Goal: Task Accomplishment & Management: Complete application form

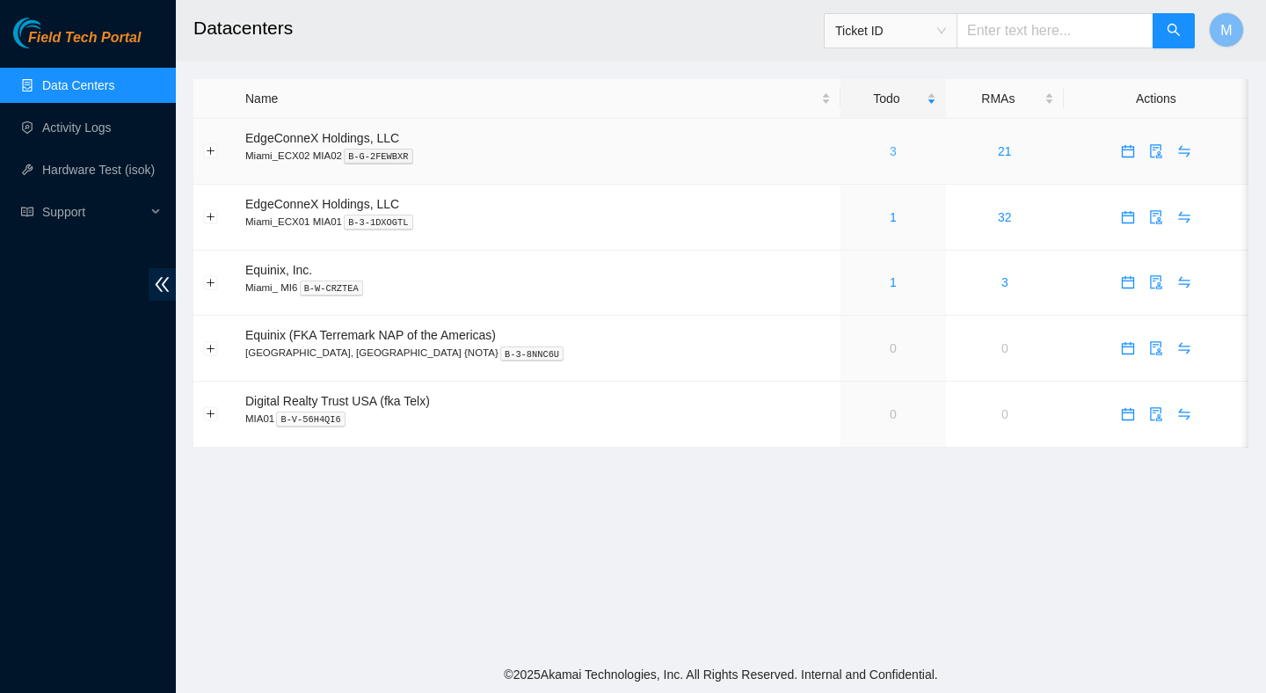
click at [890, 147] on link "3" at bounding box center [893, 151] width 7 height 14
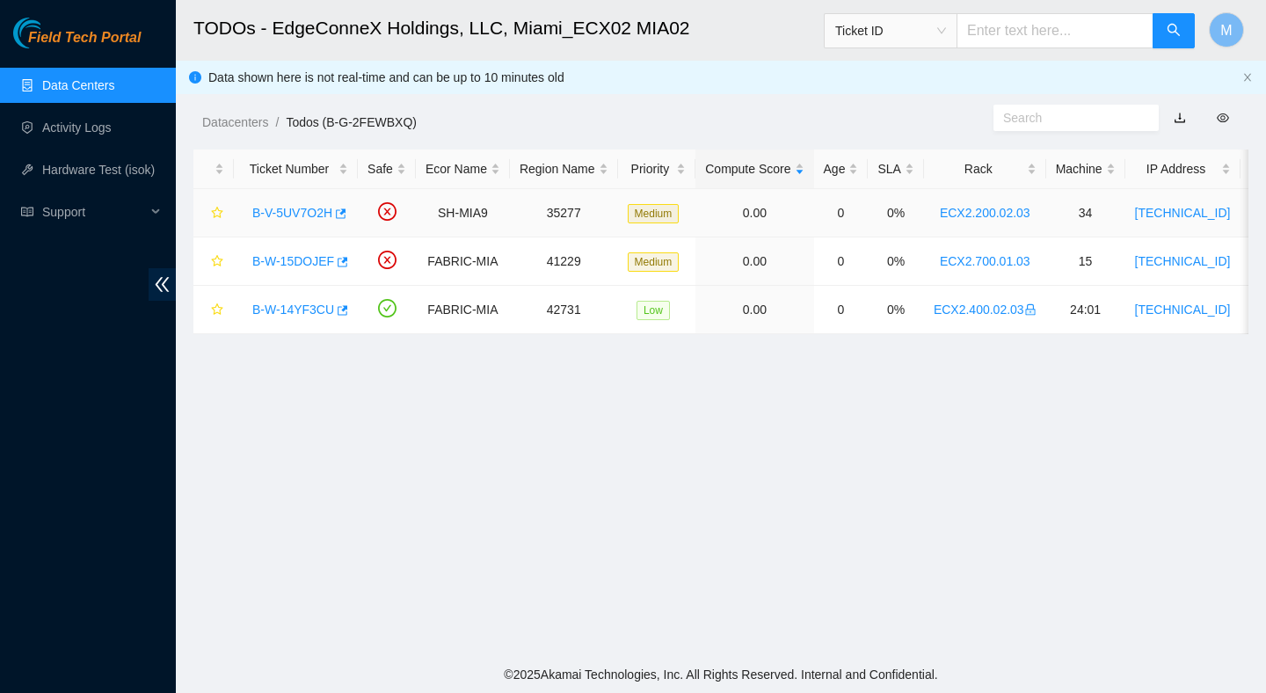
click at [275, 215] on link "B-V-5UV7O2H" at bounding box center [292, 213] width 80 height 14
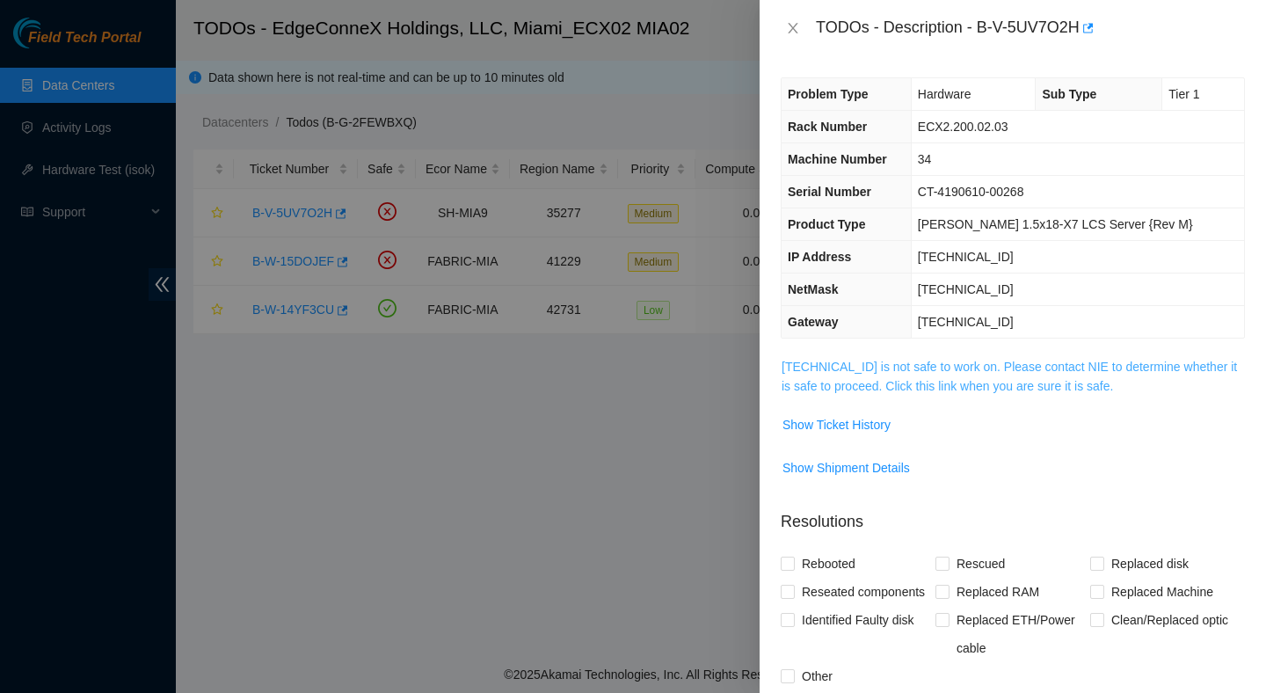
click at [938, 363] on link "104.70.234.37 is not safe to work on. Please contact NIE to determine whether i…" at bounding box center [1009, 376] width 455 height 33
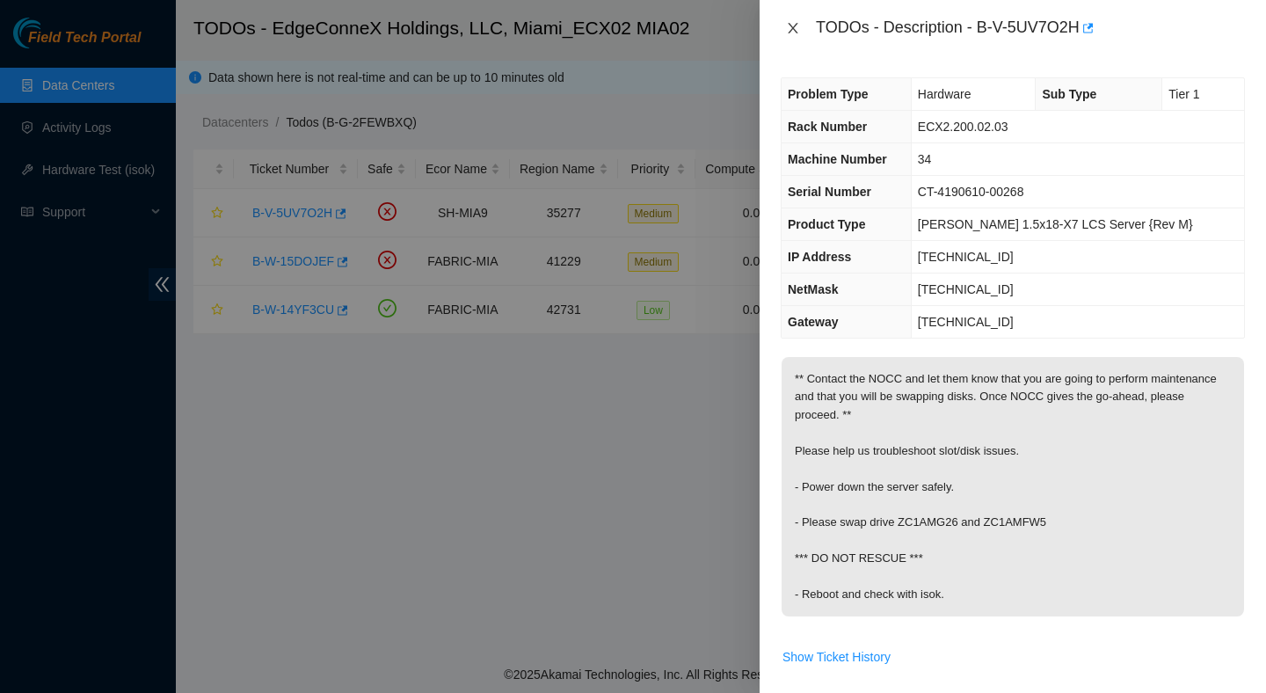
click at [790, 28] on icon "close" at bounding box center [793, 28] width 14 height 14
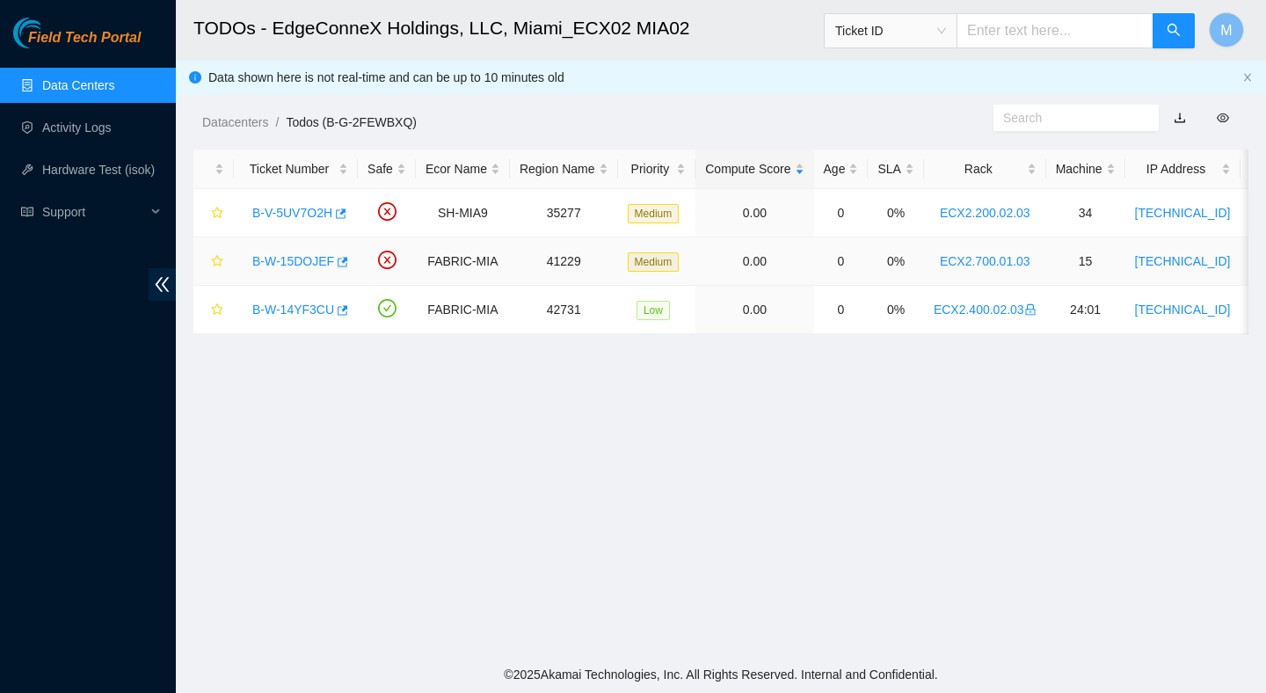
click at [305, 258] on link "B-W-15DOJEF" at bounding box center [293, 261] width 82 height 14
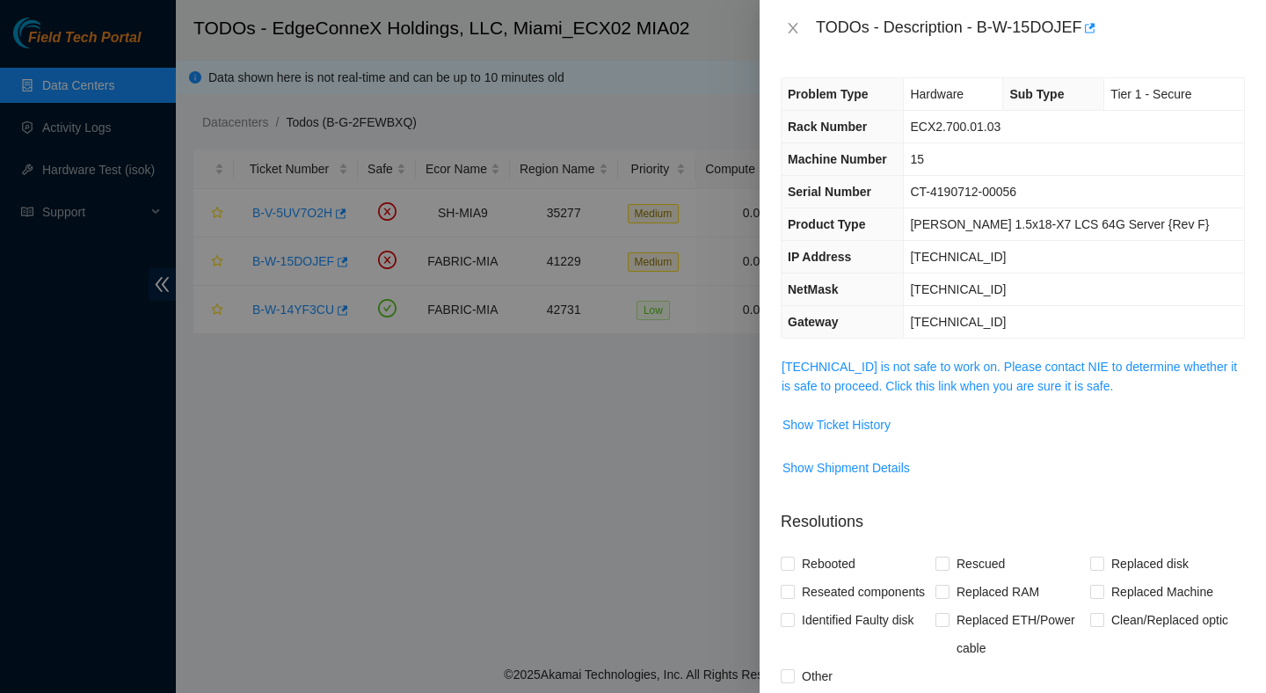
click at [874, 374] on span "23.50.116.18 is not safe to work on. Please contact NIE to determine whether it…" at bounding box center [1013, 376] width 462 height 39
click at [878, 368] on link "23.50.116.18 is not safe to work on. Please contact NIE to determine whether it…" at bounding box center [1009, 376] width 455 height 33
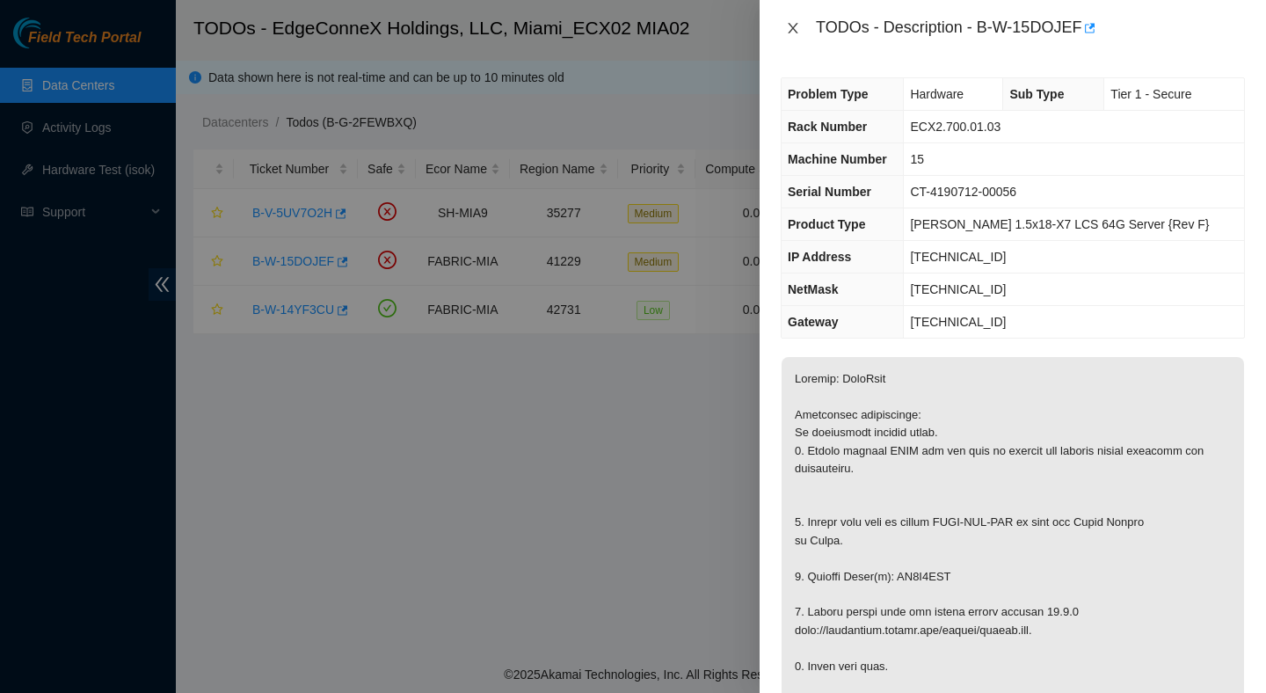
click at [790, 25] on icon "close" at bounding box center [793, 28] width 10 height 11
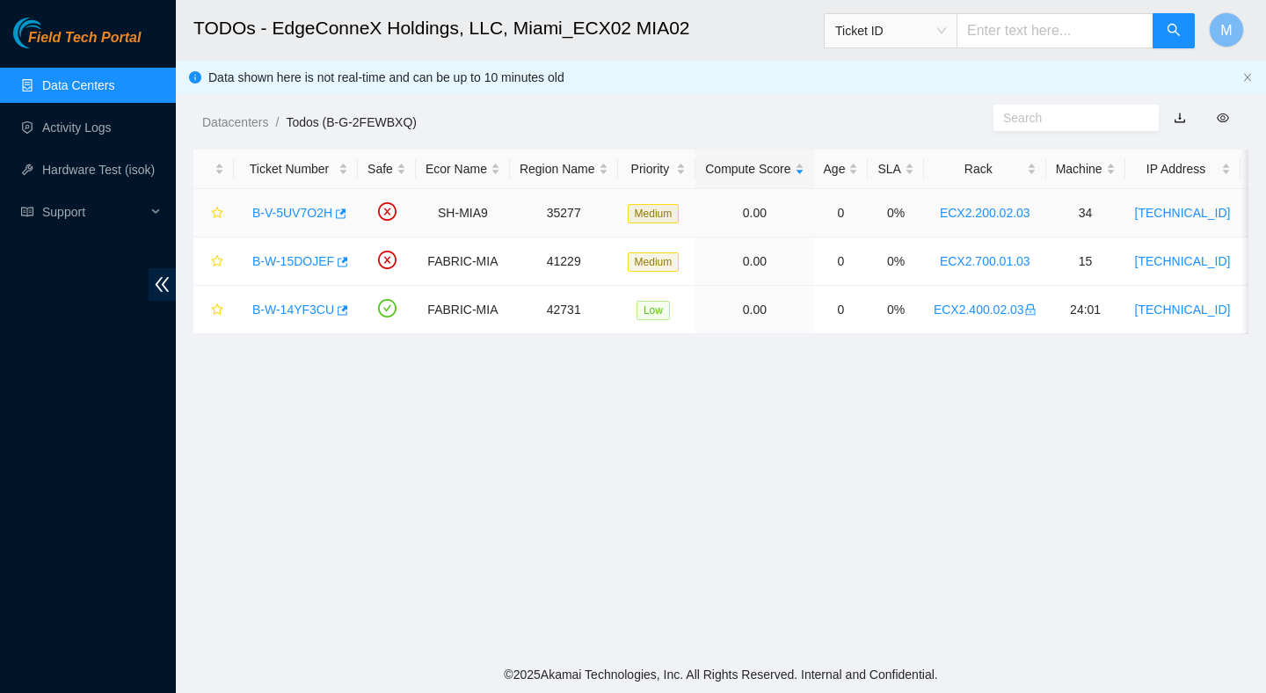
click at [303, 213] on link "B-V-5UV7O2H" at bounding box center [292, 213] width 80 height 14
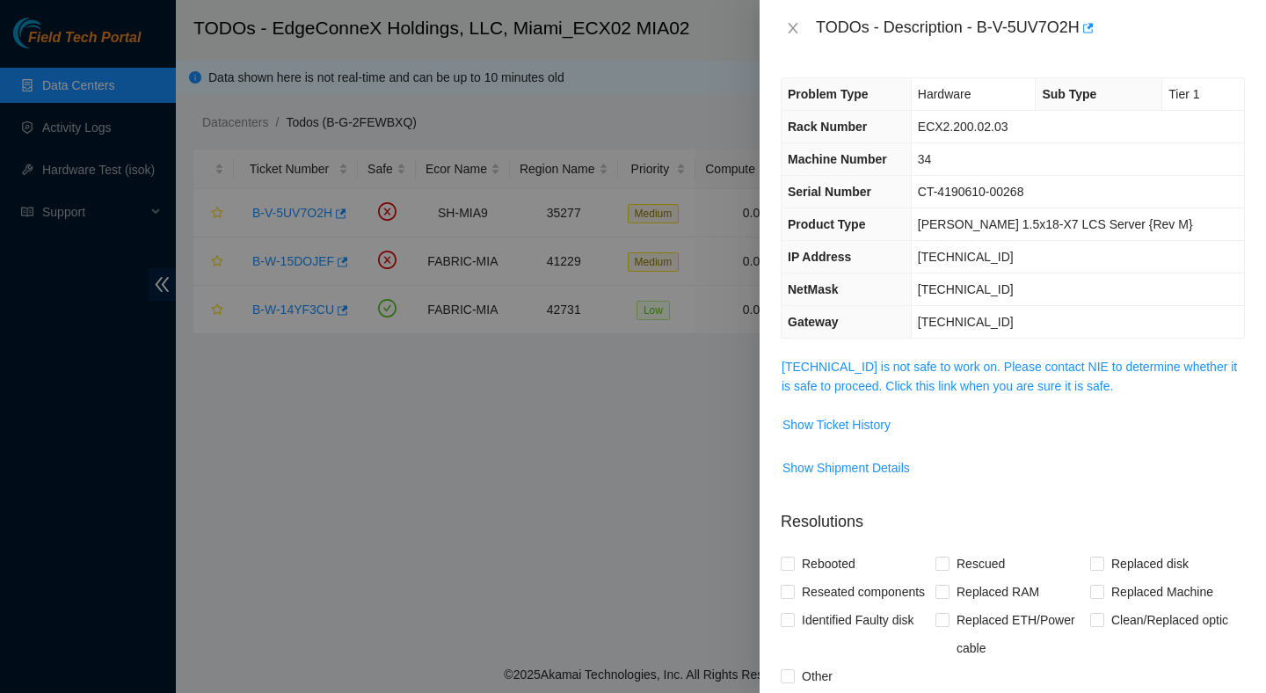
click at [911, 375] on span "104.70.234.37 is not safe to work on. Please contact NIE to determine whether i…" at bounding box center [1013, 376] width 462 height 39
click at [911, 372] on link "104.70.234.37 is not safe to work on. Please contact NIE to determine whether i…" at bounding box center [1009, 376] width 455 height 33
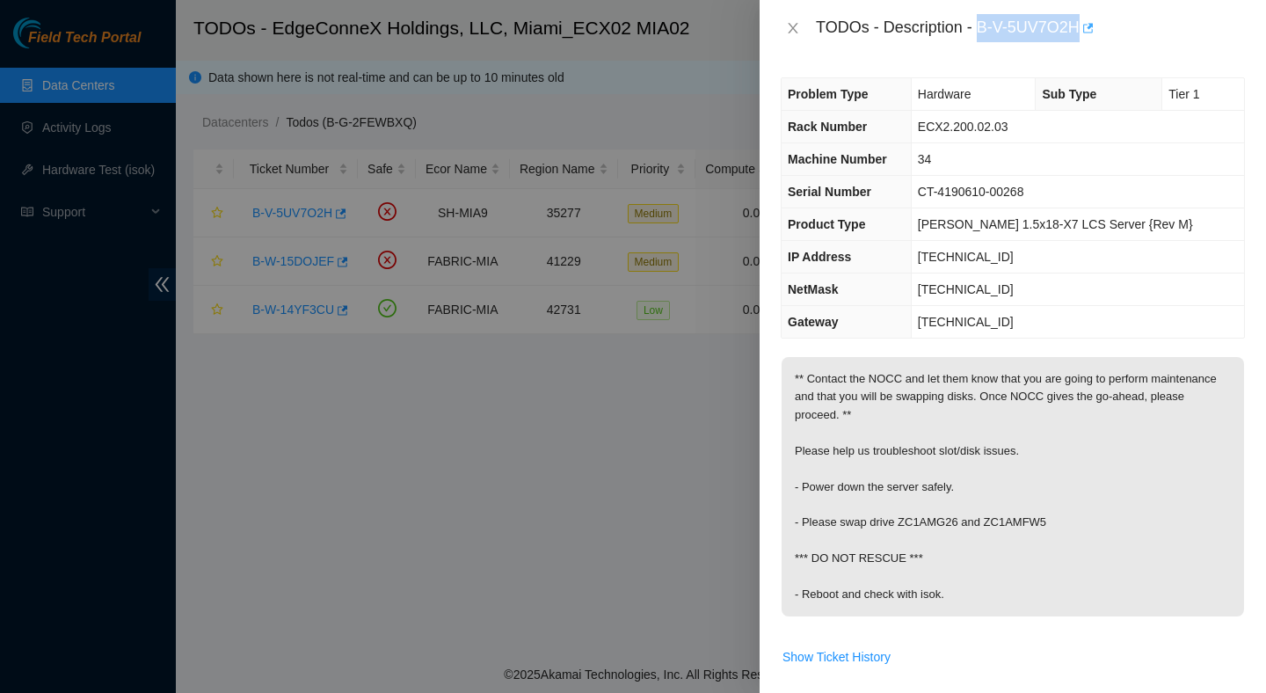
drag, startPoint x: 981, startPoint y: 21, endPoint x: 1095, endPoint y: 34, distance: 114.2
click at [1095, 34] on div "TODOs - Description - B-V-5UV7O2H" at bounding box center [1030, 28] width 429 height 28
copy div "B-V-5UV7O2H"
click at [1032, 33] on div "TODOs - Description - B-V-5UV7O2H" at bounding box center [1030, 28] width 429 height 28
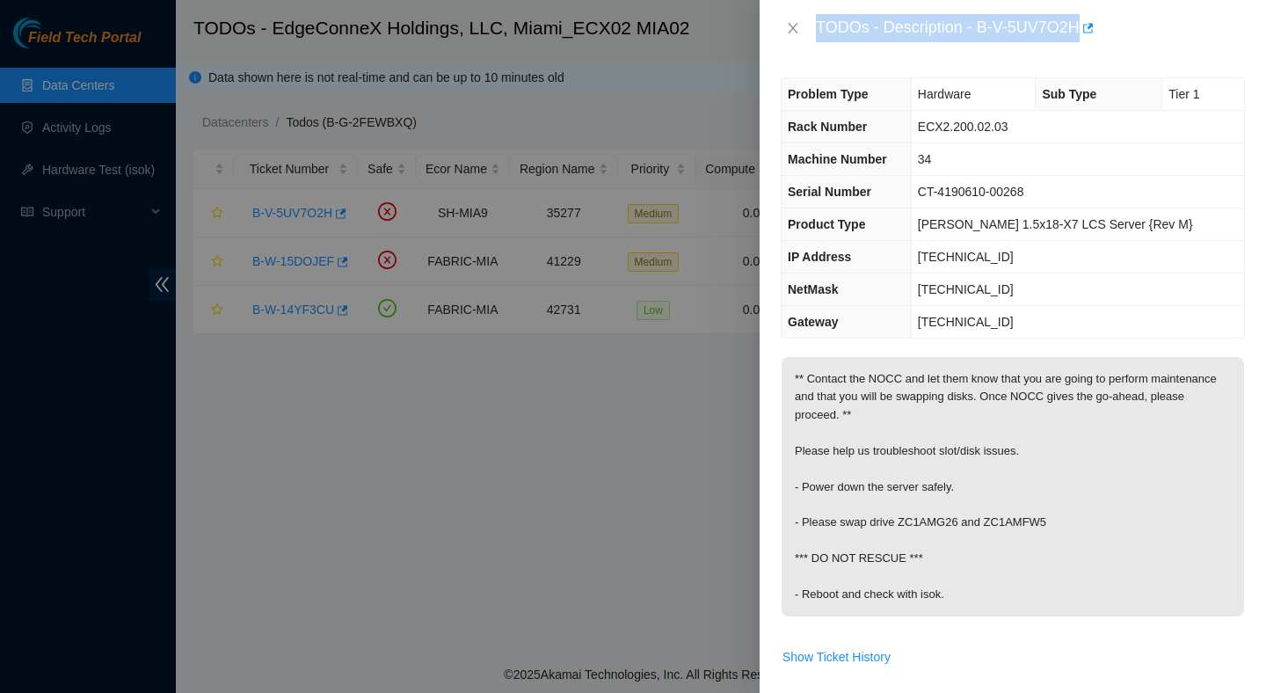
click at [1032, 33] on div "TODOs - Description - B-V-5UV7O2H" at bounding box center [1030, 28] width 429 height 28
click at [998, 73] on div "Problem Type Hardware Sub Type Tier 1 Rack Number ECX2.200.02.03 Machine Number…" at bounding box center [1013, 374] width 506 height 637
drag, startPoint x: 982, startPoint y: 22, endPoint x: 1087, endPoint y: 34, distance: 105.4
click at [1087, 34] on div "TODOs - Description - B-V-5UV7O2H" at bounding box center [1030, 28] width 429 height 28
copy div "B-V-5UV7O2H"
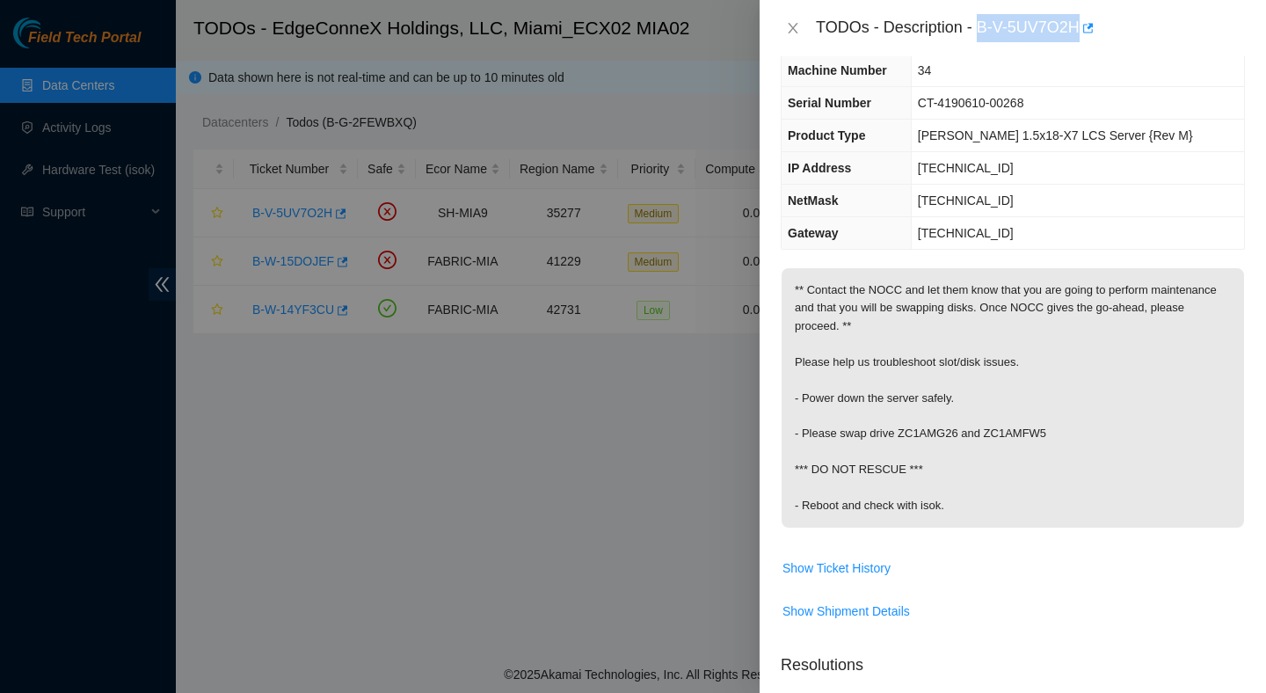
scroll to position [88, 0]
drag, startPoint x: 1057, startPoint y: 436, endPoint x: 904, endPoint y: 441, distance: 153.1
click at [904, 441] on p "** Contact the NOCC and let them know that you are going to perform maintenance…" at bounding box center [1013, 398] width 462 height 259
copy p "ZC1AMG26 and ZC1AMFW5"
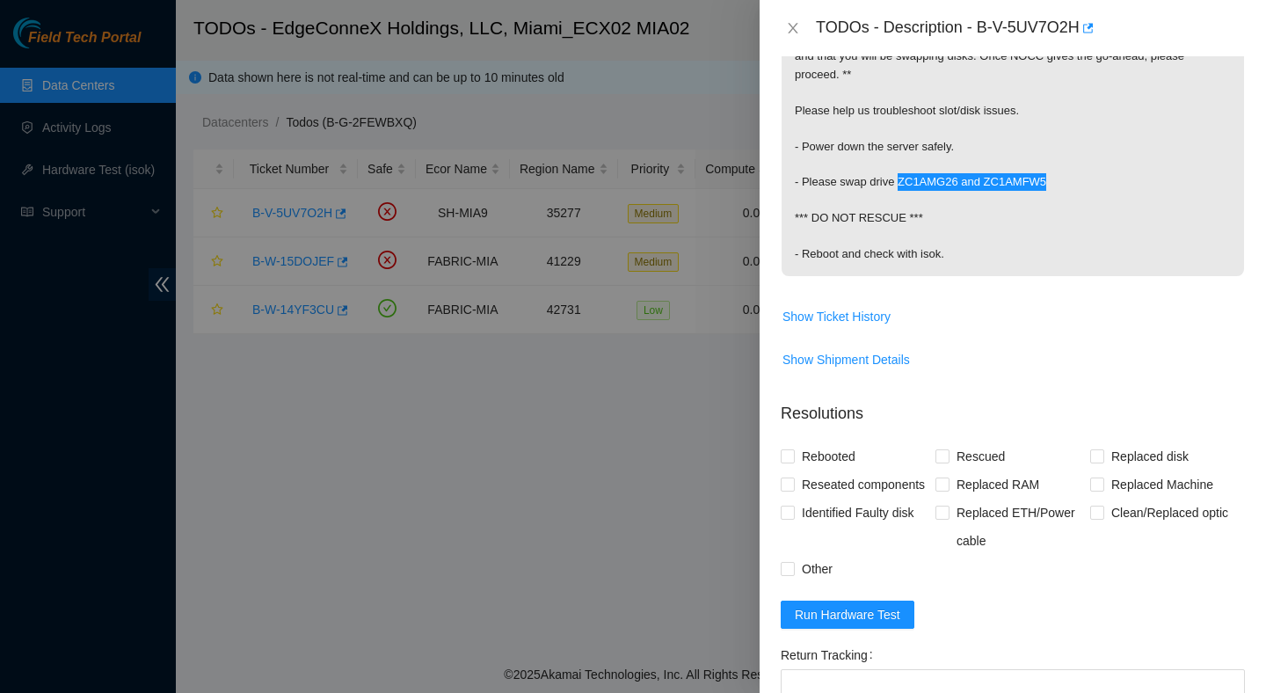
scroll to position [511, 0]
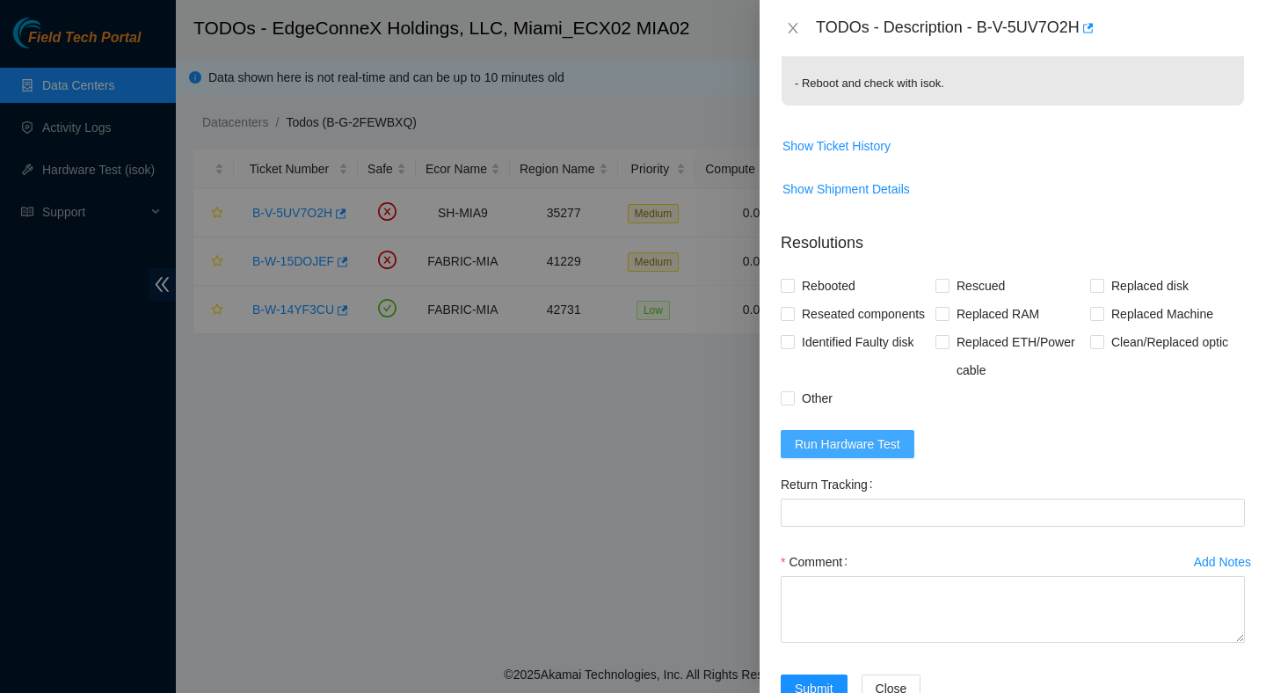
click at [871, 454] on span "Run Hardware Test" at bounding box center [848, 443] width 106 height 19
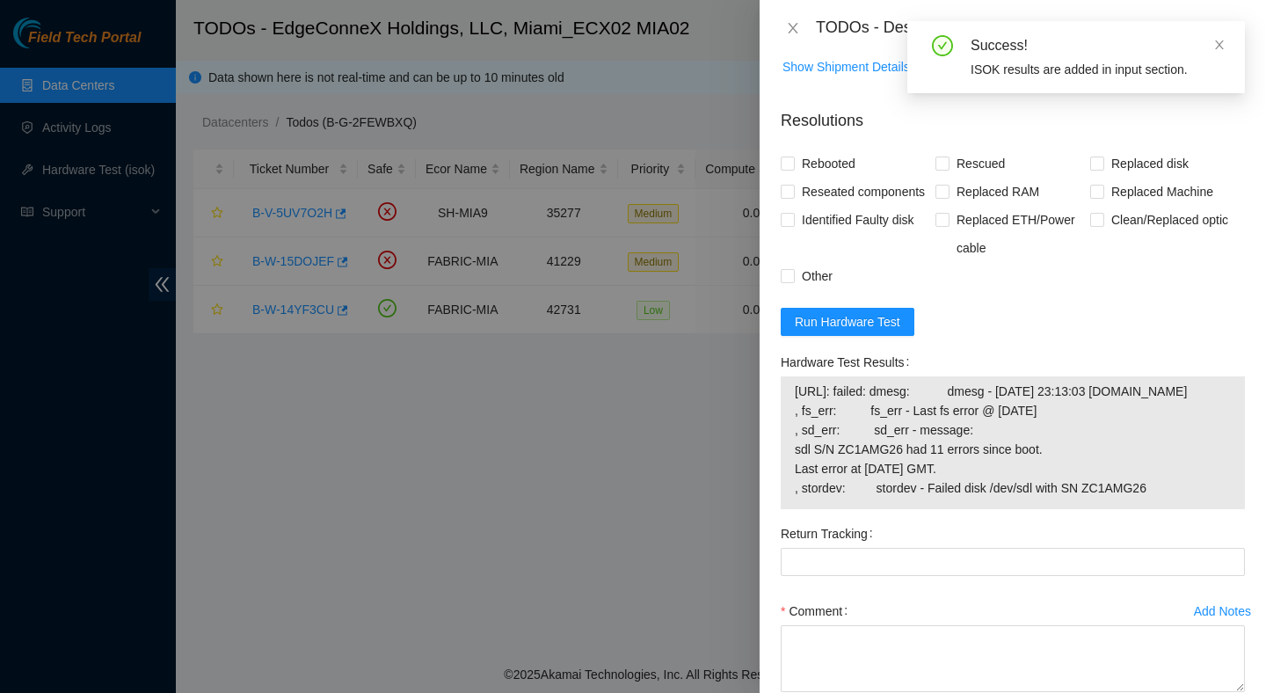
scroll to position [663, 0]
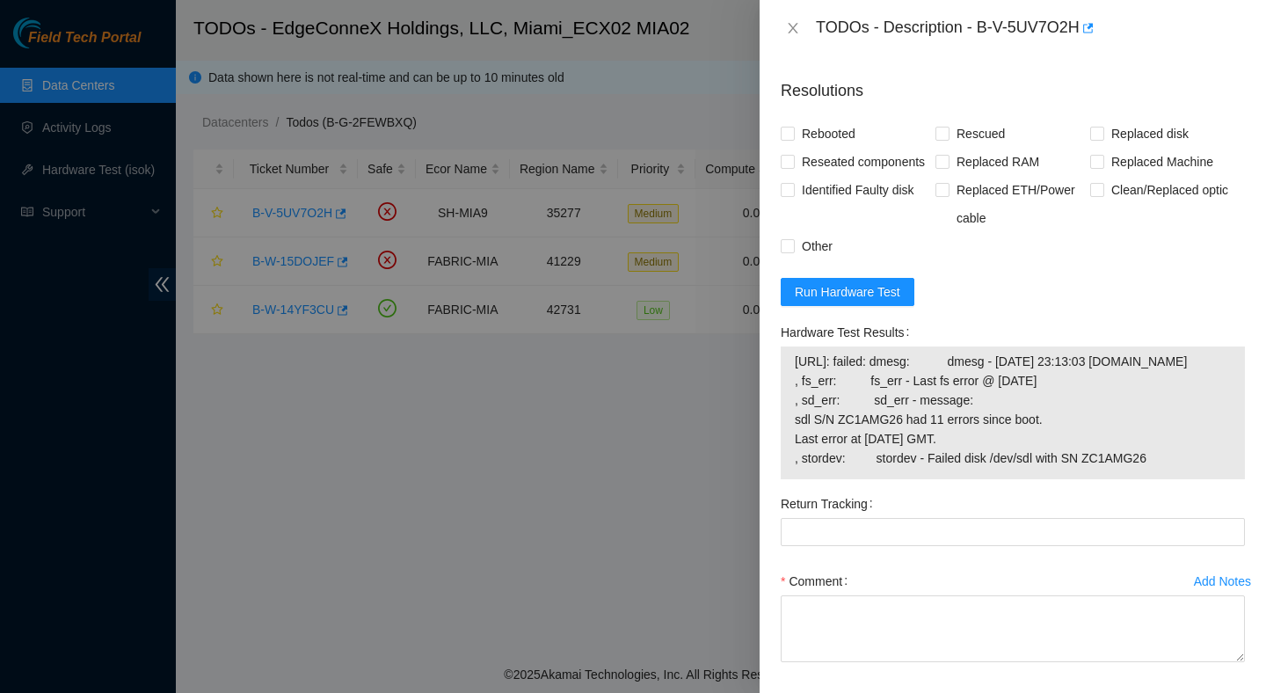
drag, startPoint x: 1171, startPoint y: 511, endPoint x: 795, endPoint y: 399, distance: 392.5
click at [794, 398] on td "104.70.234.37: failed: dmesg: dmesg - Sep 06 23:13:03 a104-70-234-37.deploy.aka…" at bounding box center [1013, 413] width 438 height 124
copy span "104.70.234.37: failed: dmesg: dmesg - Sep 06 23:13:03 a104-70-234-37.deploy.aka…"
click at [1013, 67] on p "Resolutions" at bounding box center [1013, 84] width 464 height 38
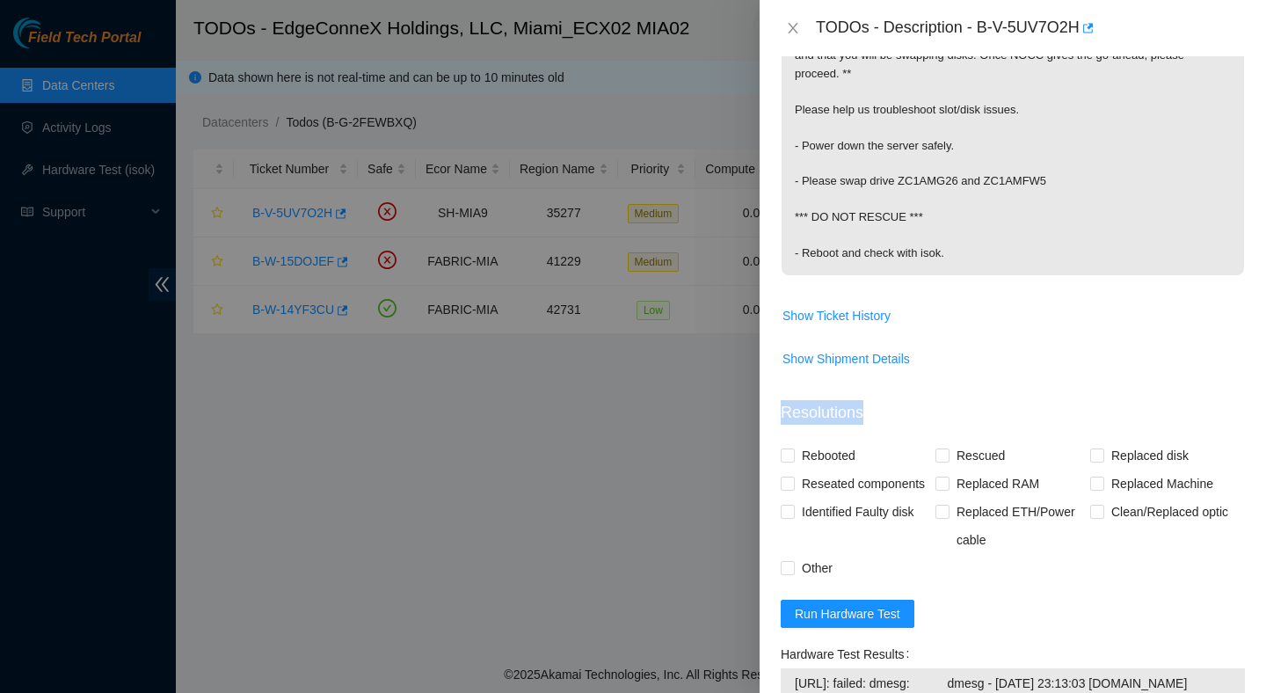
scroll to position [364, 0]
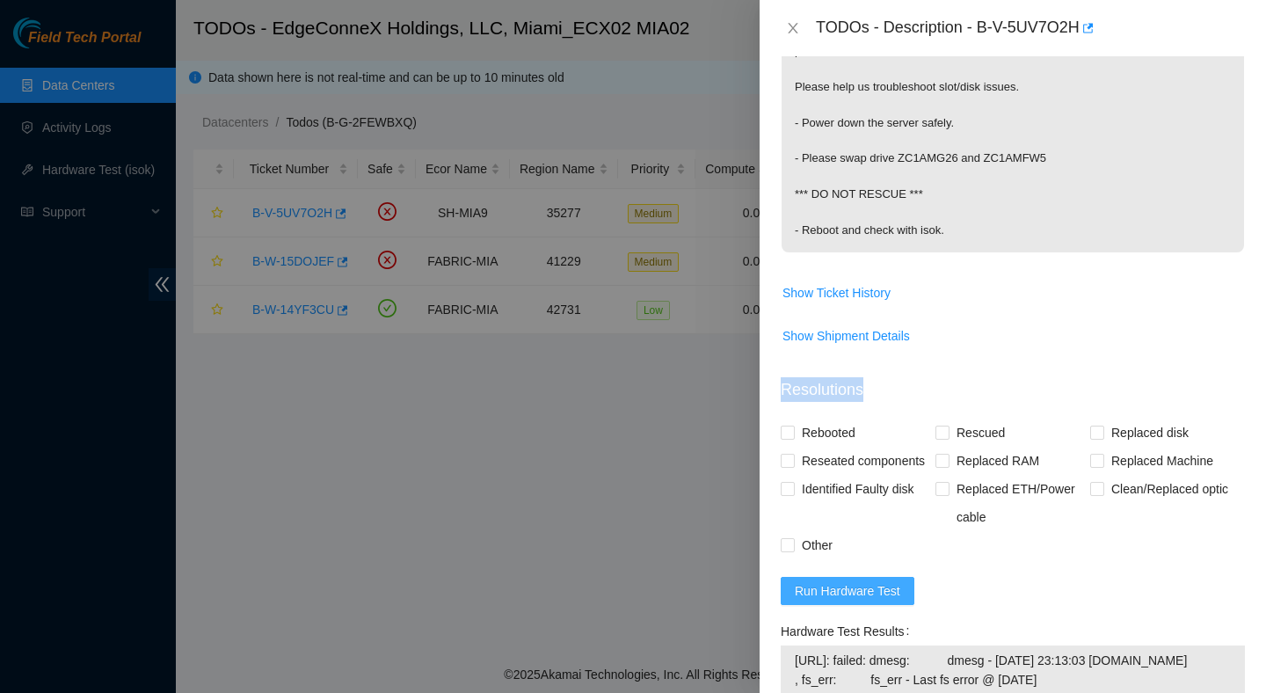
click at [876, 605] on button "Run Hardware Test" at bounding box center [848, 591] width 134 height 28
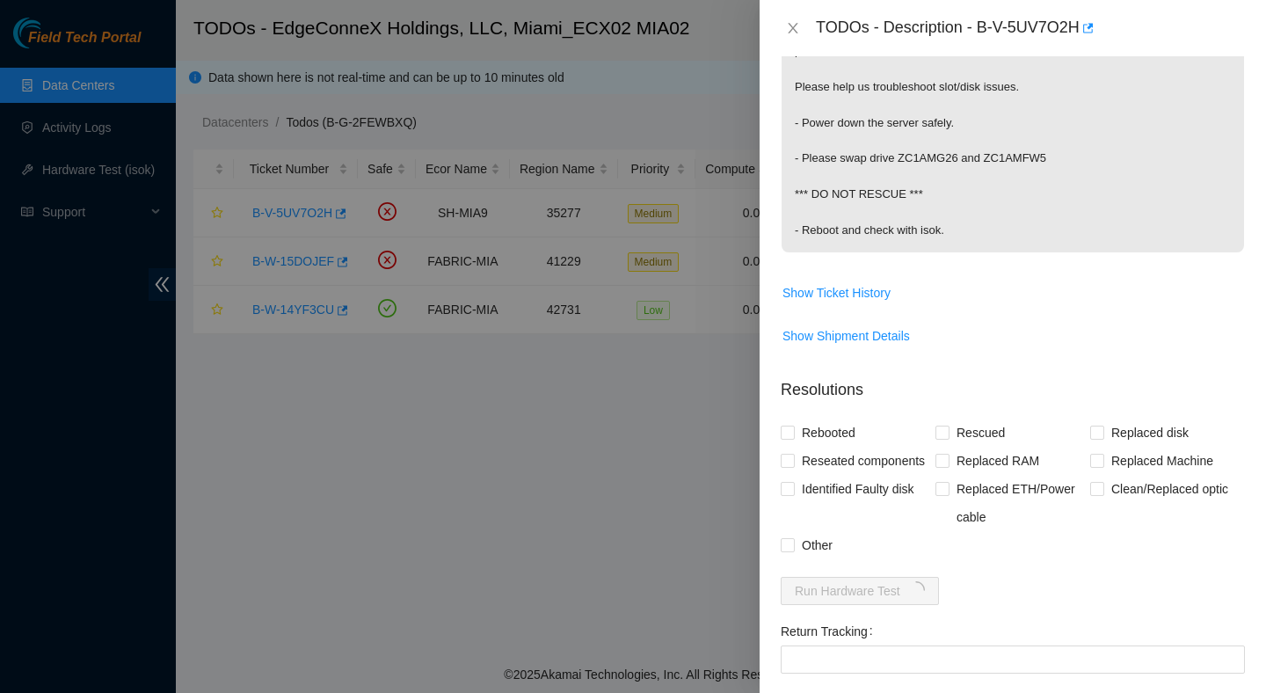
click at [995, 259] on span "** Contact the NOCC and let them know that you are going to perform maintenance…" at bounding box center [1013, 128] width 462 height 271
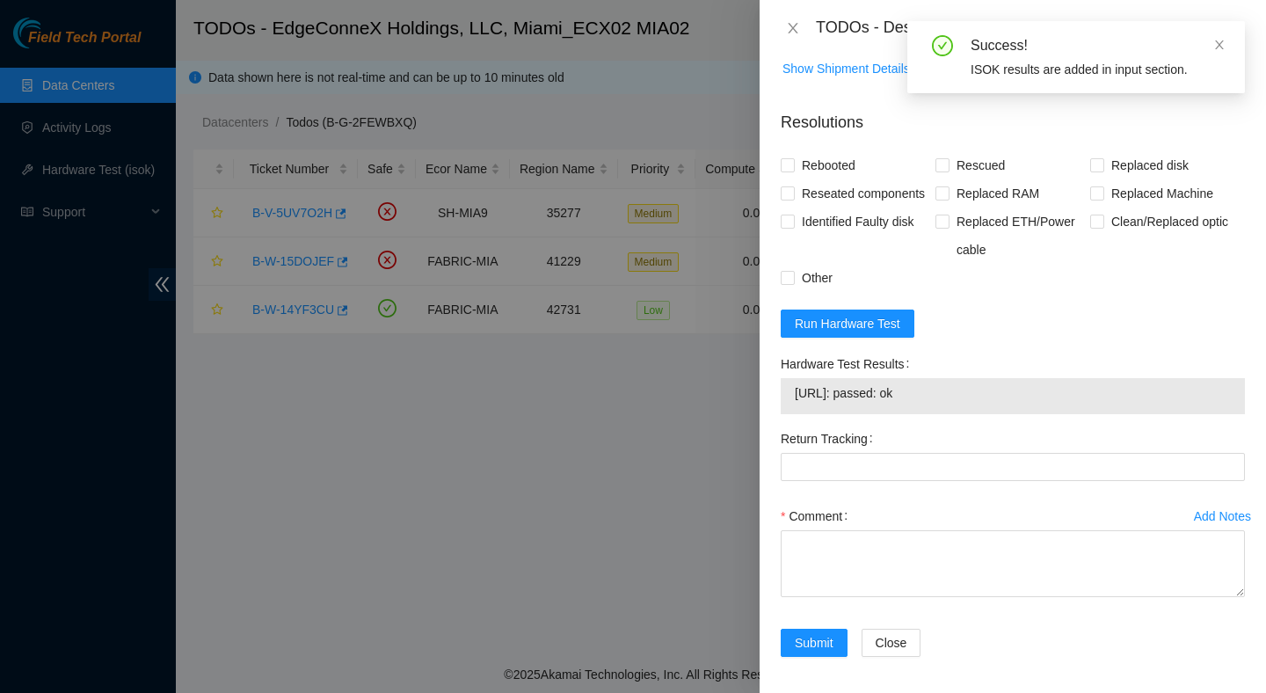
scroll to position [666, 0]
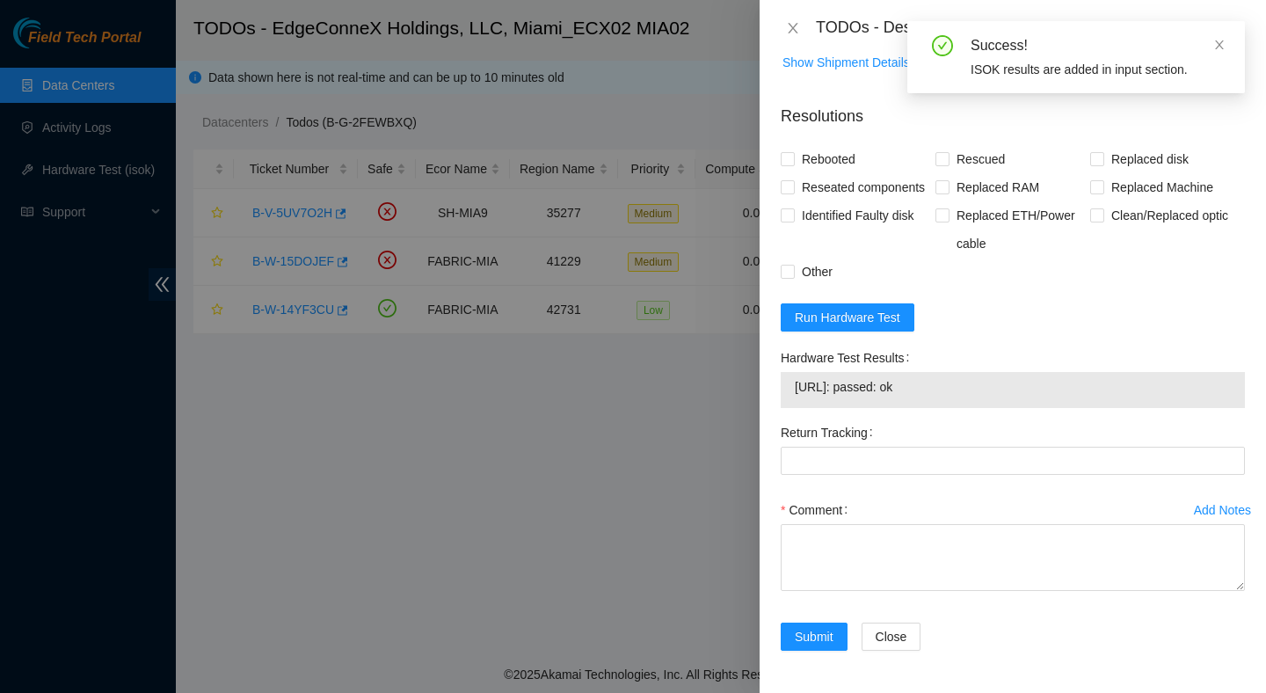
drag, startPoint x: 963, startPoint y: 390, endPoint x: 792, endPoint y: 390, distance: 170.6
click at [792, 390] on div "104.70.234.37: passed: ok" at bounding box center [1013, 390] width 464 height 36
copy tbody "104.70.234.37: passed: ok"
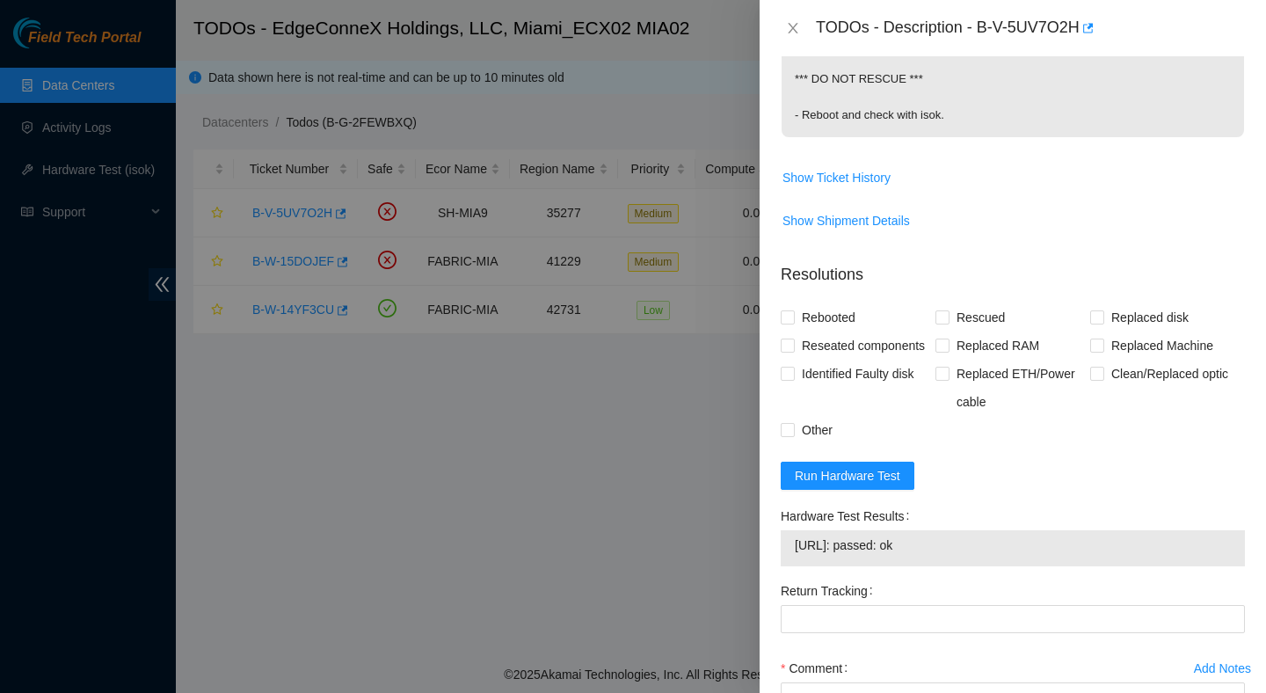
scroll to position [522, 0]
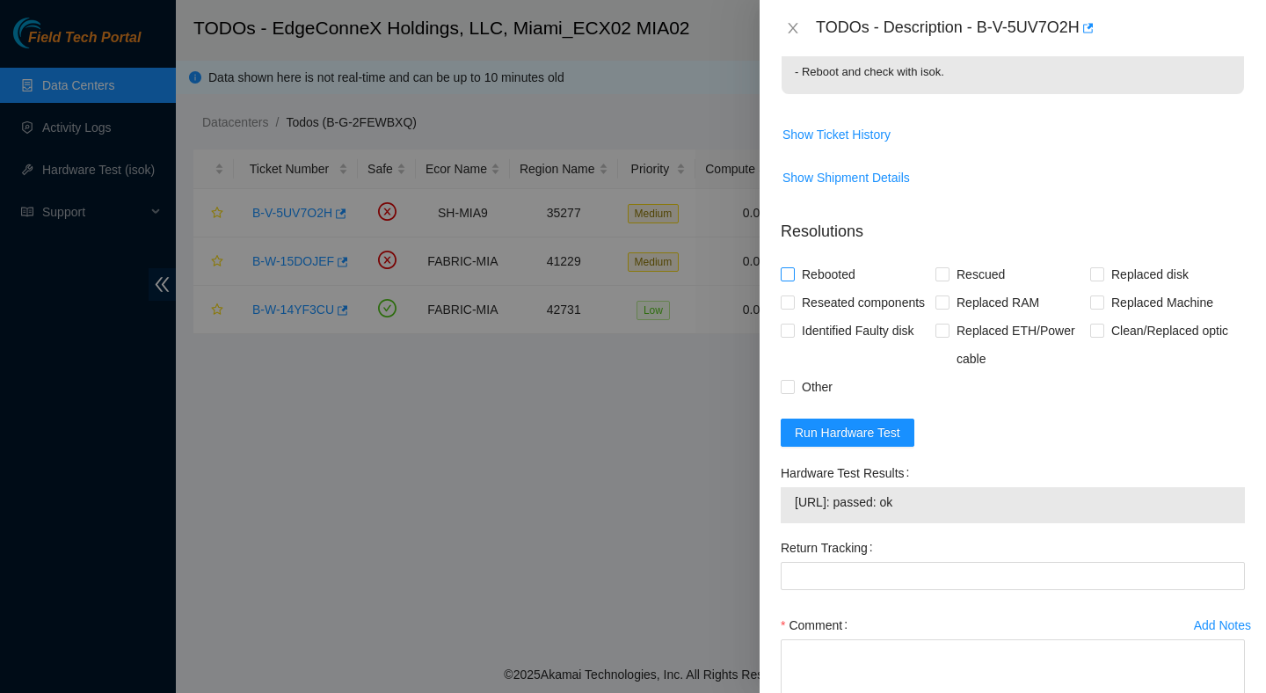
click at [819, 273] on span "Rebooted" at bounding box center [829, 274] width 68 height 28
click at [793, 273] on input "Rebooted" at bounding box center [787, 273] width 12 height 12
checkbox input "true"
click at [993, 270] on span "Rescued" at bounding box center [981, 274] width 62 height 28
click at [948, 270] on input "Rescued" at bounding box center [942, 273] width 12 height 12
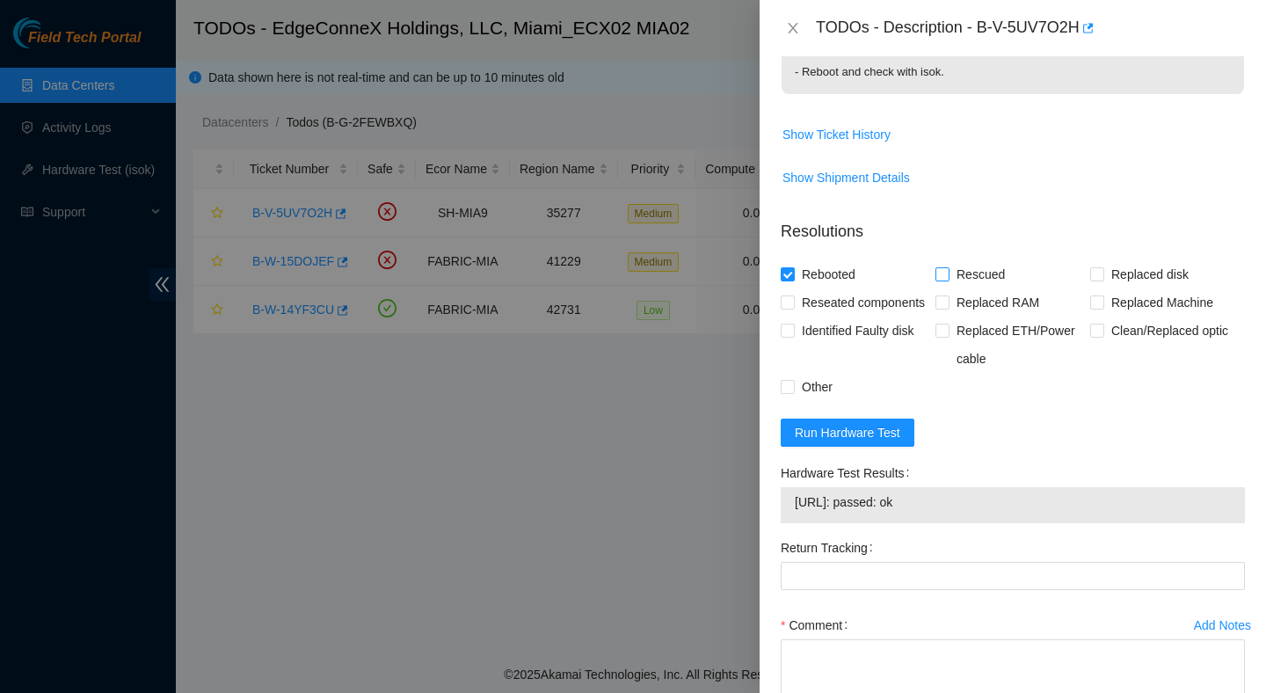
checkbox input "true"
click at [845, 303] on span "Reseated components" at bounding box center [863, 302] width 137 height 28
click at [793, 303] on input "Reseated components" at bounding box center [787, 301] width 12 height 12
checkbox input "true"
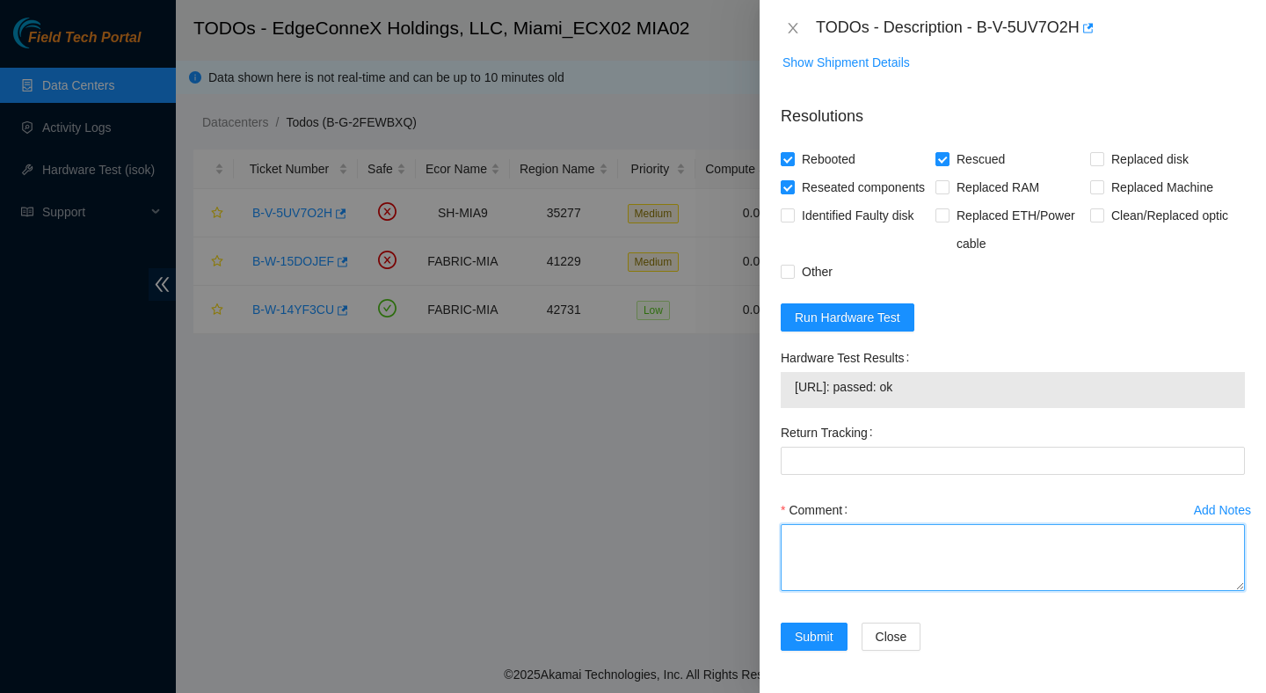
click at [939, 532] on textarea "Comment" at bounding box center [1013, 557] width 464 height 67
paste textarea "Verified ticket is safe to work on : Yes NOCC Authorized: Yes Located server co…"
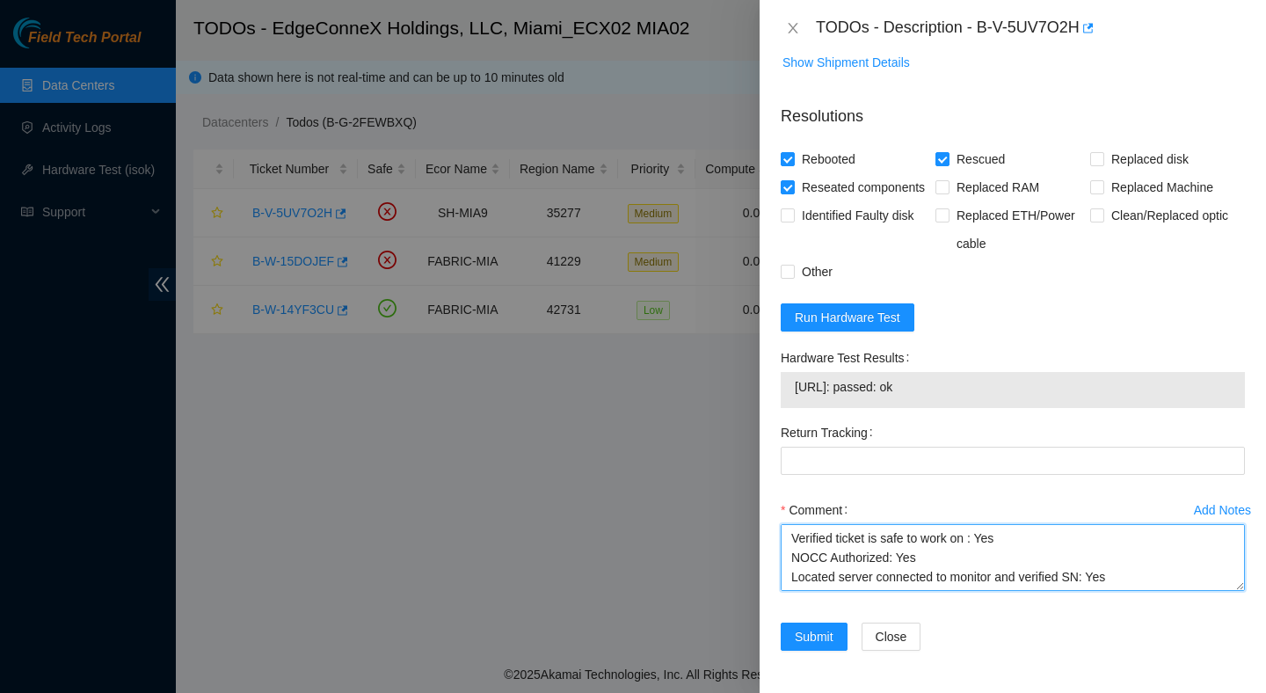
scroll to position [265, 0]
type textarea "Verified ticket is safe to work on : Yes NOCC Authorized: Yes Located server co…"
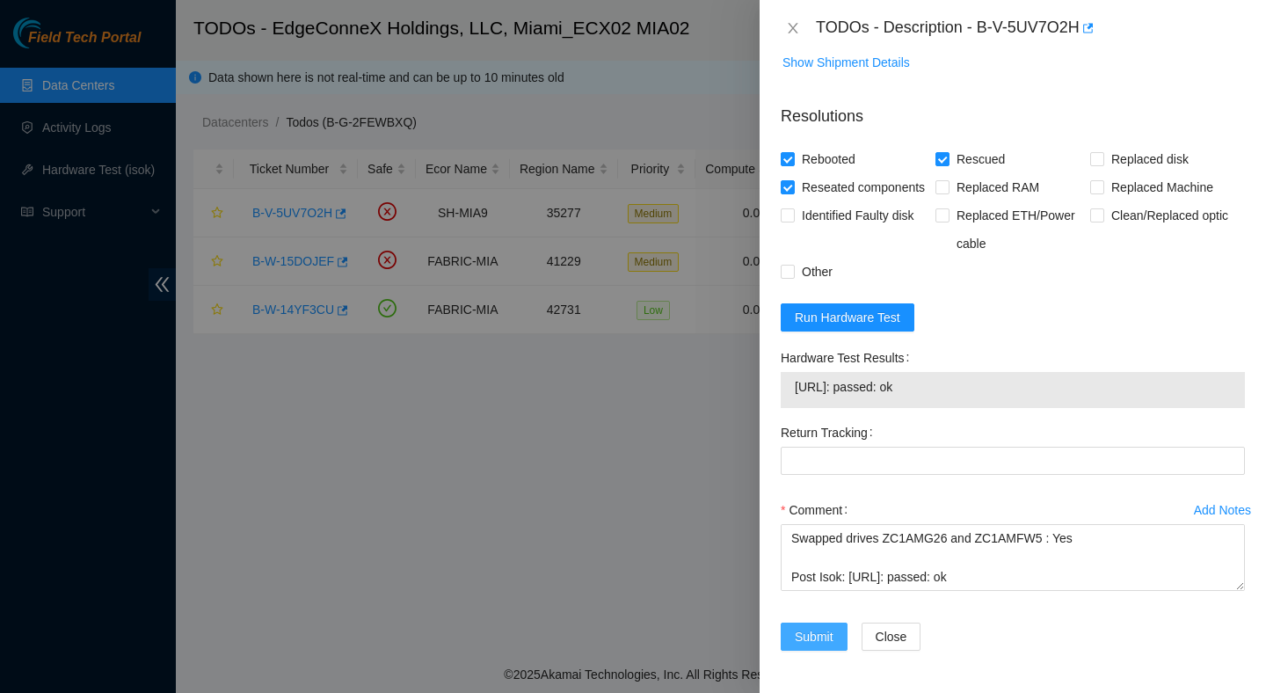
click at [815, 633] on span "Submit" at bounding box center [814, 636] width 39 height 19
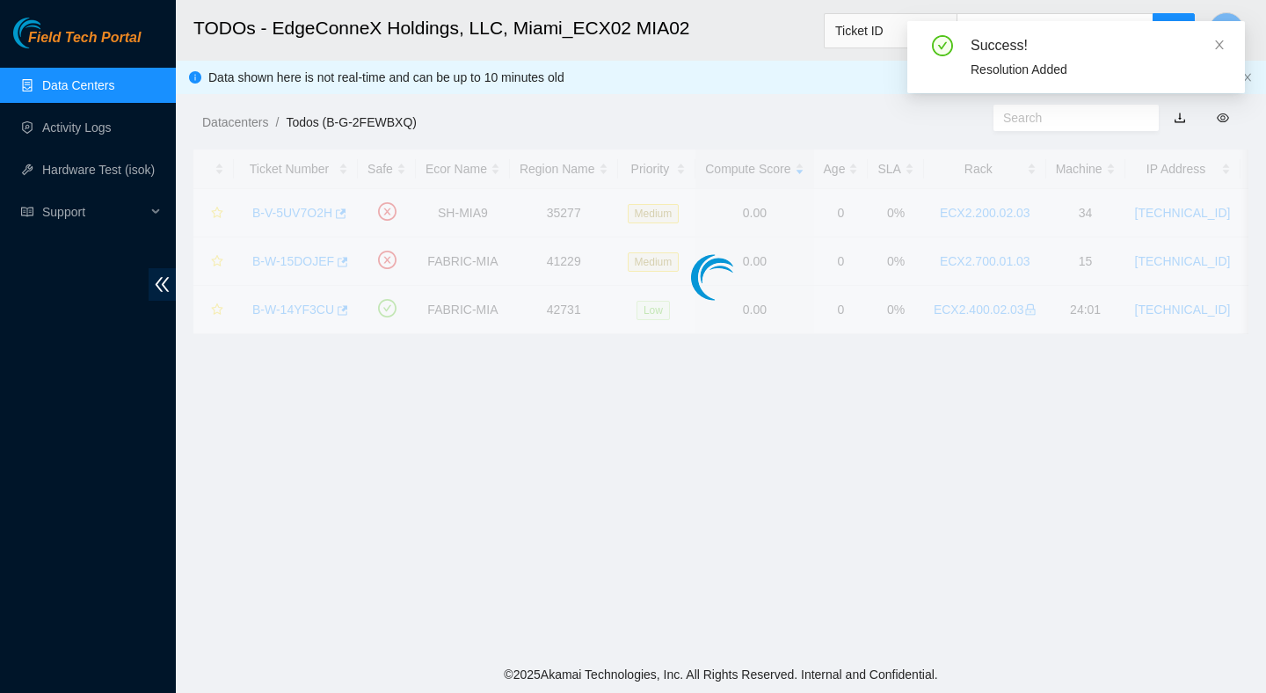
scroll to position [441, 0]
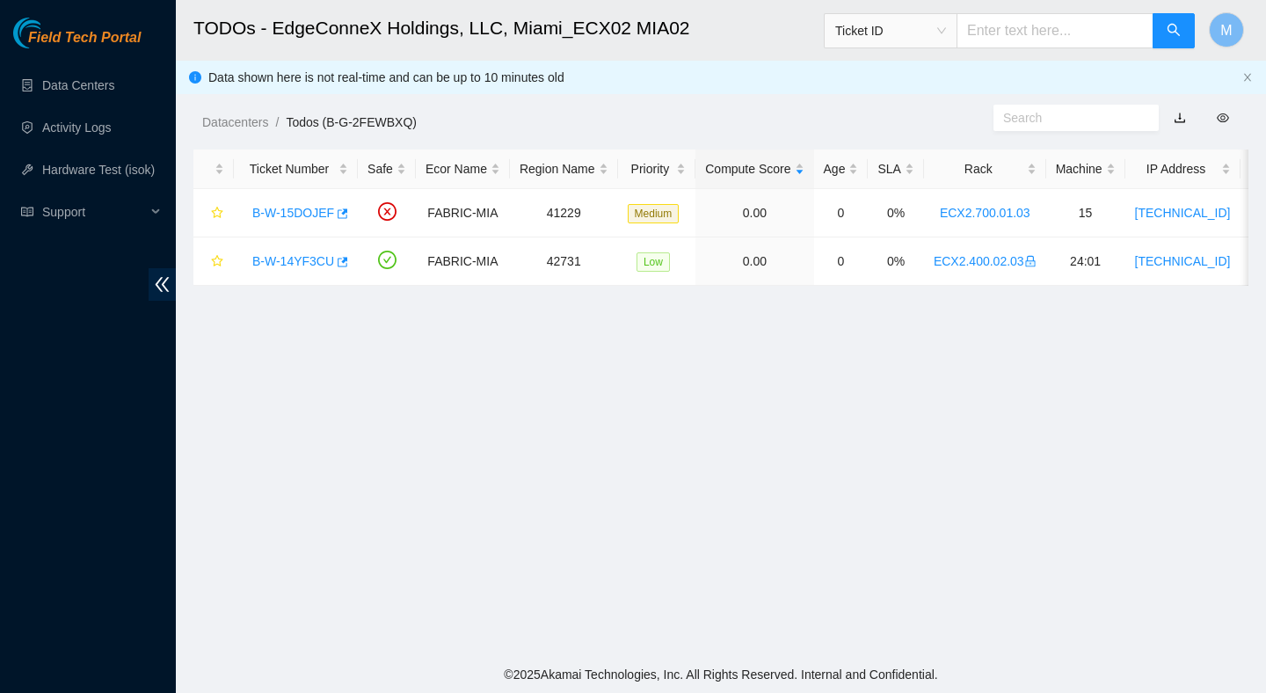
click at [397, 409] on main "TODOs - EdgeConneX Holdings, LLC, [GEOGRAPHIC_DATA] MIA02 Ticket ID M Data show…" at bounding box center [721, 328] width 1090 height 656
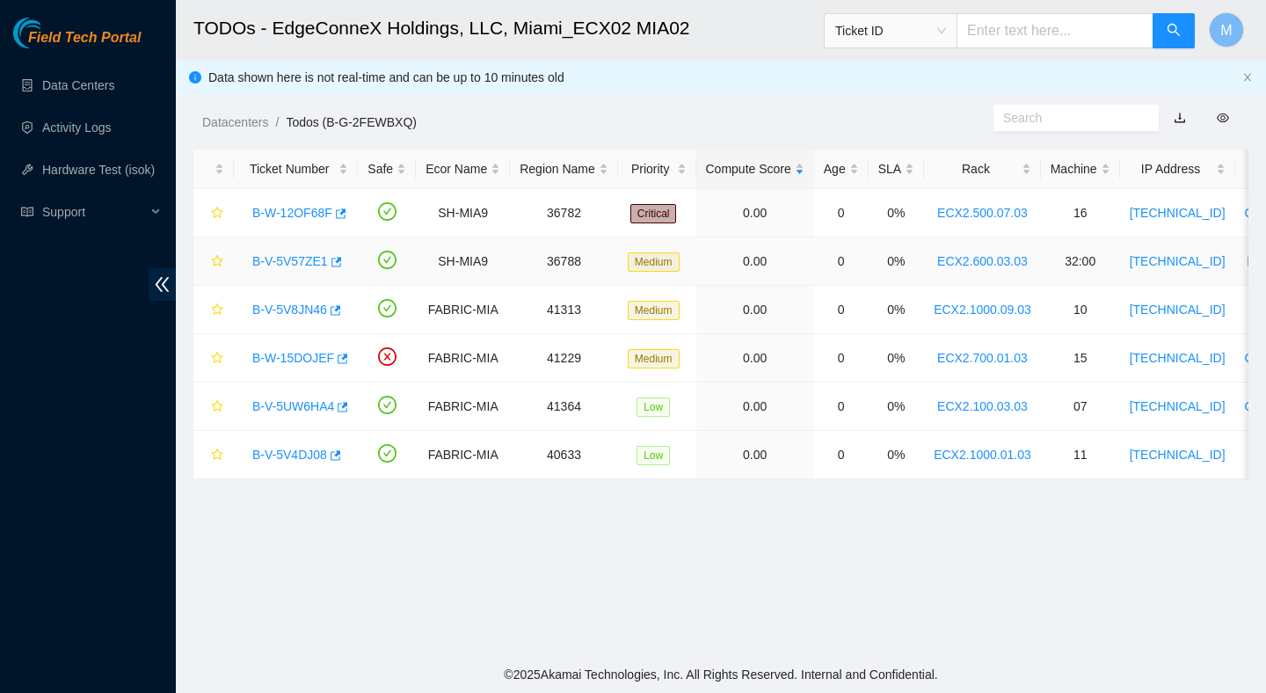
click at [312, 255] on link "B-V-5V57ZE1" at bounding box center [290, 261] width 76 height 14
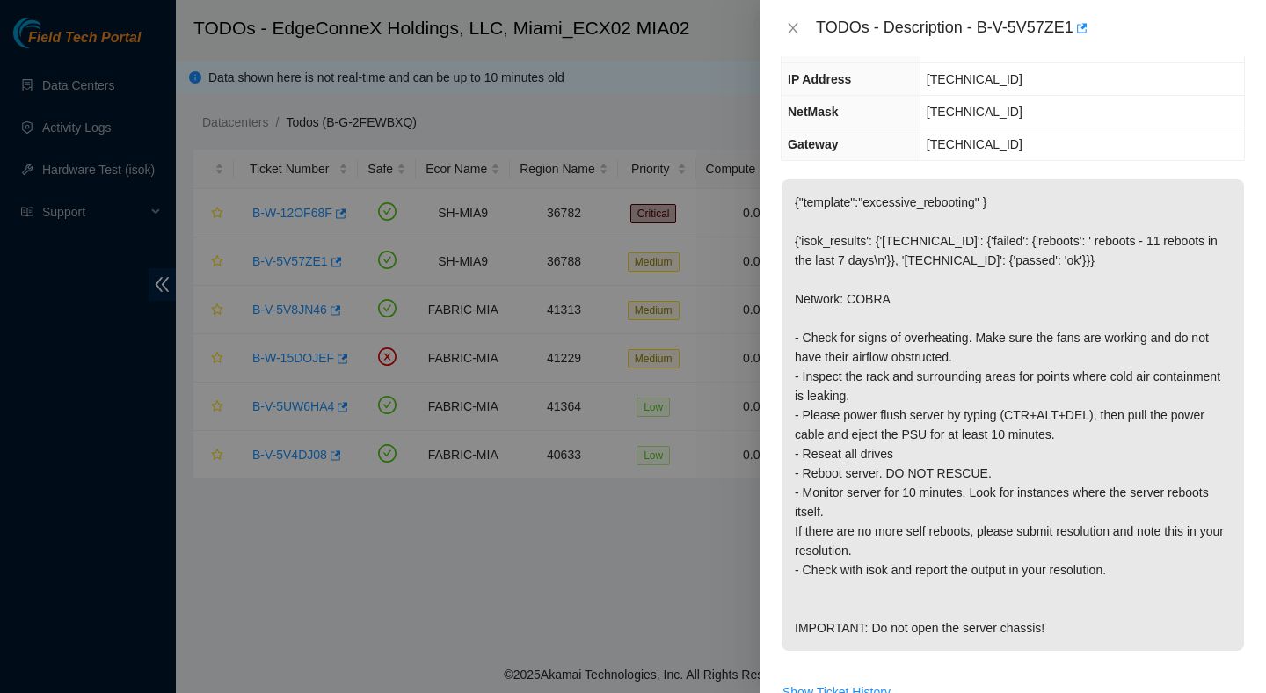
scroll to position [171, 0]
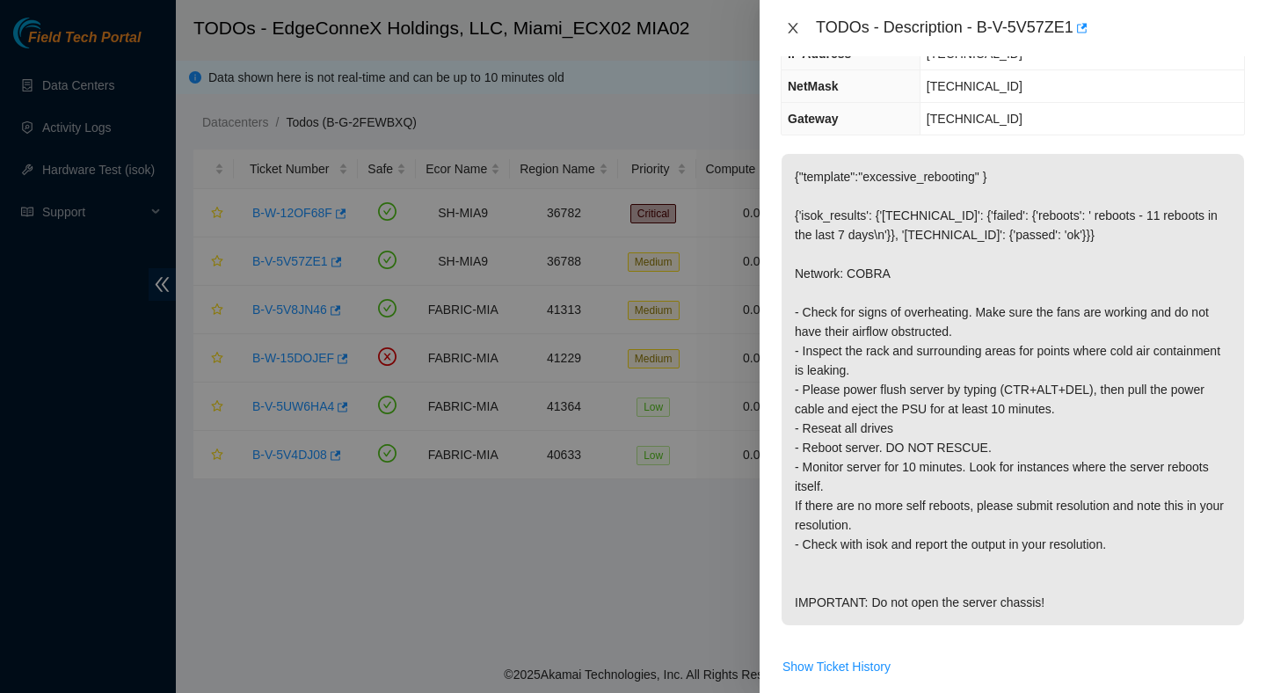
click at [789, 28] on icon "close" at bounding box center [793, 28] width 14 height 14
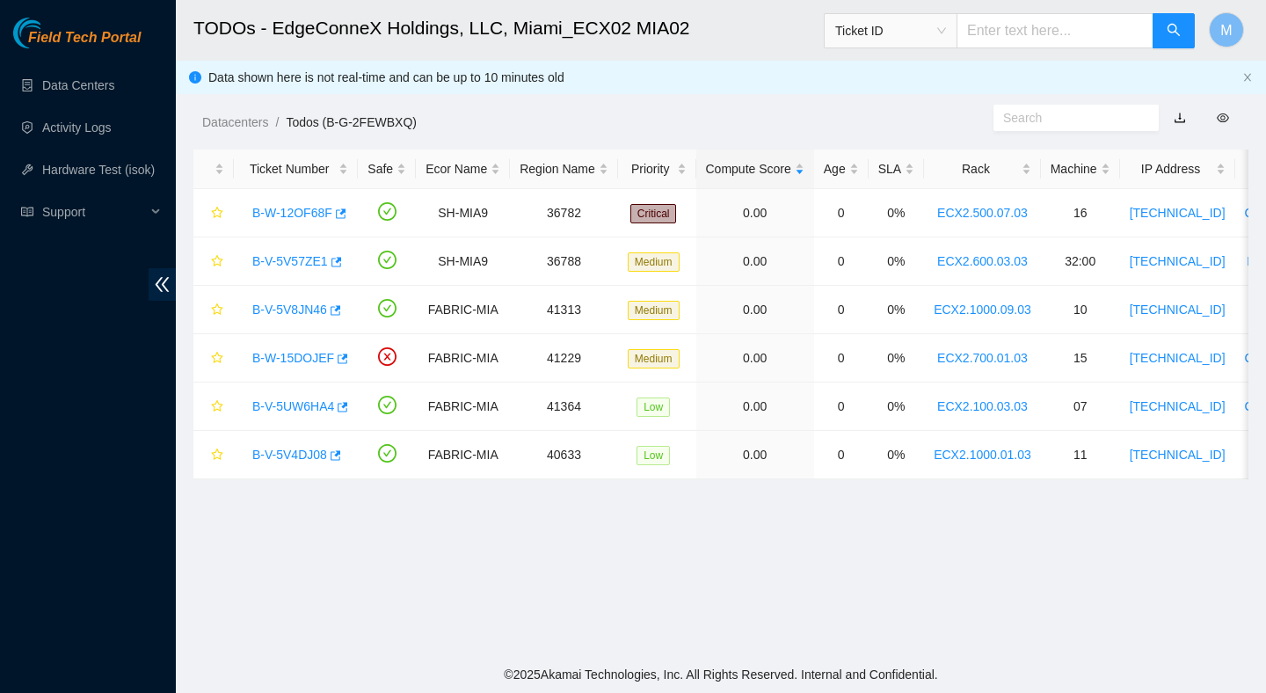
scroll to position [229, 0]
click at [316, 407] on link "B-V-5UW6HA4" at bounding box center [293, 406] width 82 height 14
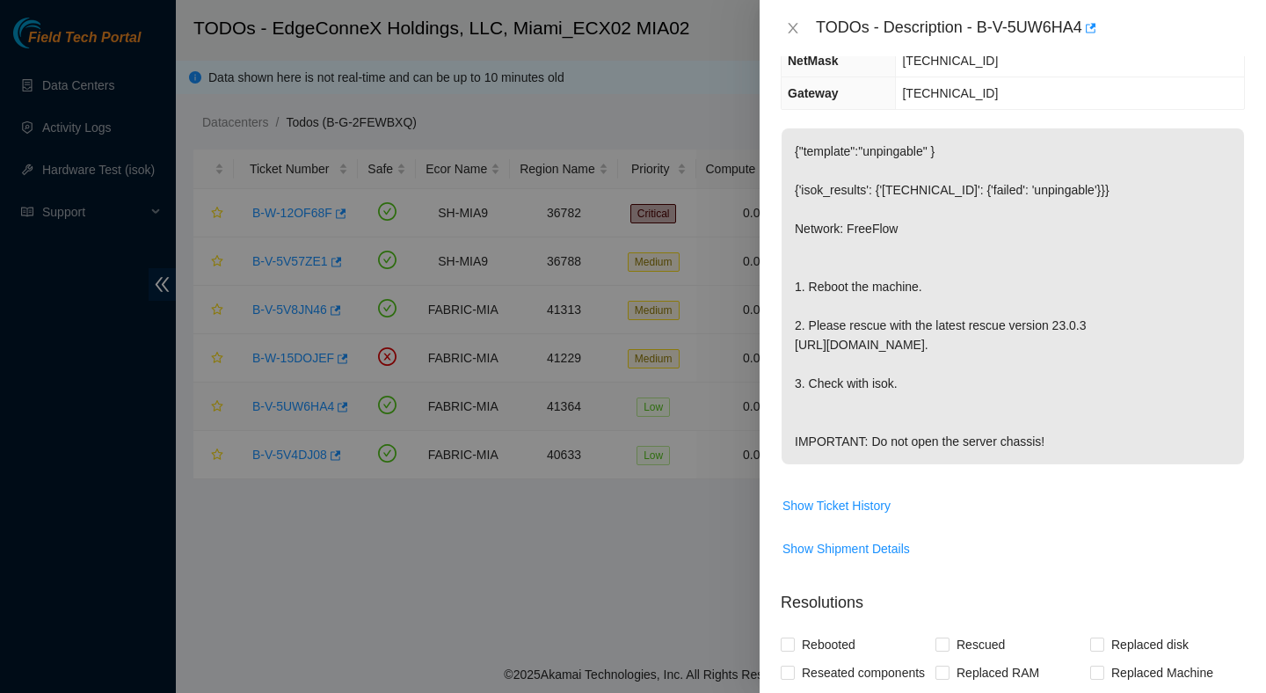
scroll to position [171, 0]
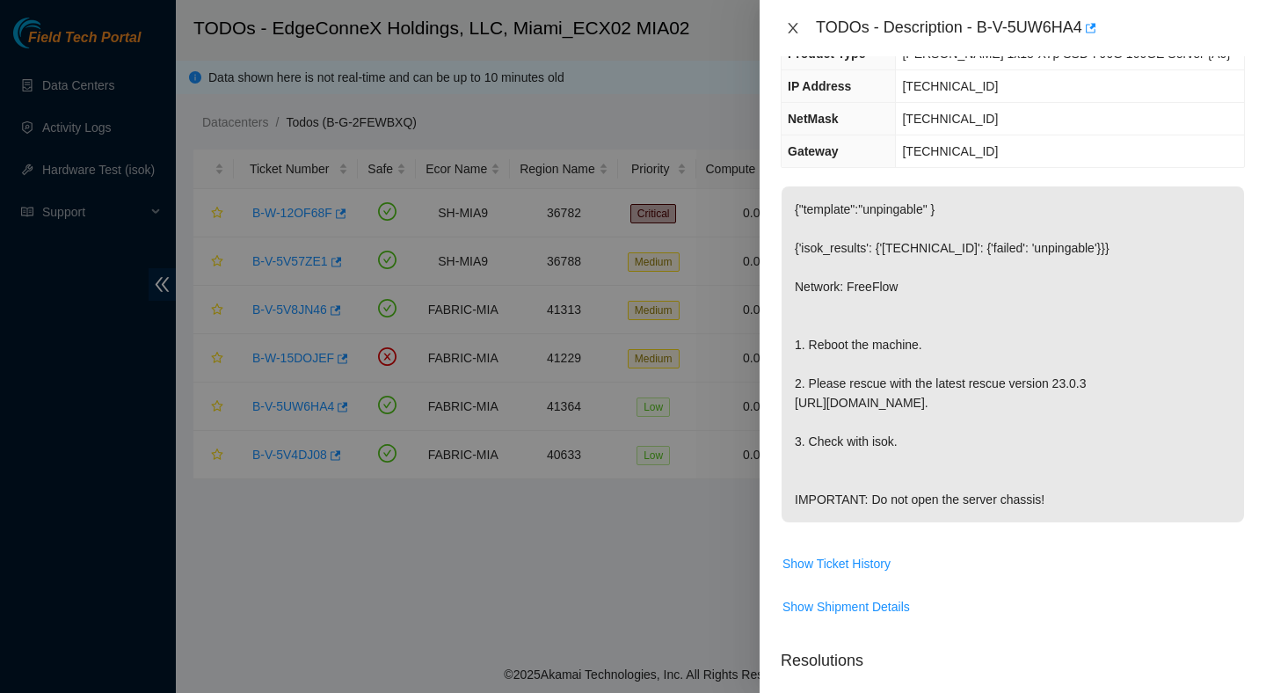
click at [798, 33] on icon "close" at bounding box center [793, 28] width 14 height 14
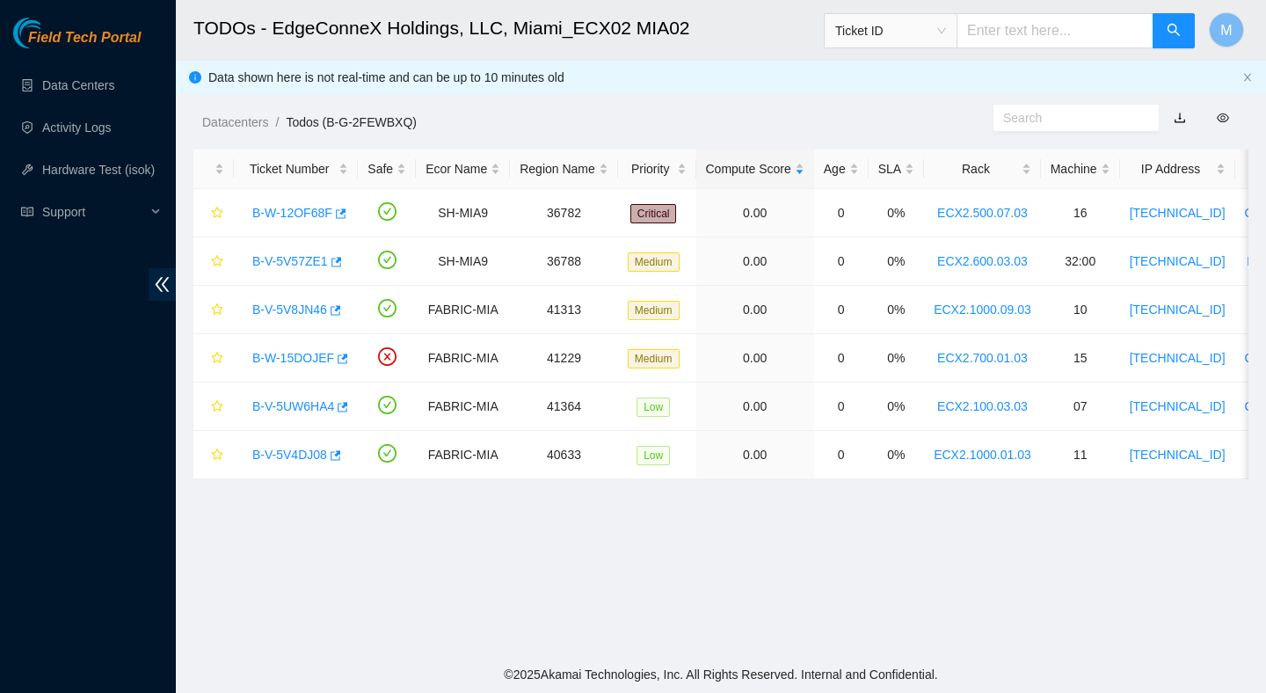
scroll to position [229, 0]
click at [301, 216] on link "B-W-12OF68F" at bounding box center [292, 213] width 80 height 14
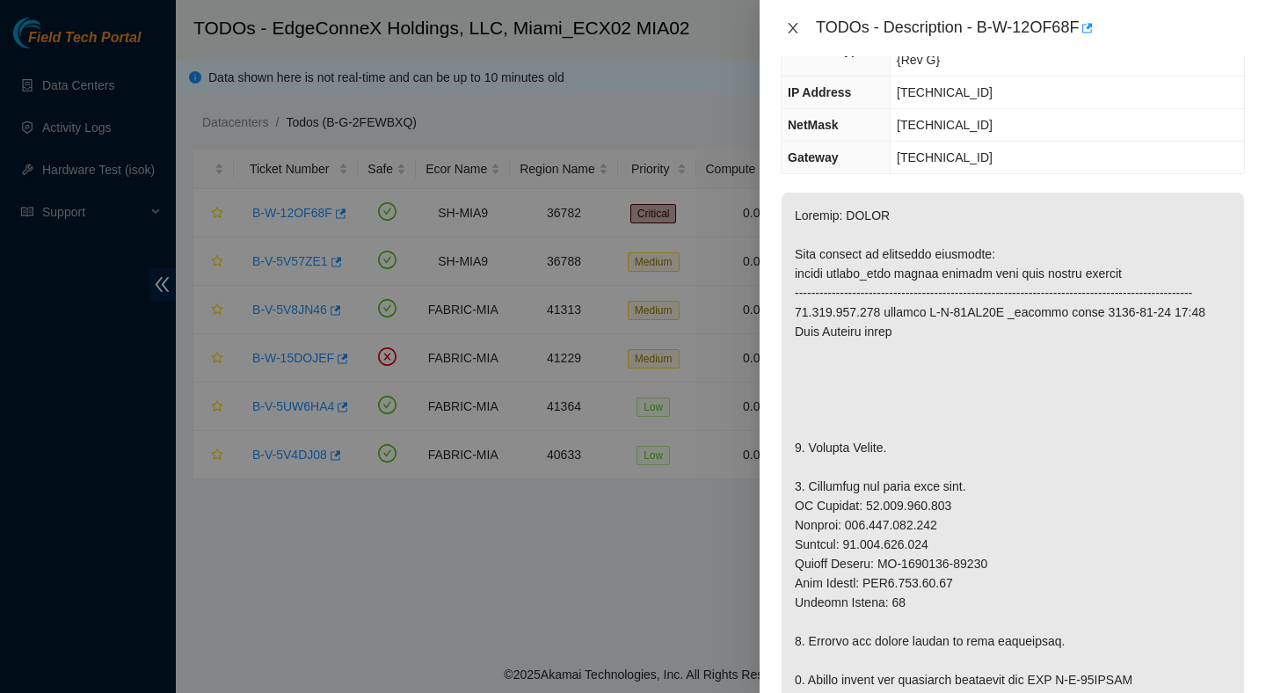
click at [793, 21] on icon "close" at bounding box center [793, 28] width 14 height 14
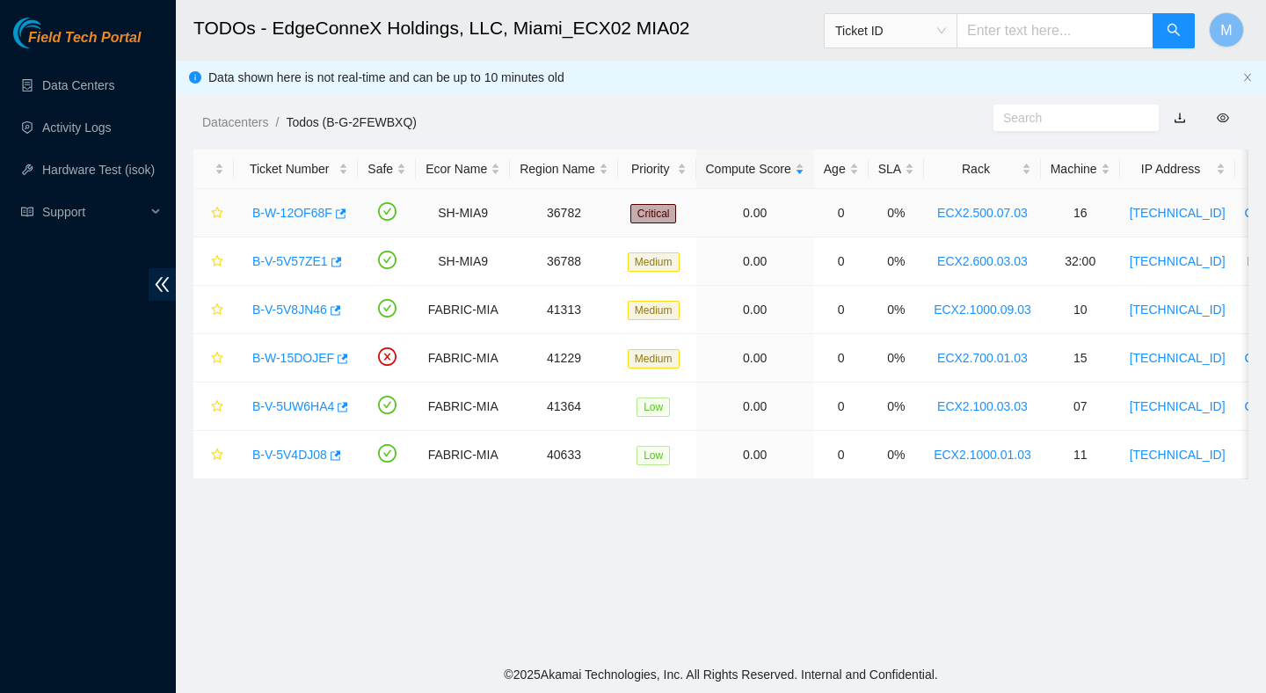
scroll to position [229, 0]
click at [316, 259] on link "B-V-5V57ZE1" at bounding box center [290, 261] width 76 height 14
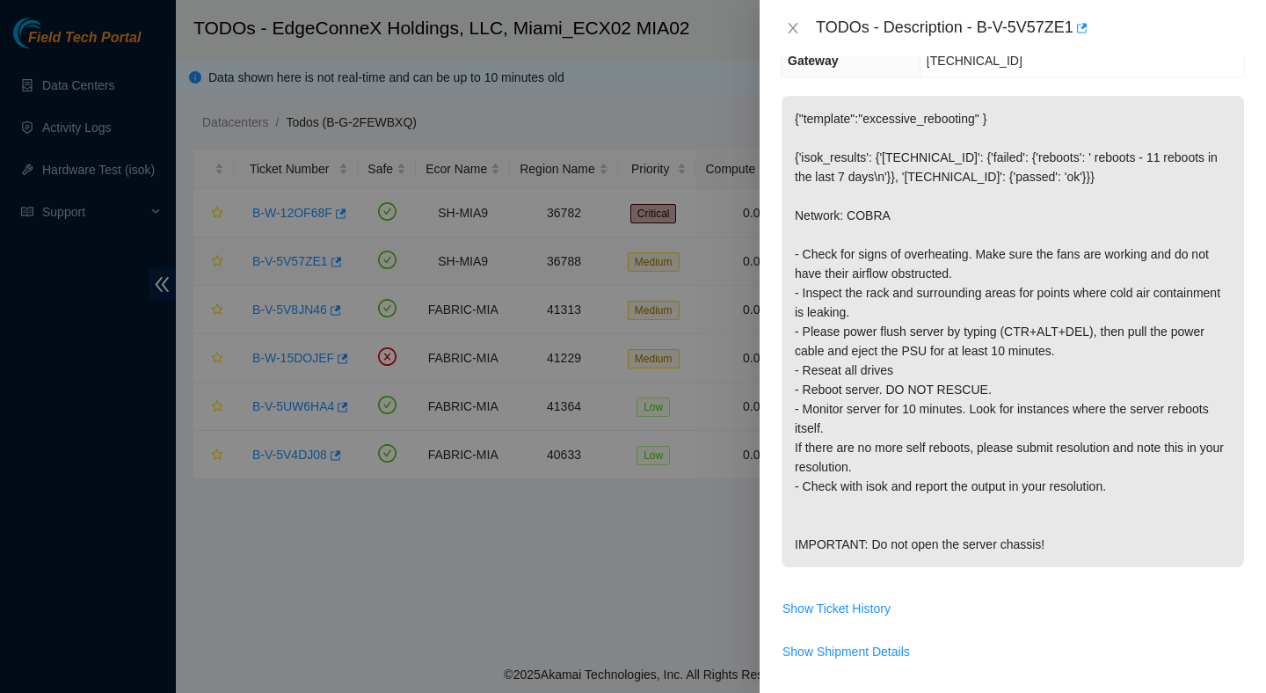
scroll to position [171, 0]
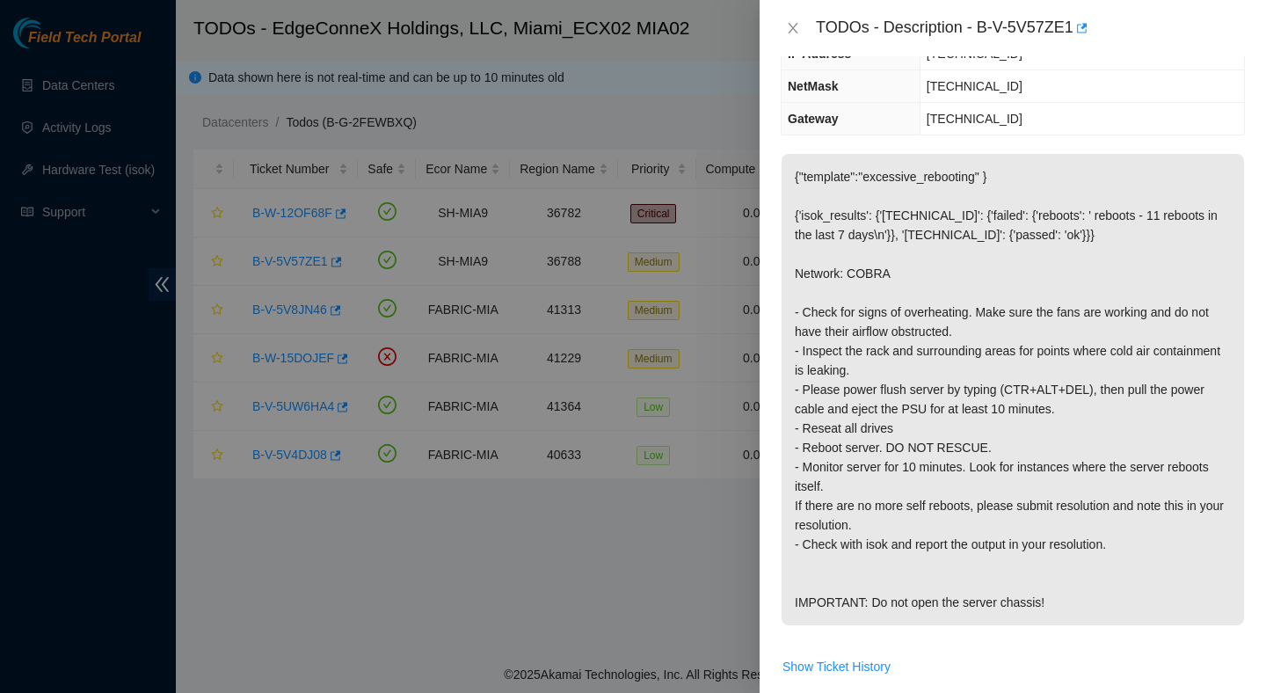
click at [1027, 26] on div "TODOs - Description - B-V-5V57ZE1" at bounding box center [1030, 28] width 429 height 28
drag, startPoint x: 985, startPoint y: 27, endPoint x: 1073, endPoint y: 44, distance: 89.5
click at [1073, 44] on div "TODOs - Description - B-V-5V57ZE1" at bounding box center [1013, 28] width 506 height 56
copy div "B-V-5V57ZE1"
click at [415, 485] on div at bounding box center [633, 346] width 1266 height 693
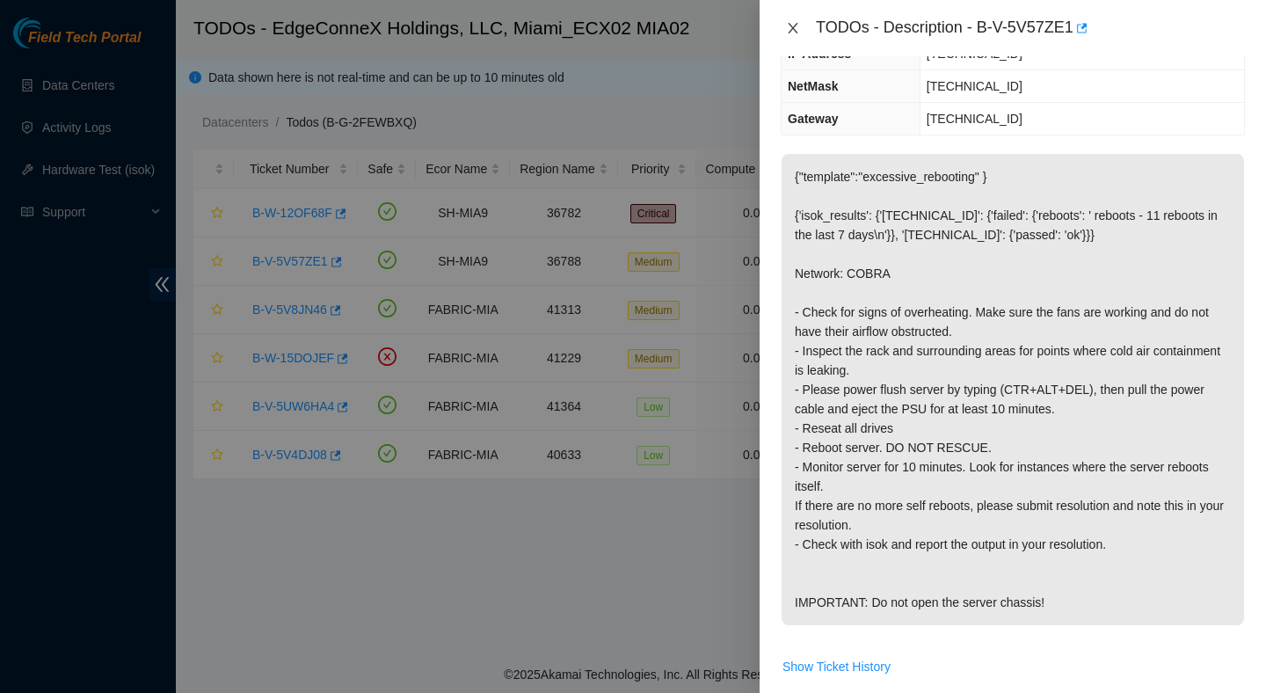
click at [797, 32] on icon "close" at bounding box center [793, 28] width 10 height 11
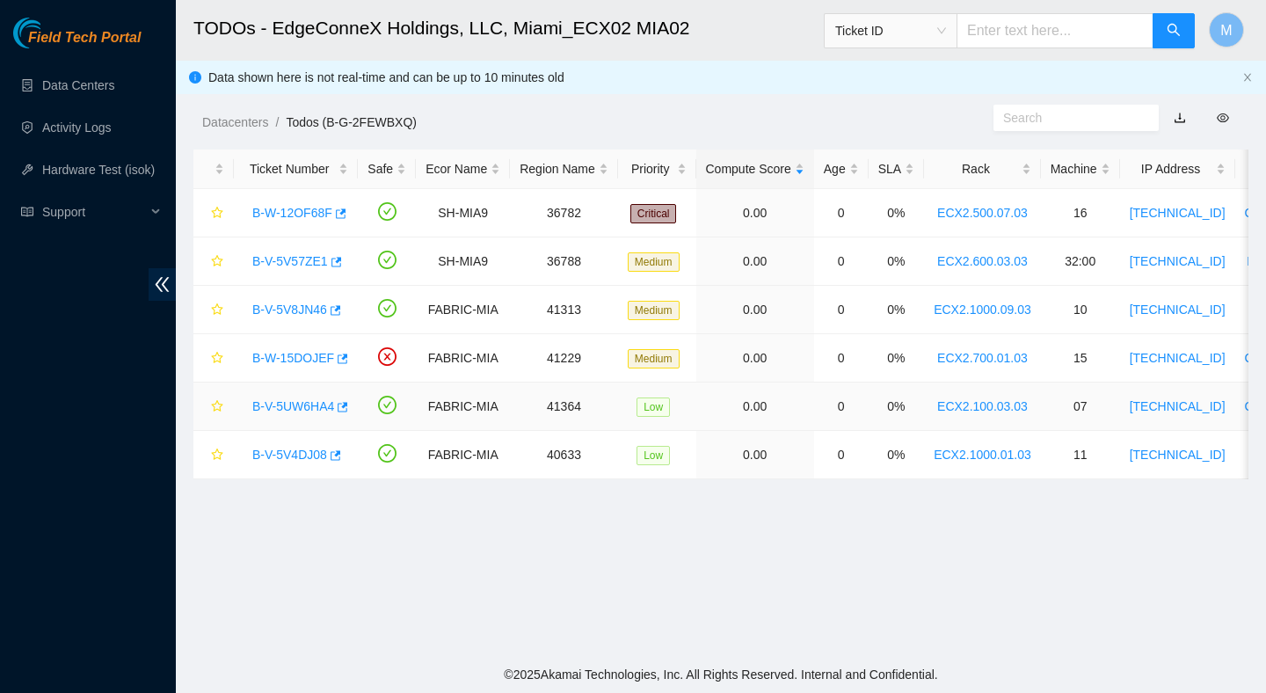
scroll to position [229, 0]
click at [328, 405] on link "B-V-5UW6HA4" at bounding box center [293, 406] width 82 height 14
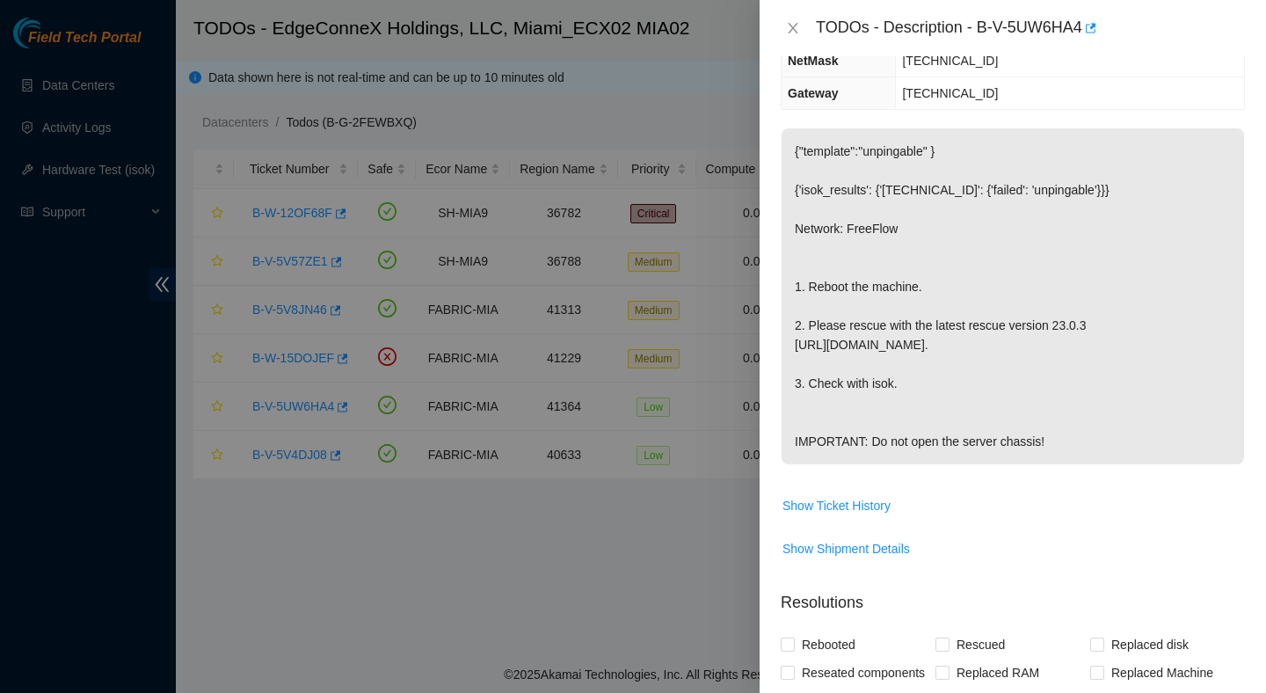
scroll to position [171, 0]
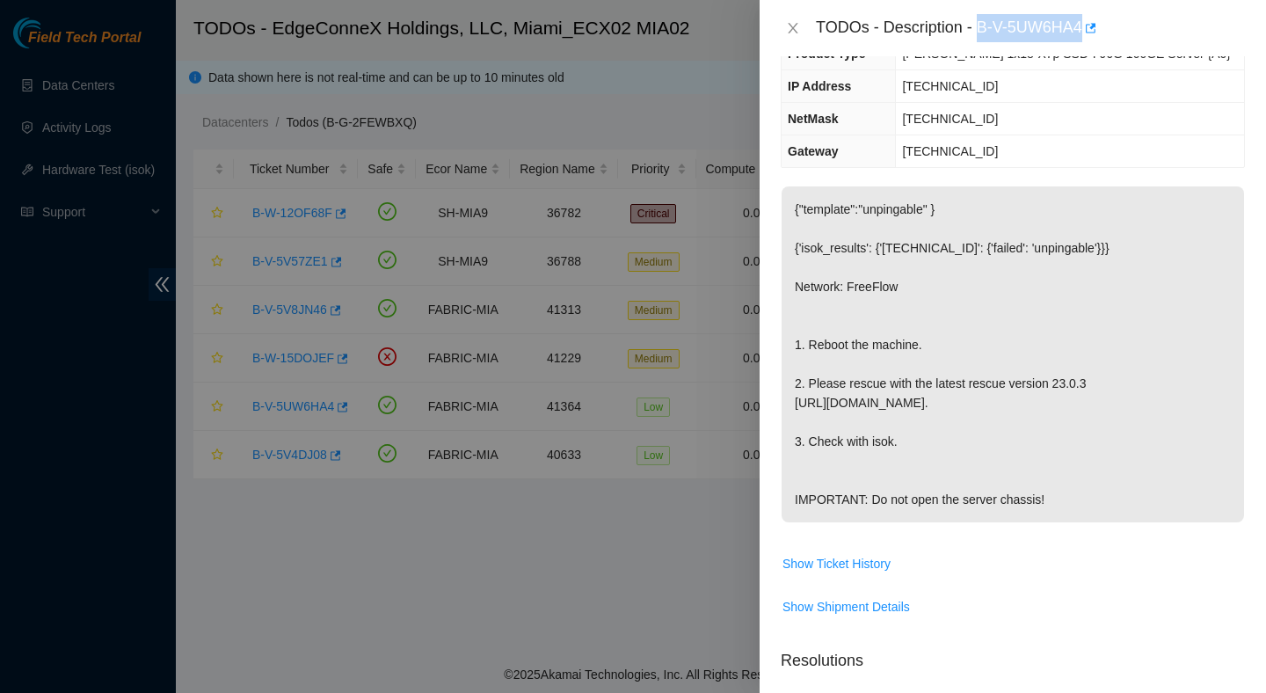
drag, startPoint x: 981, startPoint y: 25, endPoint x: 1079, endPoint y: 42, distance: 99.2
click at [1079, 42] on div "TODOs - Description - B-V-5UW6HA4" at bounding box center [1013, 28] width 506 height 56
copy div "B-V-5UW6HA4"
click at [799, 29] on icon "close" at bounding box center [793, 28] width 14 height 14
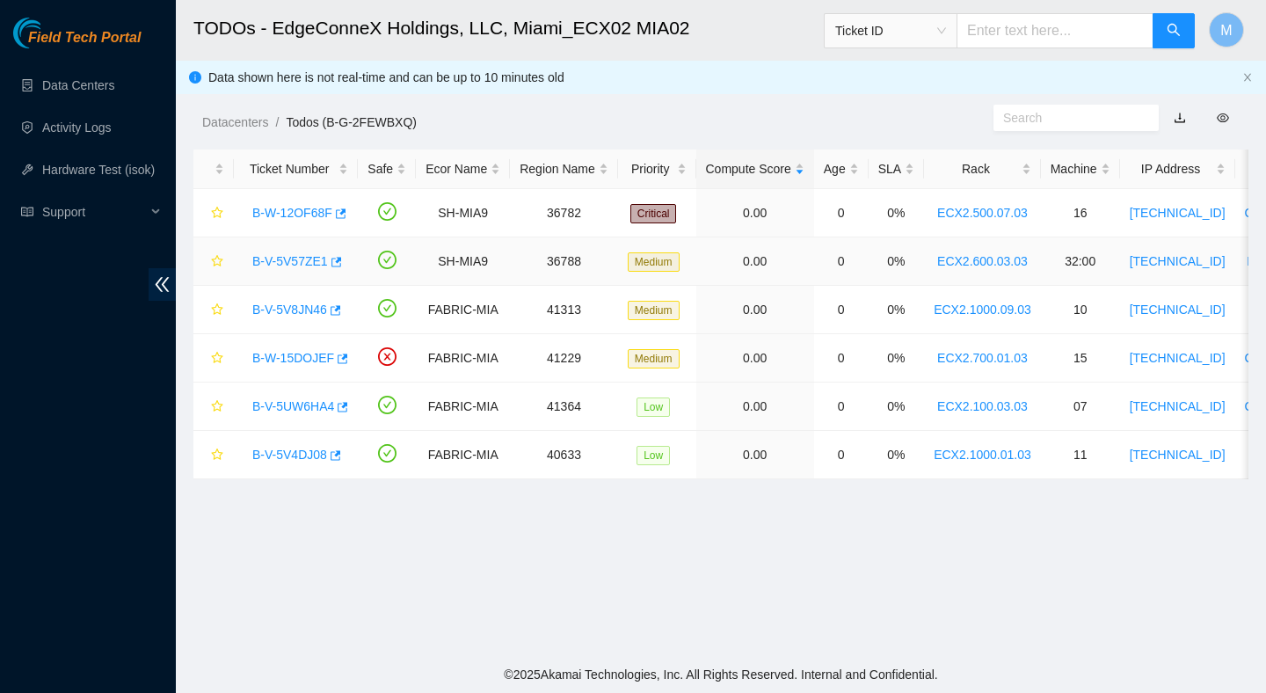
click at [296, 260] on link "B-V-5V57ZE1" at bounding box center [290, 261] width 76 height 14
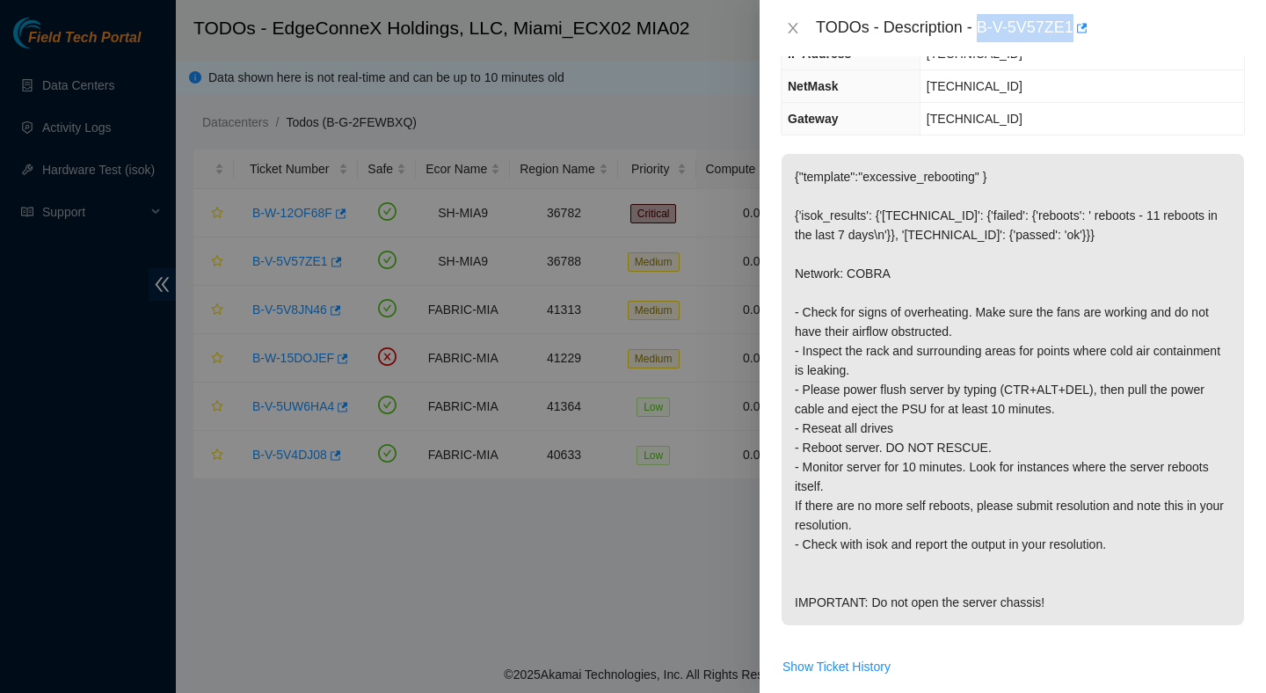
drag, startPoint x: 980, startPoint y: 27, endPoint x: 1080, endPoint y: 35, distance: 99.7
click at [1080, 35] on div "TODOs - Description - B-V-5V57ZE1" at bounding box center [1030, 28] width 429 height 28
copy div "B-V-5V57ZE1"
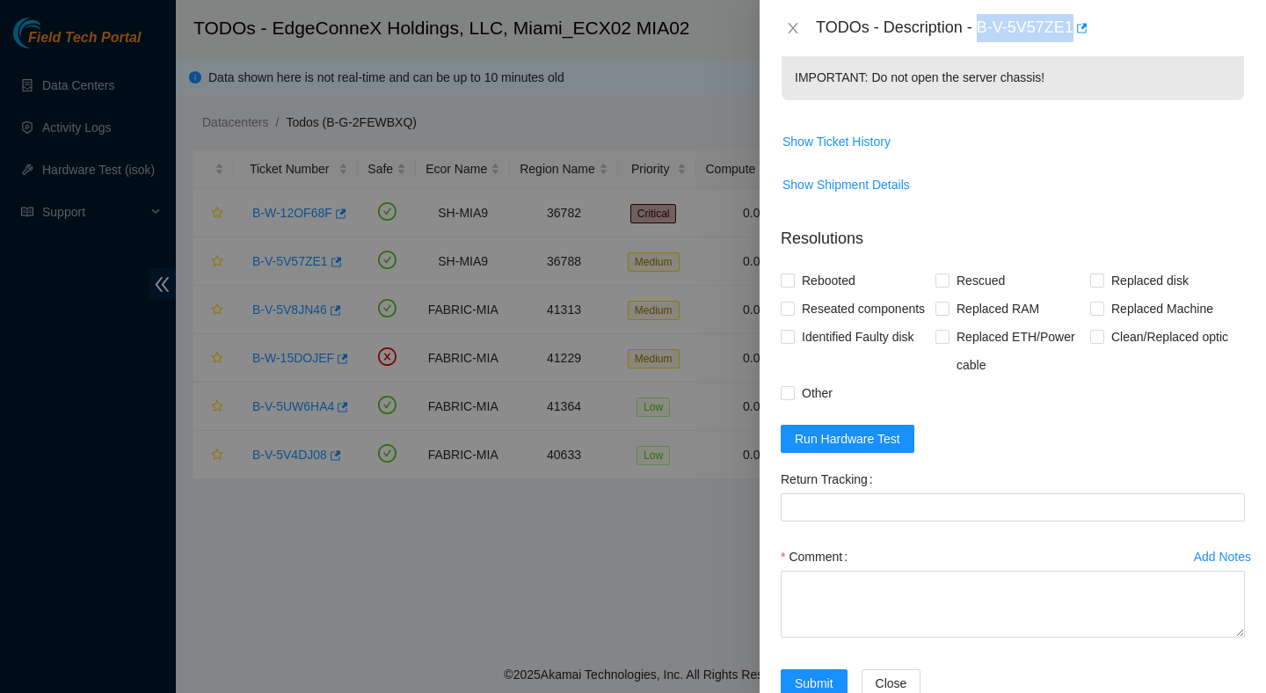
scroll to position [697, 0]
click at [892, 447] on span "Run Hardware Test" at bounding box center [848, 436] width 106 height 19
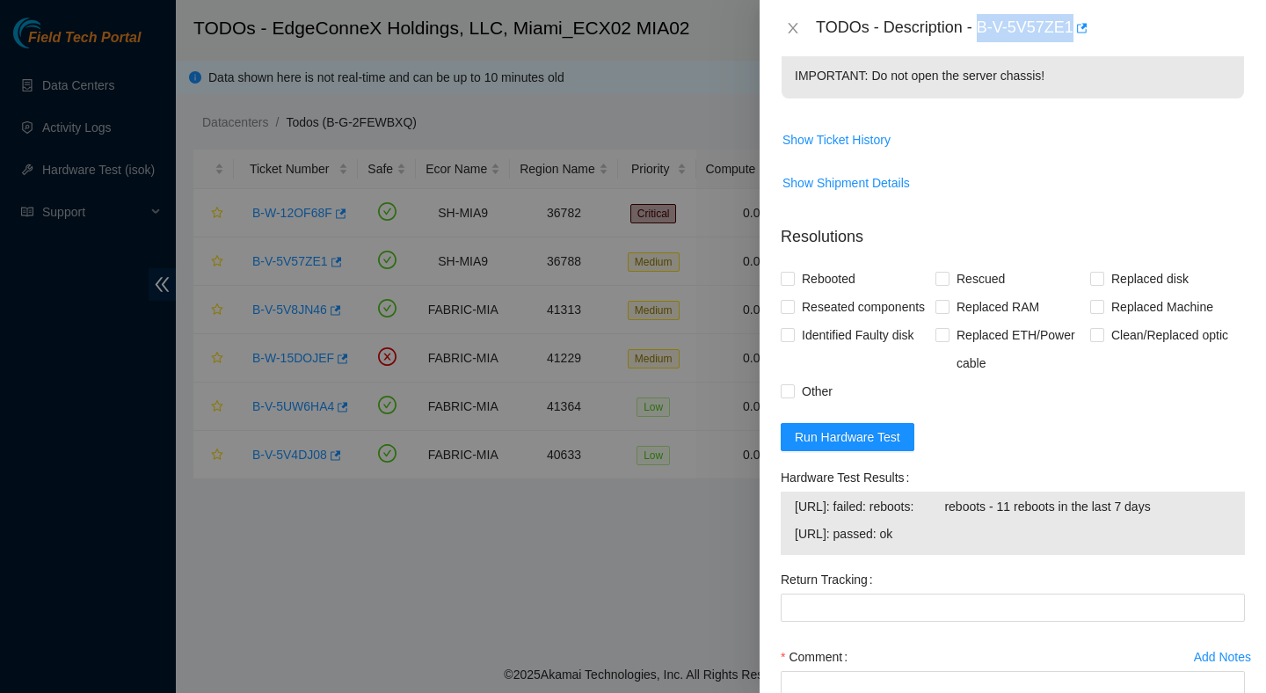
drag, startPoint x: 965, startPoint y: 604, endPoint x: 791, endPoint y: 567, distance: 177.1
click at [790, 555] on div "23.211.107.194: failed: reboots: reboots - 11 reboots in the last 7 days 23.211…" at bounding box center [1013, 523] width 464 height 63
copy tbody "23.211.107.194: failed: reboots: reboots - 11 reboots in the last 7 days 23.211…"
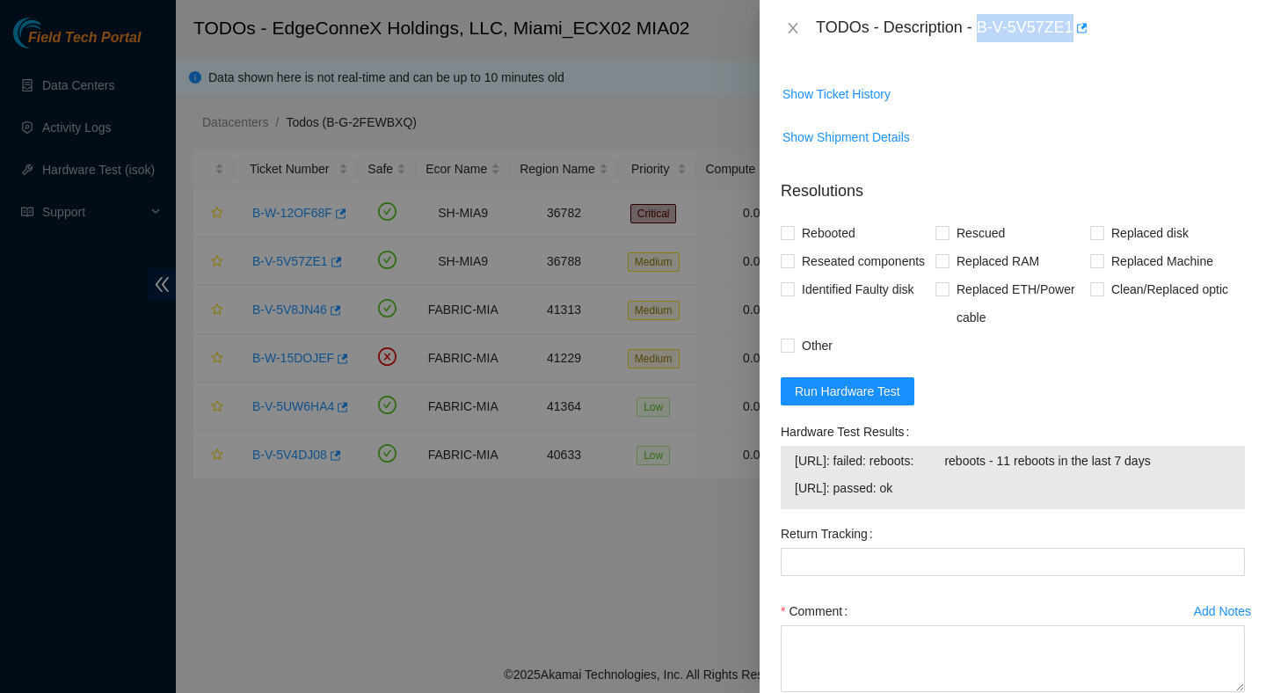
scroll to position [758, 0]
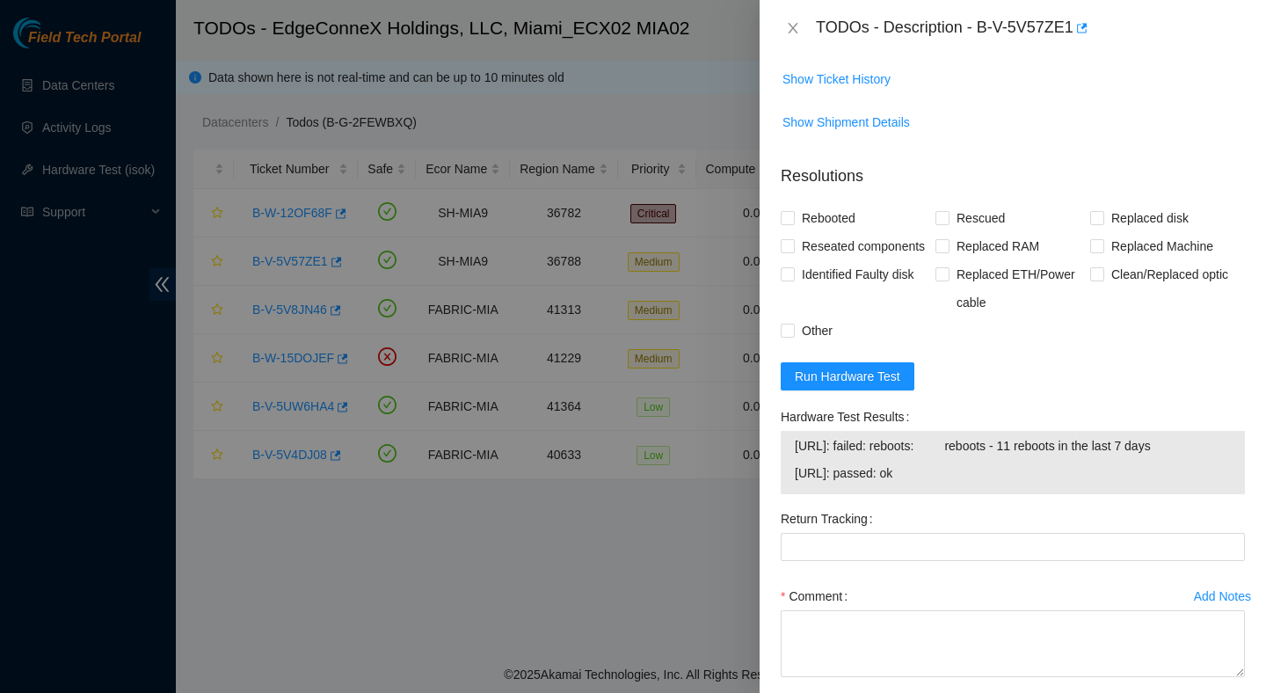
click at [881, 462] on form "Resolutions Rebooted Rescued Replaced disk Reseated components Replaced RAM Rep…" at bounding box center [1013, 454] width 464 height 608
click at [880, 386] on span "Run Hardware Test" at bounding box center [848, 376] width 106 height 19
click at [878, 386] on span "Run Hardware Test" at bounding box center [848, 376] width 106 height 19
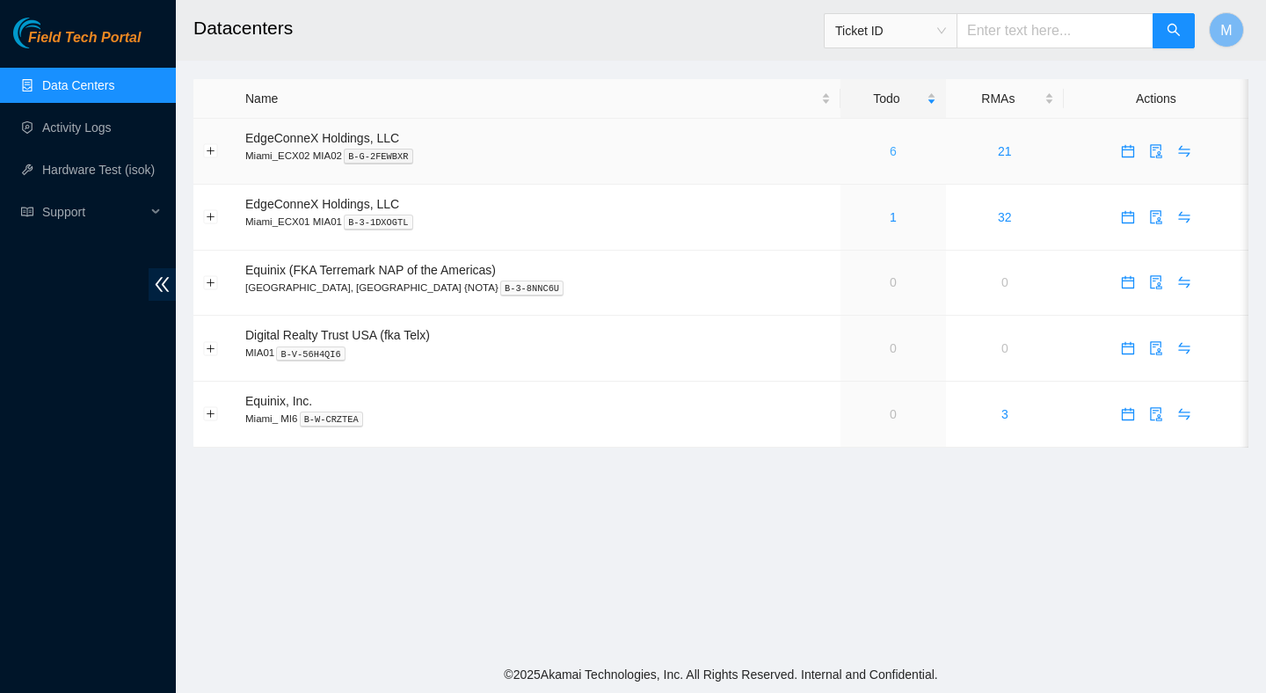
click at [890, 149] on link "6" at bounding box center [893, 151] width 7 height 14
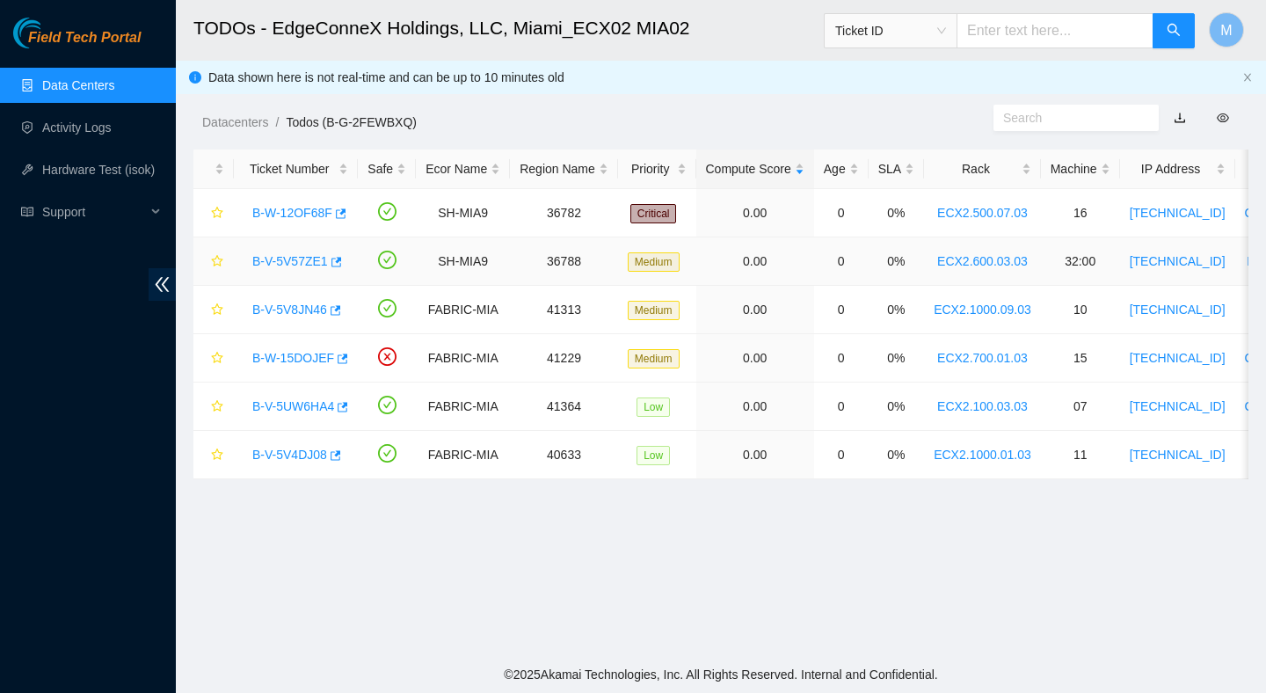
click at [302, 258] on link "B-V-5V57ZE1" at bounding box center [290, 261] width 76 height 14
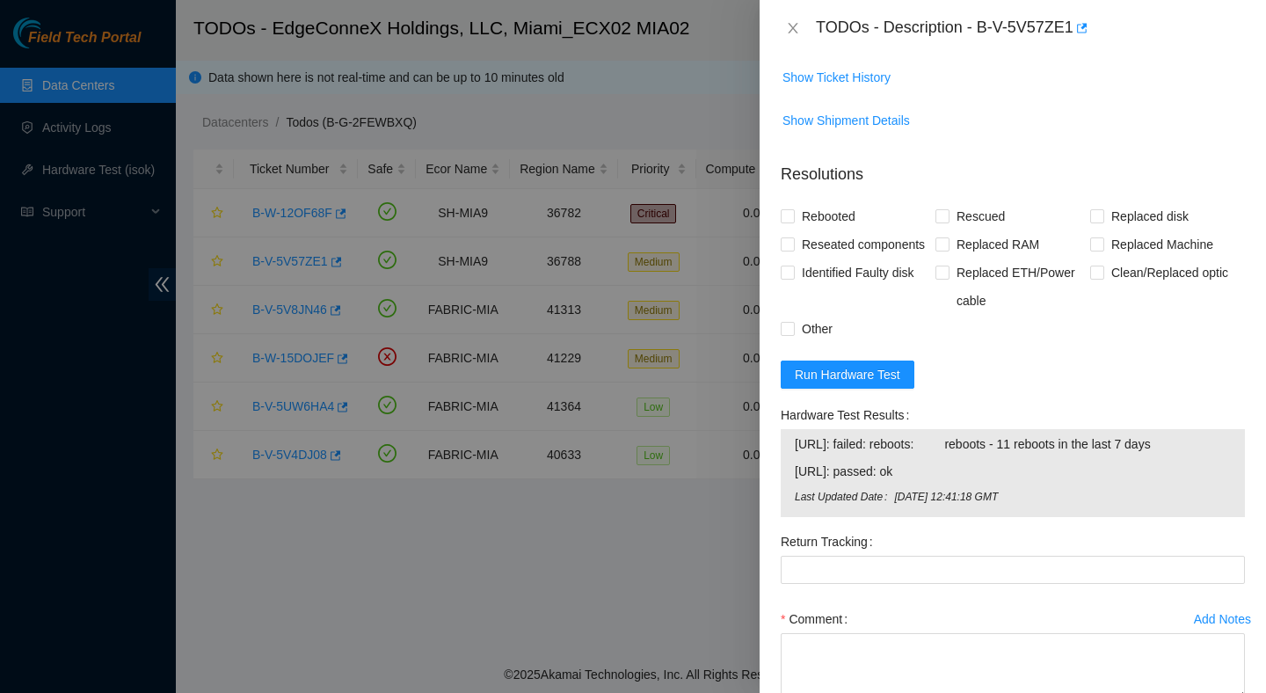
scroll to position [763, 0]
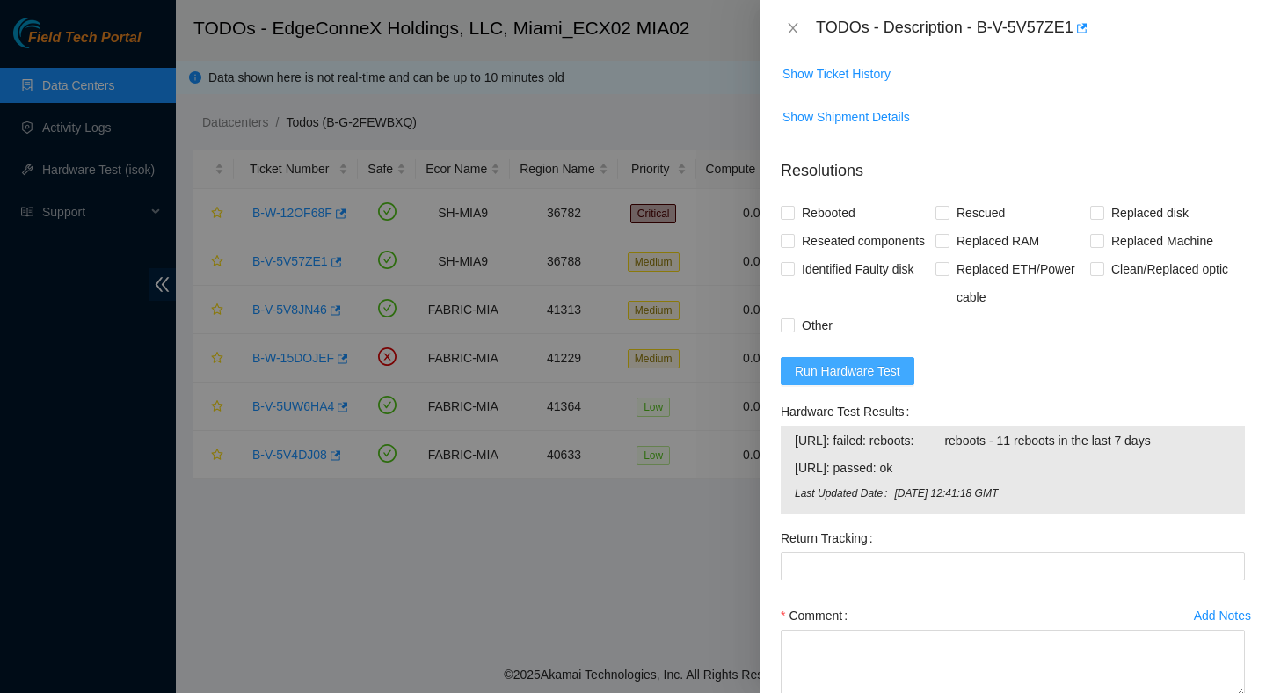
click at [860, 381] on span "Run Hardware Test" at bounding box center [848, 370] width 106 height 19
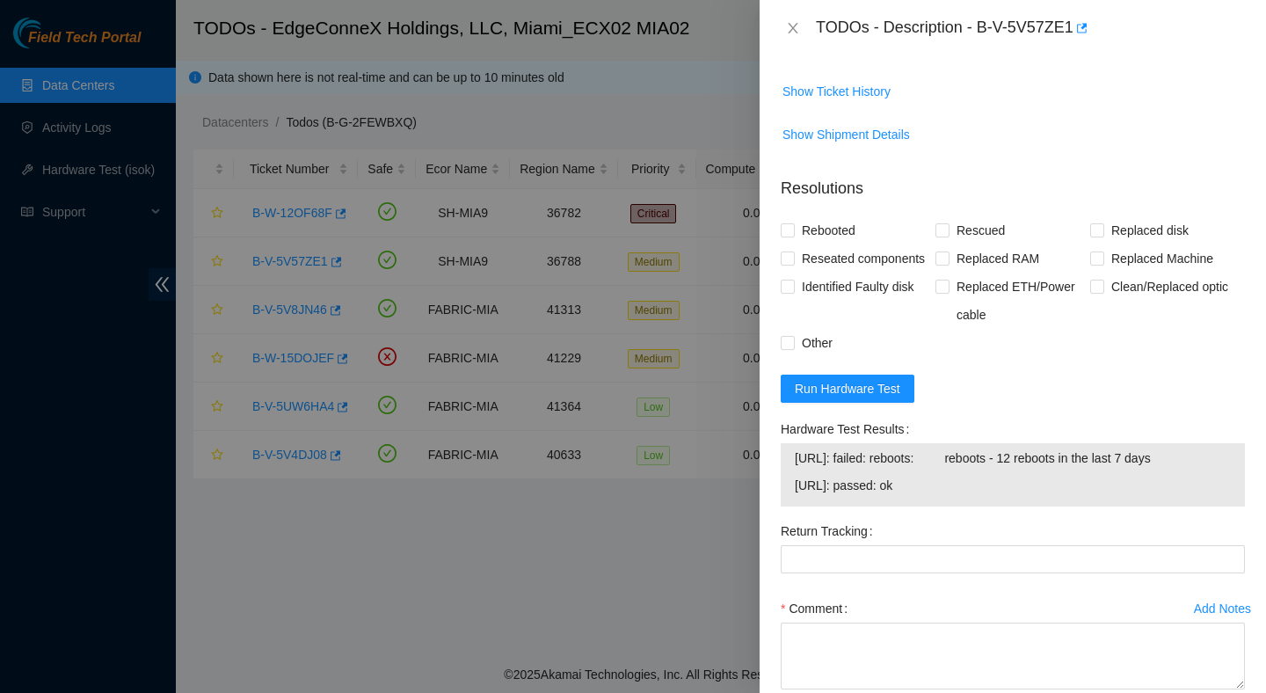
scroll to position [757, 0]
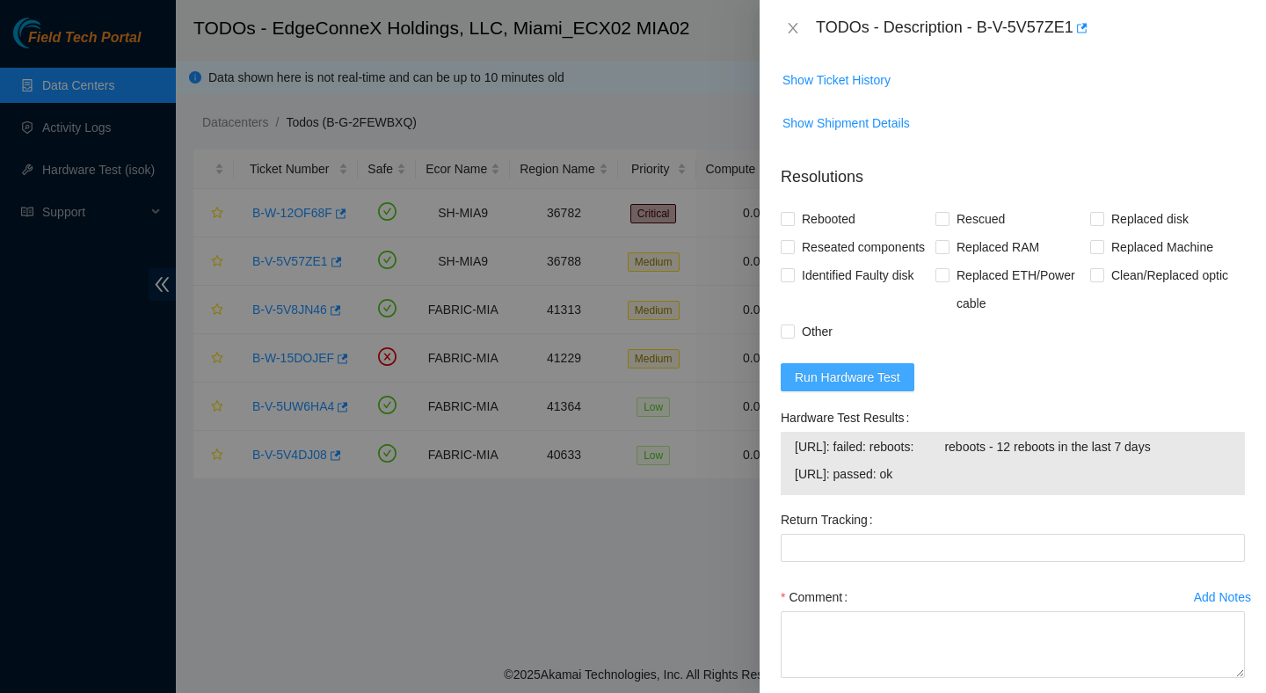
click at [863, 387] on span "Run Hardware Test" at bounding box center [848, 377] width 106 height 19
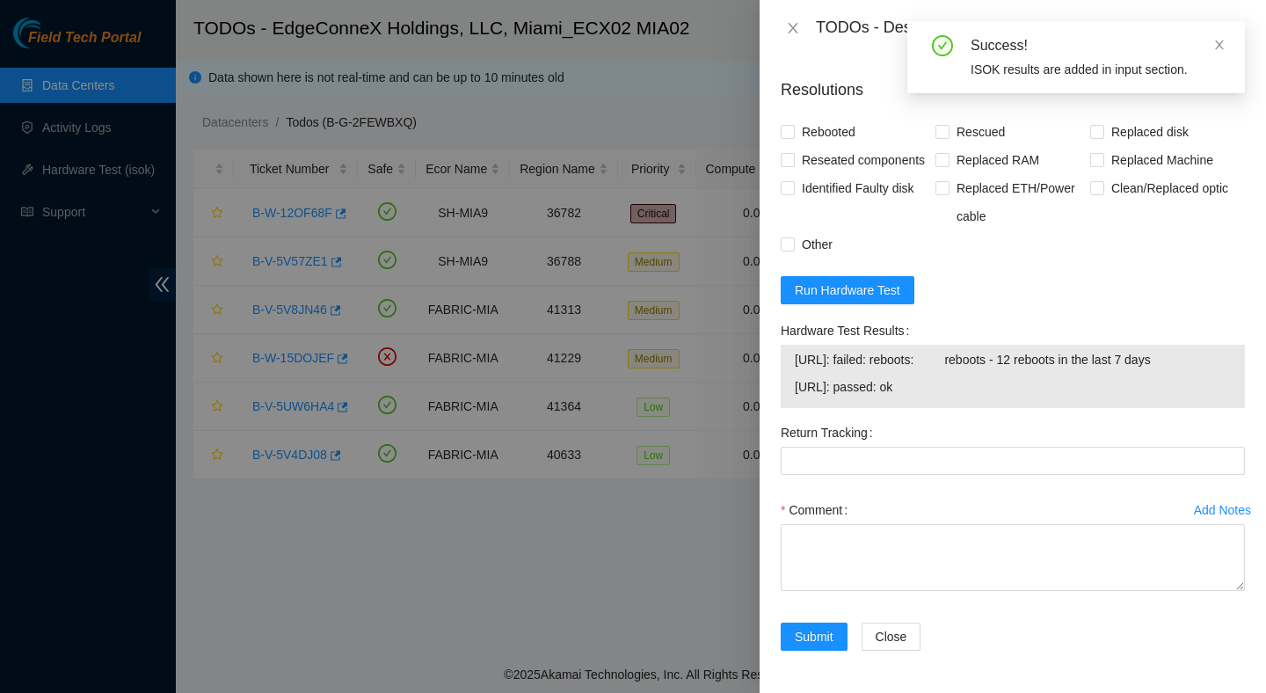
scroll to position [873, 0]
drag, startPoint x: 969, startPoint y: 428, endPoint x: 793, endPoint y: 401, distance: 178.0
click at [792, 401] on div "23.211.107.194: failed: reboots: reboots - 12 reboots in the last 7 days 23.211…" at bounding box center [1013, 376] width 464 height 63
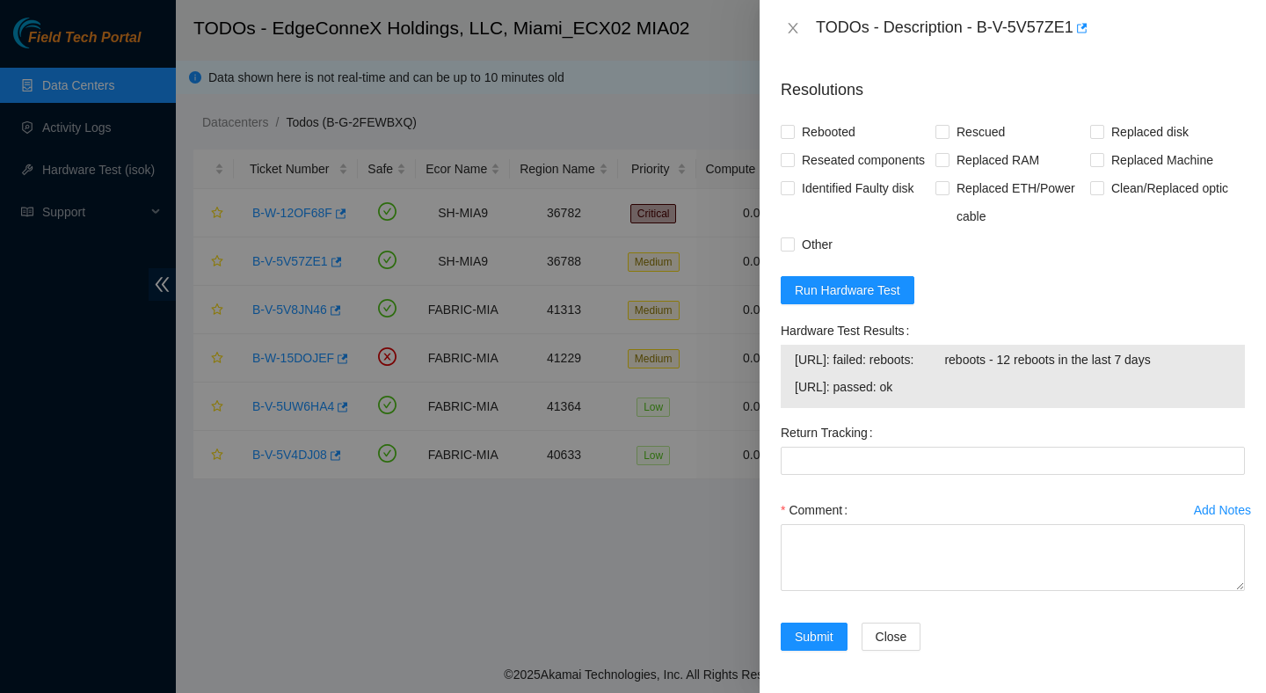
copy tbody "23.211.107.194: failed: reboots: reboots - 12 reboots in the last 7 days 23.211…"
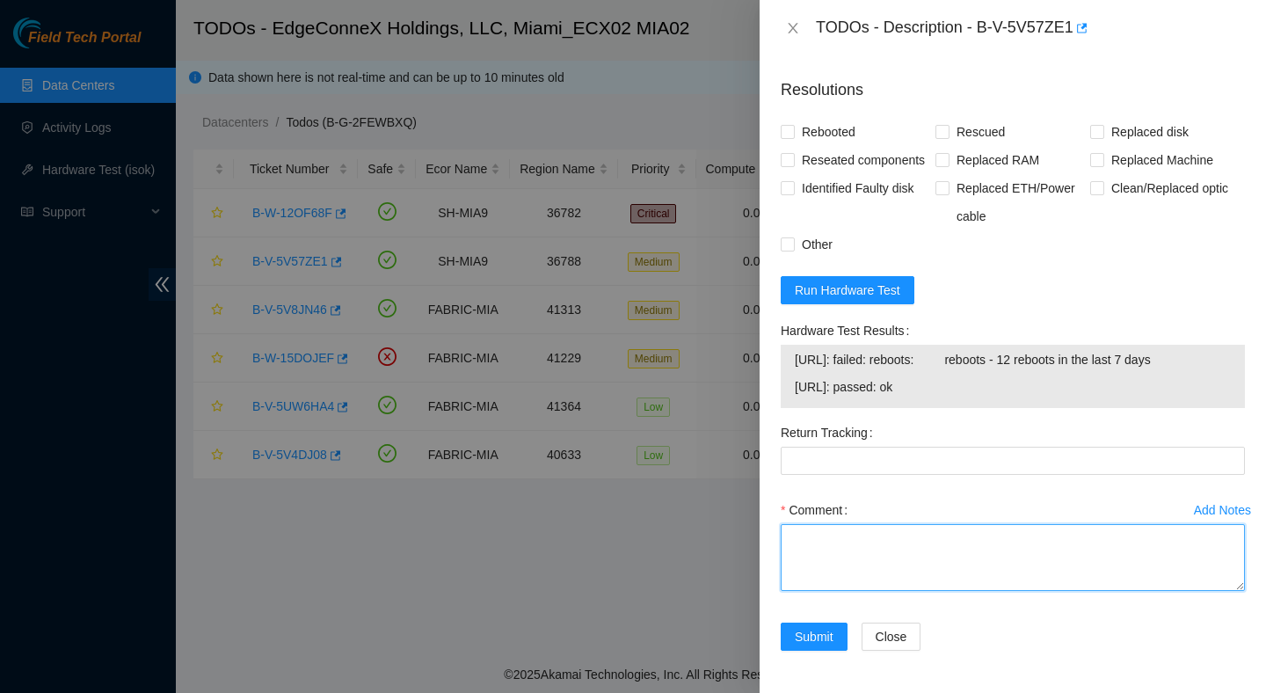
click at [894, 556] on textarea "Comment" at bounding box center [1013, 557] width 464 height 67
paste textarea "Verified ticket is safe to work on : Yes NOCC Authorized: Yes Located server co…"
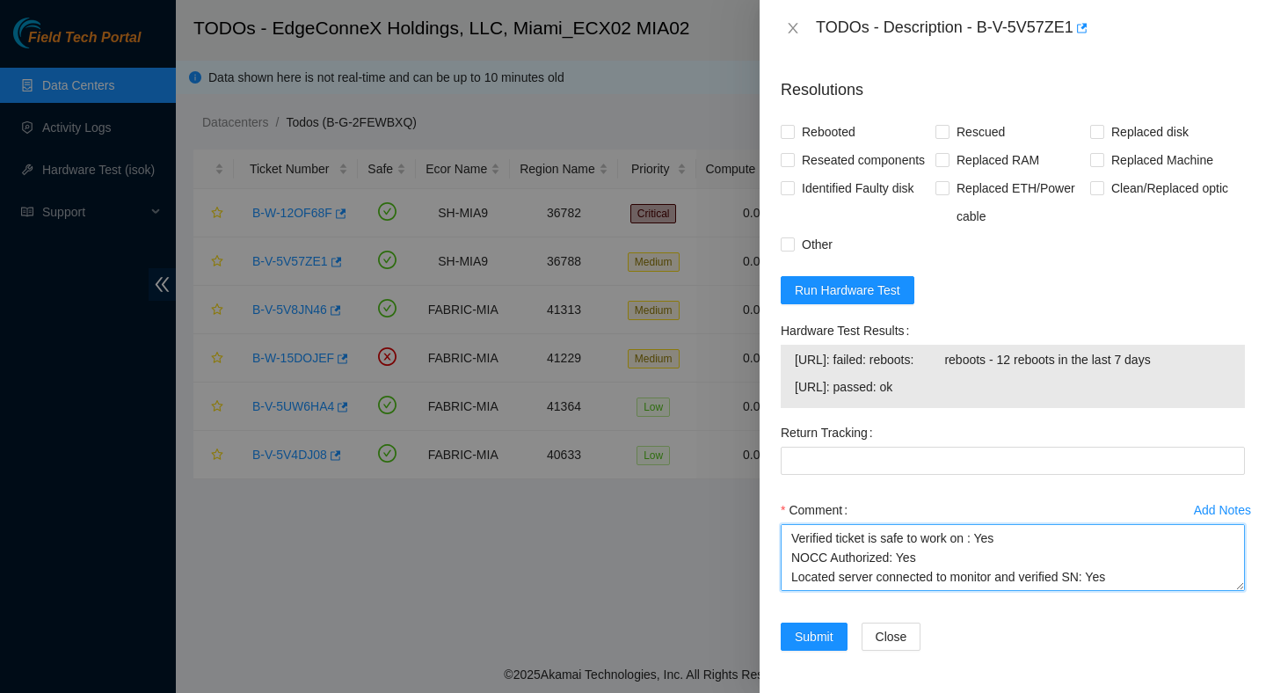
scroll to position [303, 0]
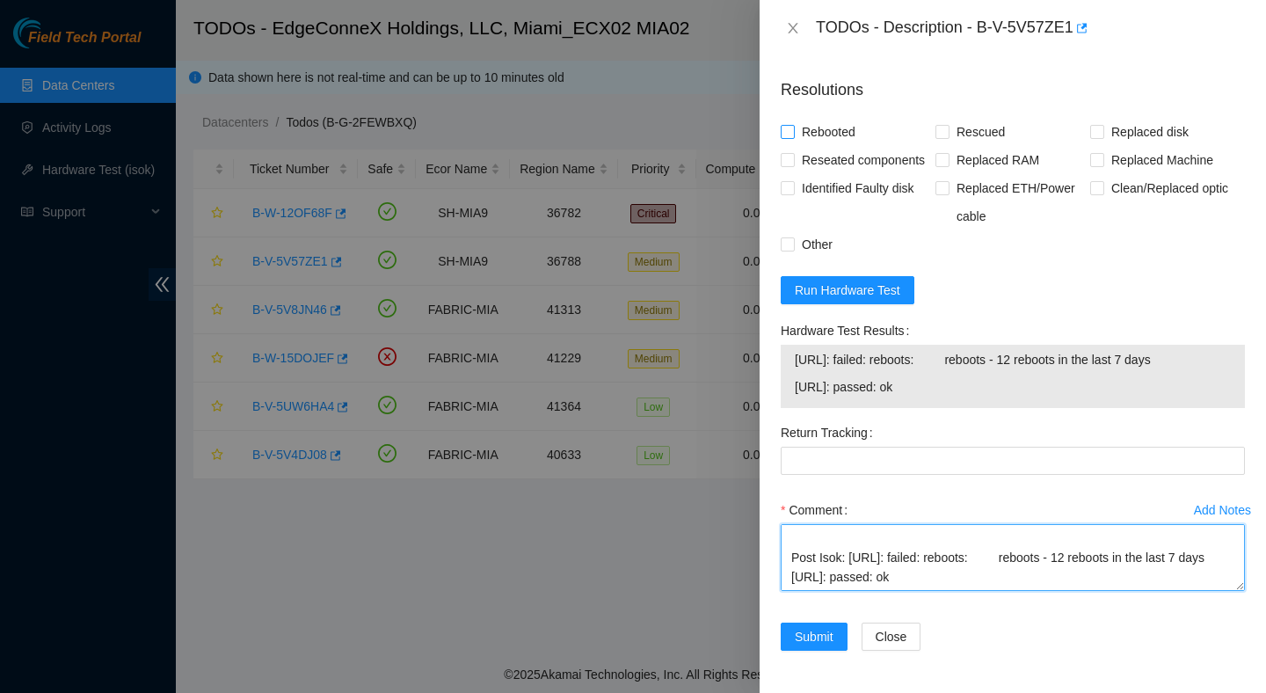
type textarea "Verified ticket is safe to work on : Yes NOCC Authorized: Yes Located server co…"
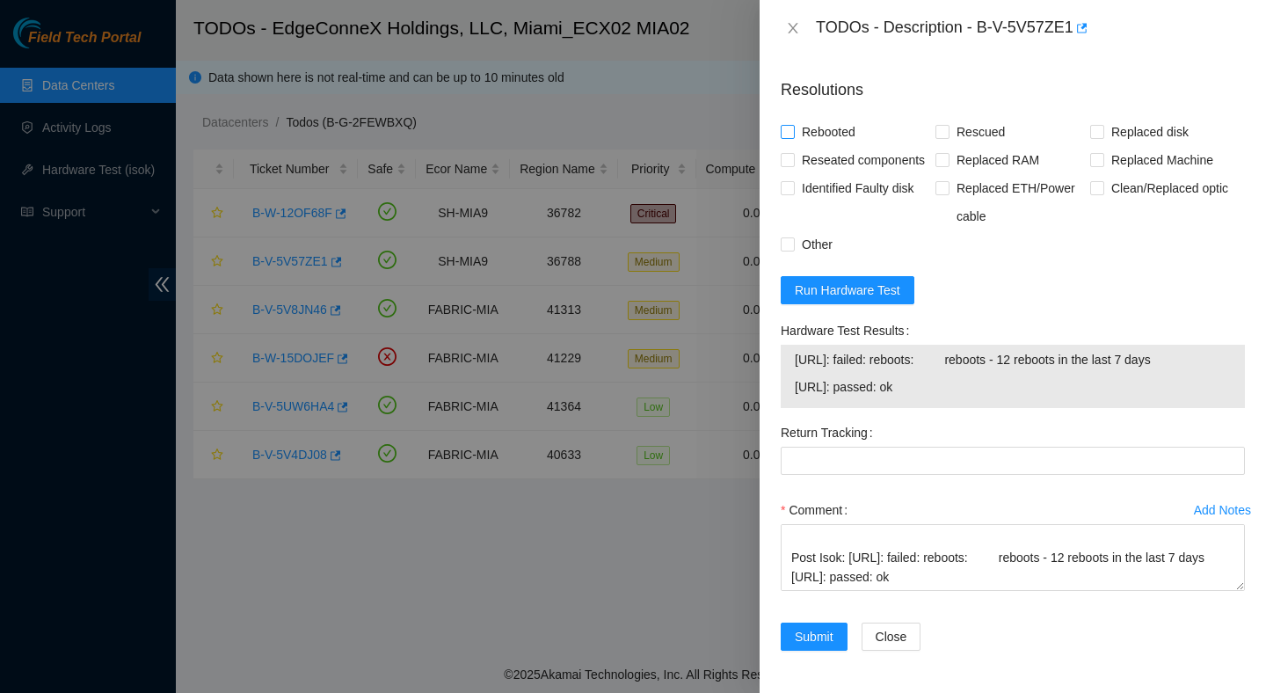
click at [847, 118] on span "Rebooted" at bounding box center [829, 132] width 68 height 28
click at [793, 125] on input "Rebooted" at bounding box center [787, 131] width 12 height 12
checkbox input "true"
click at [835, 146] on span "Reseated components" at bounding box center [863, 160] width 137 height 28
click at [793, 153] on input "Reseated components" at bounding box center [787, 159] width 12 height 12
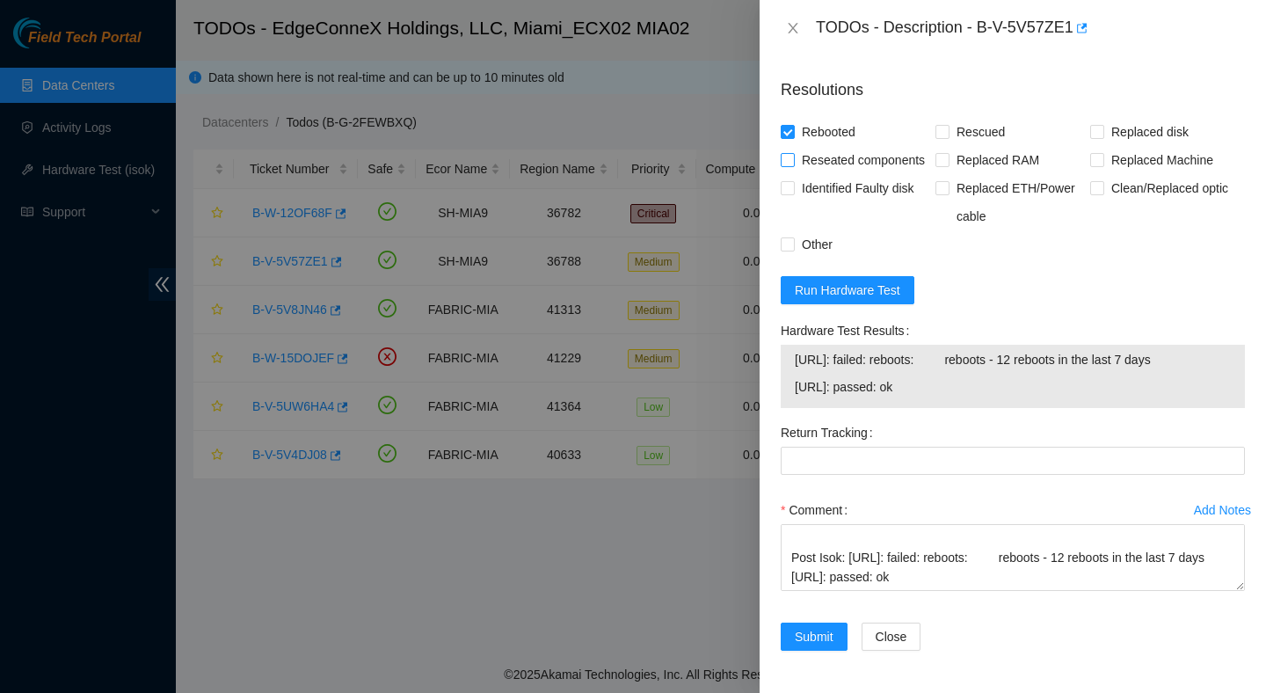
checkbox input "true"
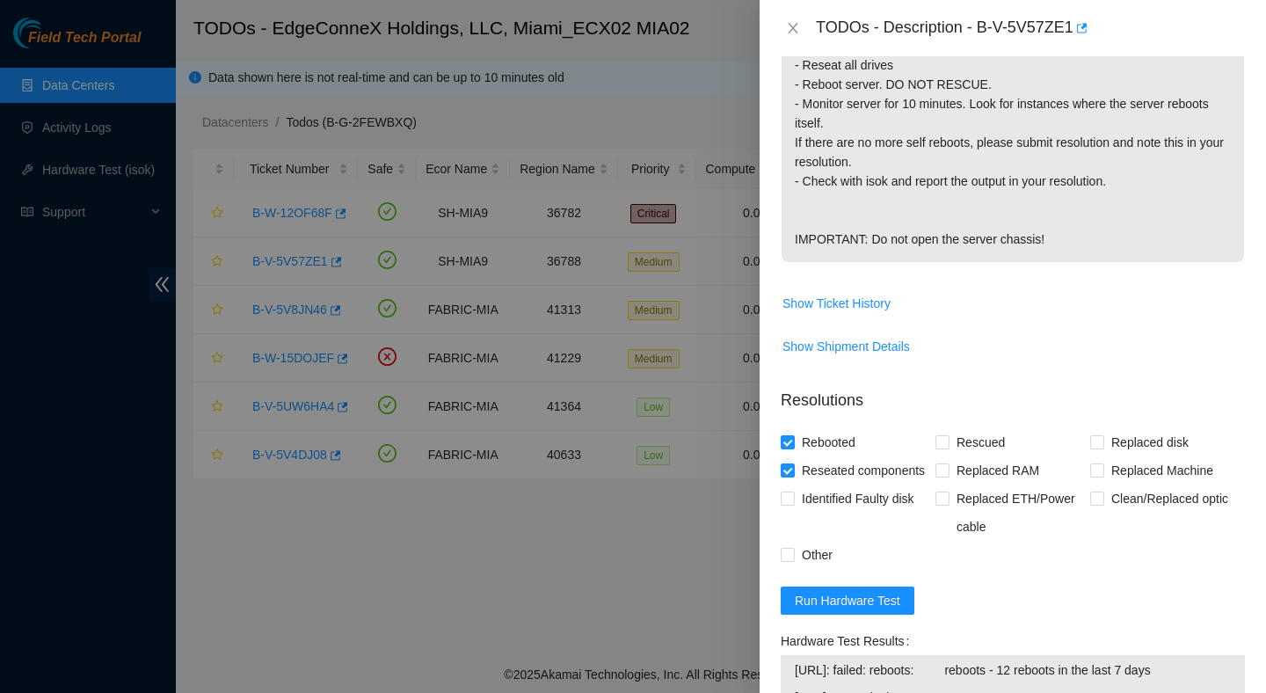
scroll to position [911, 0]
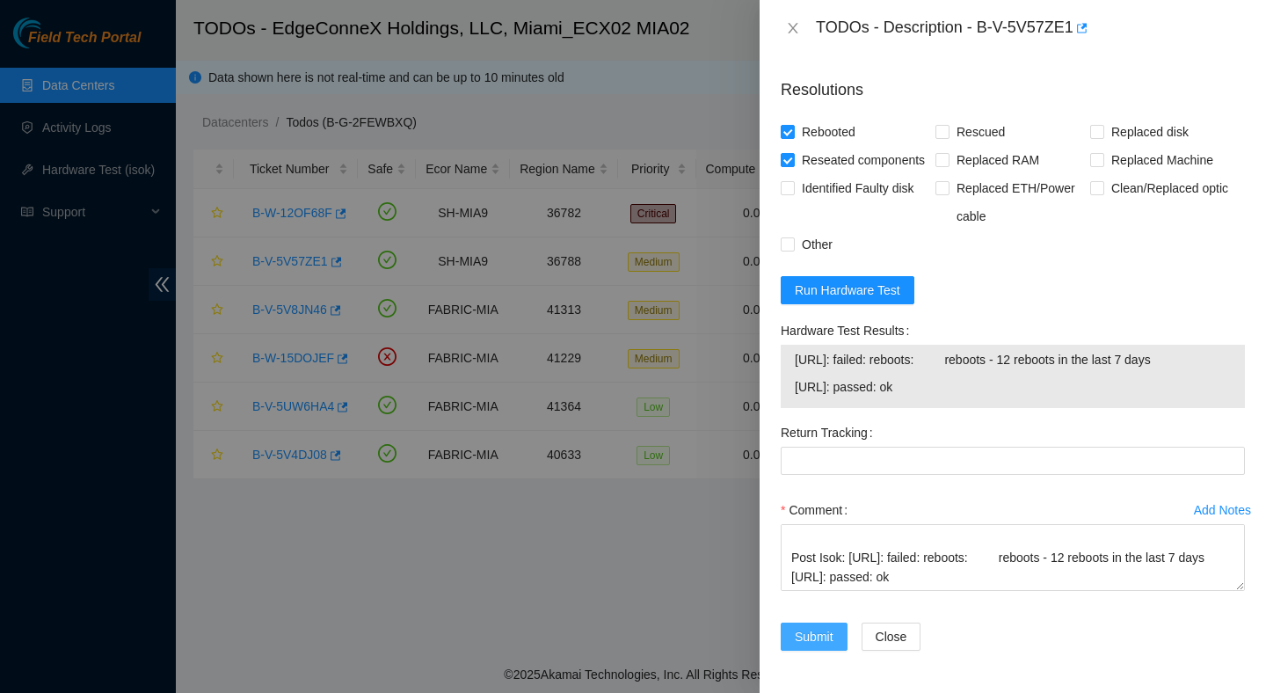
click at [812, 634] on span "Submit" at bounding box center [814, 636] width 39 height 19
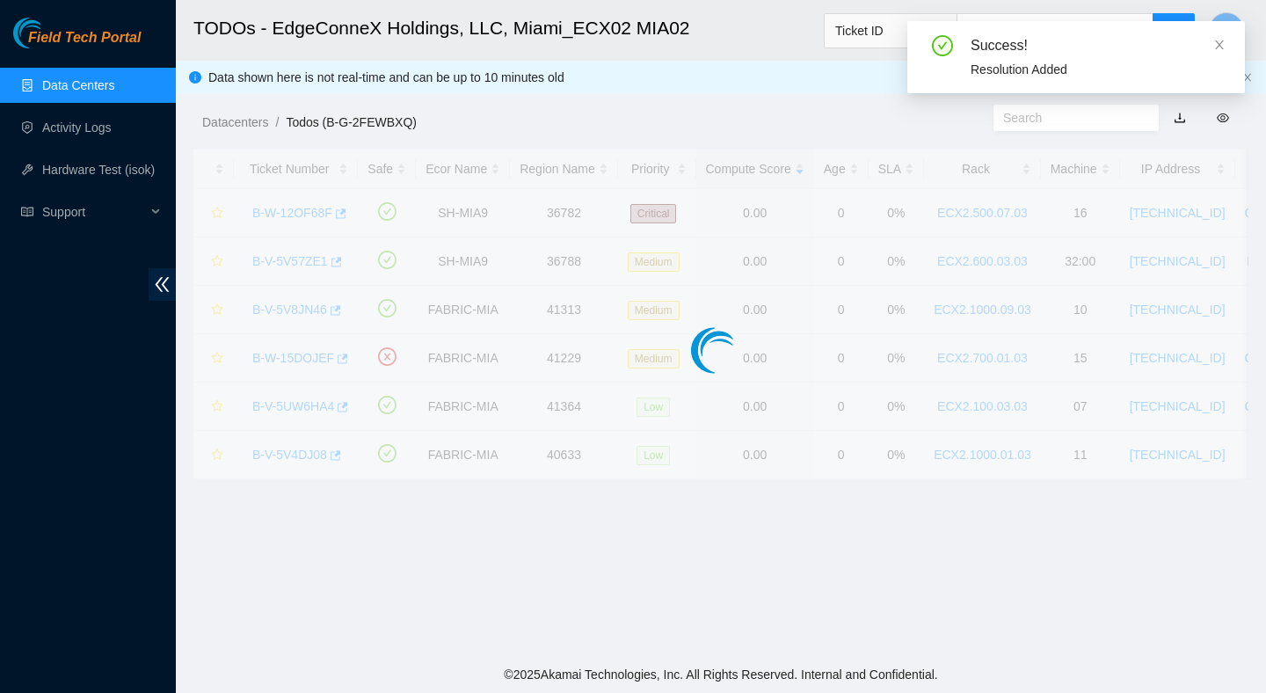
scroll to position [441, 0]
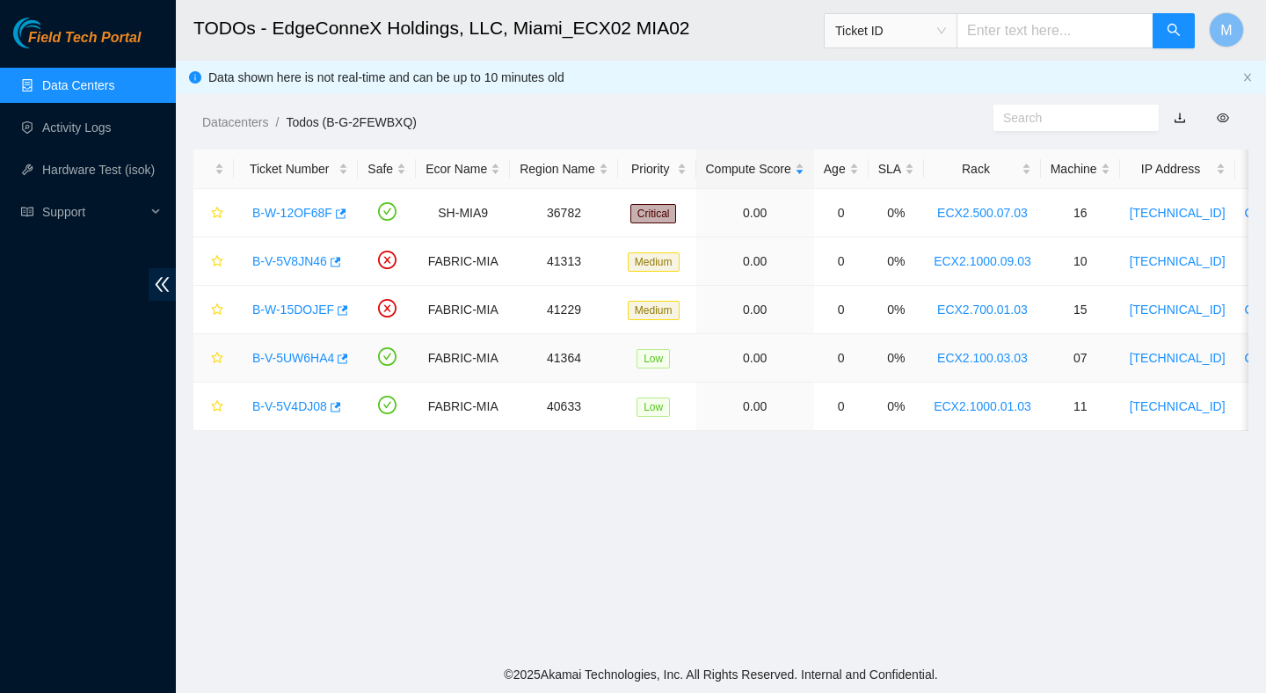
click at [308, 362] on link "B-V-5UW6HA4" at bounding box center [293, 358] width 82 height 14
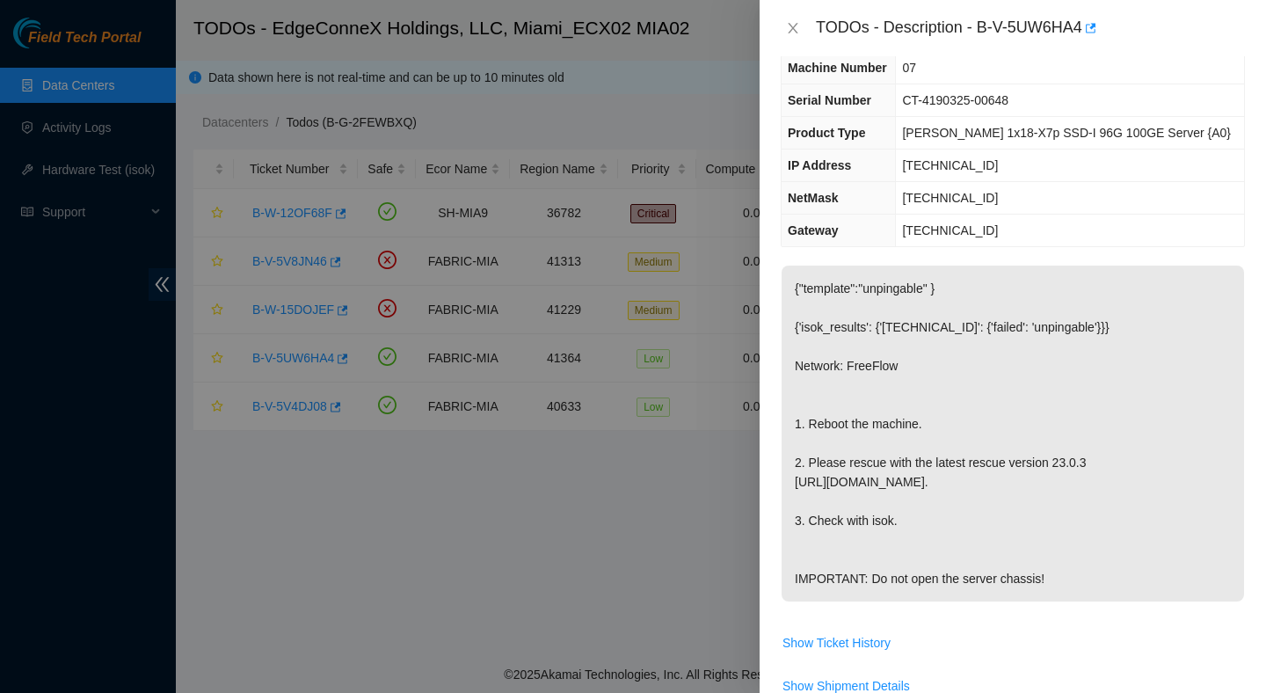
scroll to position [80, 0]
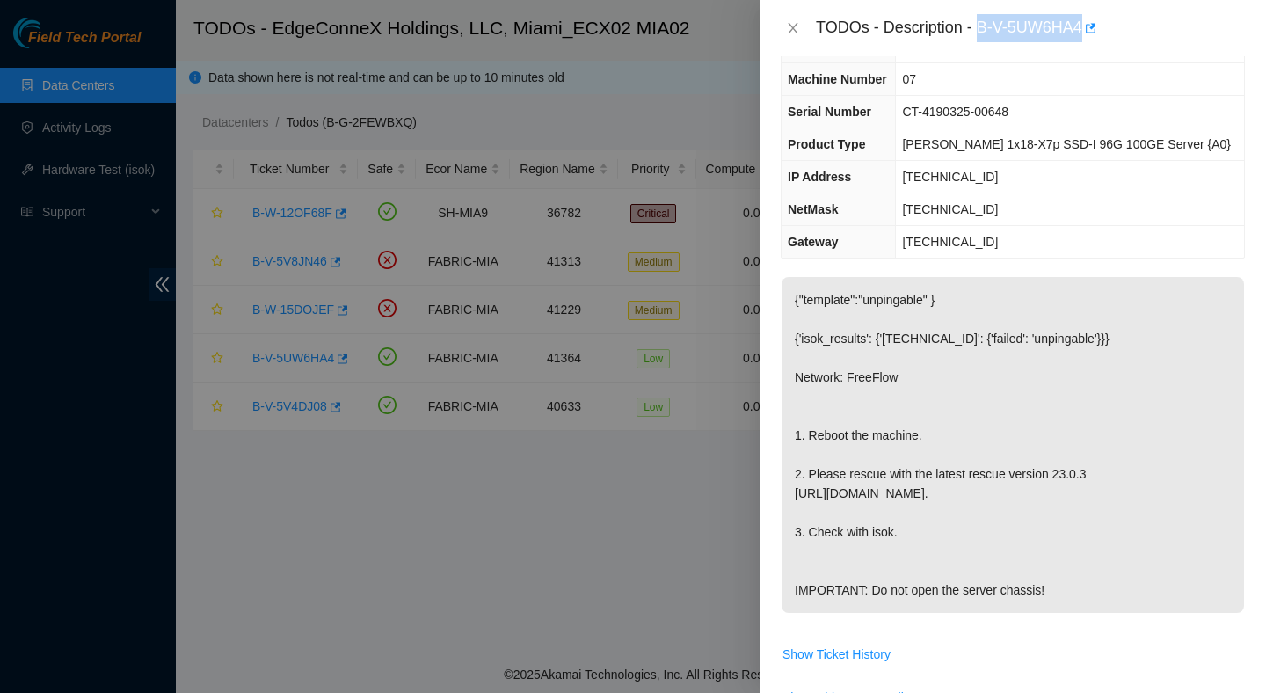
drag, startPoint x: 983, startPoint y: 29, endPoint x: 1089, endPoint y: 39, distance: 106.0
click at [1089, 38] on div "TODOs - Description - B-V-5UW6HA4" at bounding box center [1030, 28] width 429 height 28
copy div "B-V-5UW6HA4"
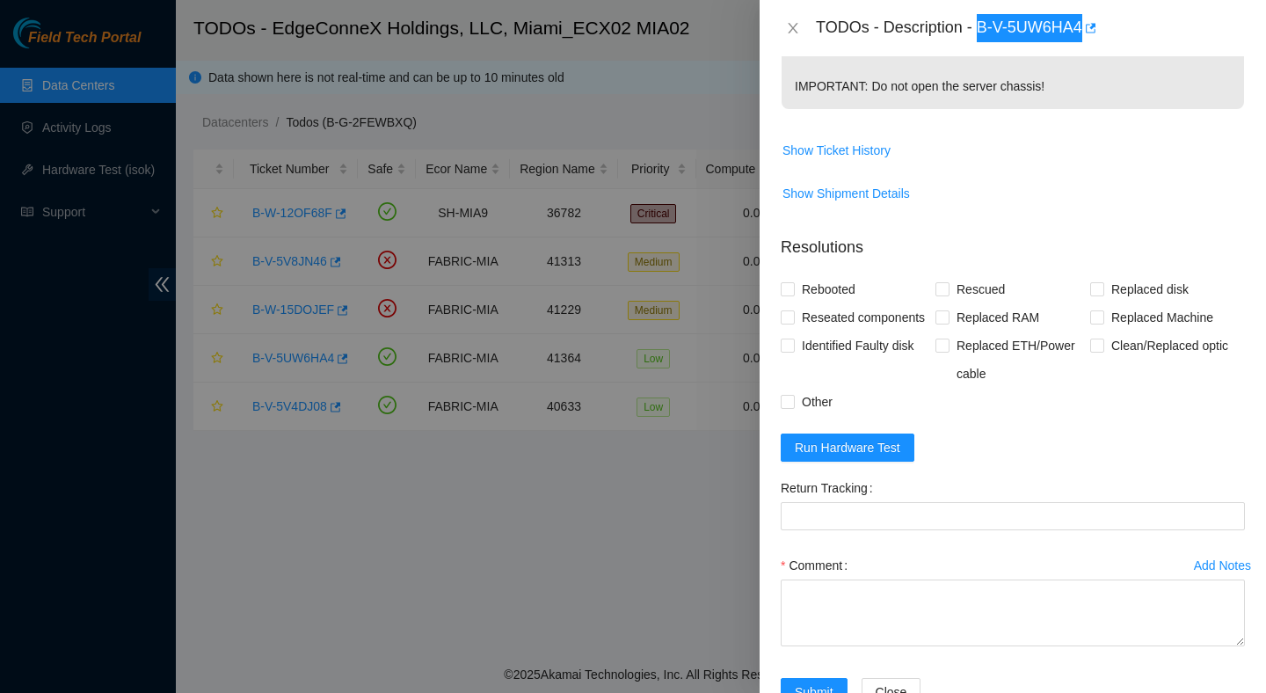
scroll to position [706, 0]
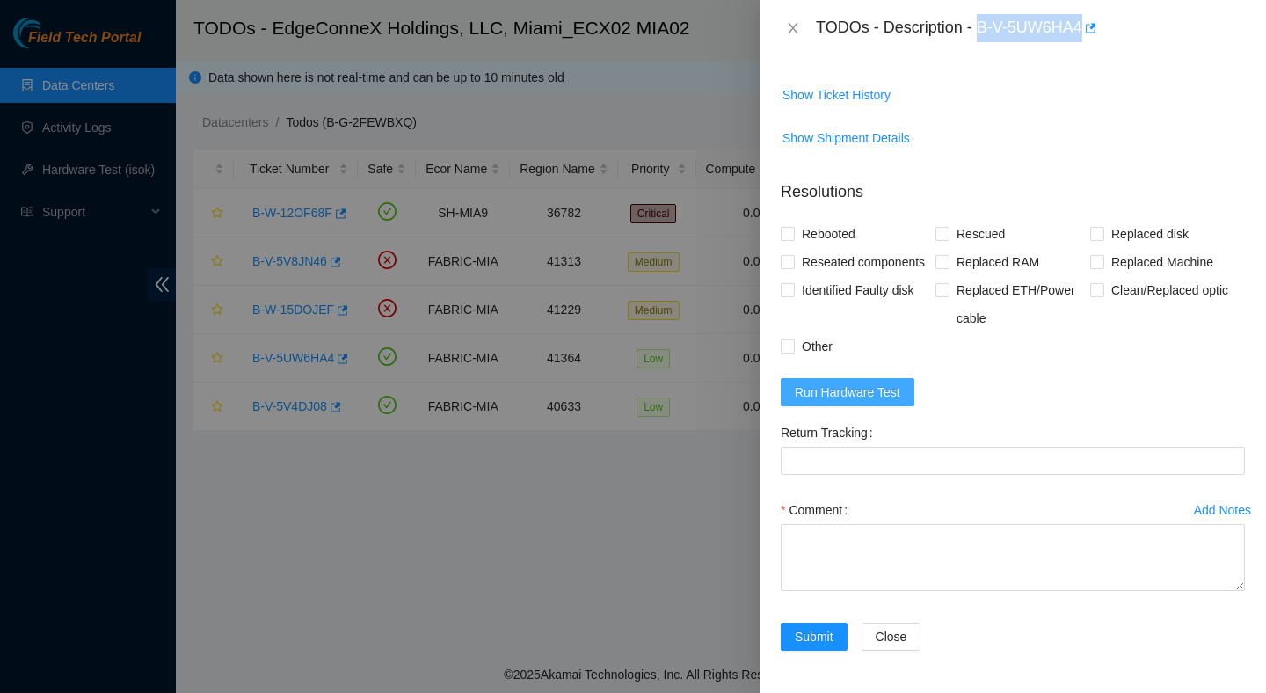
click at [853, 393] on span "Run Hardware Test" at bounding box center [848, 391] width 106 height 19
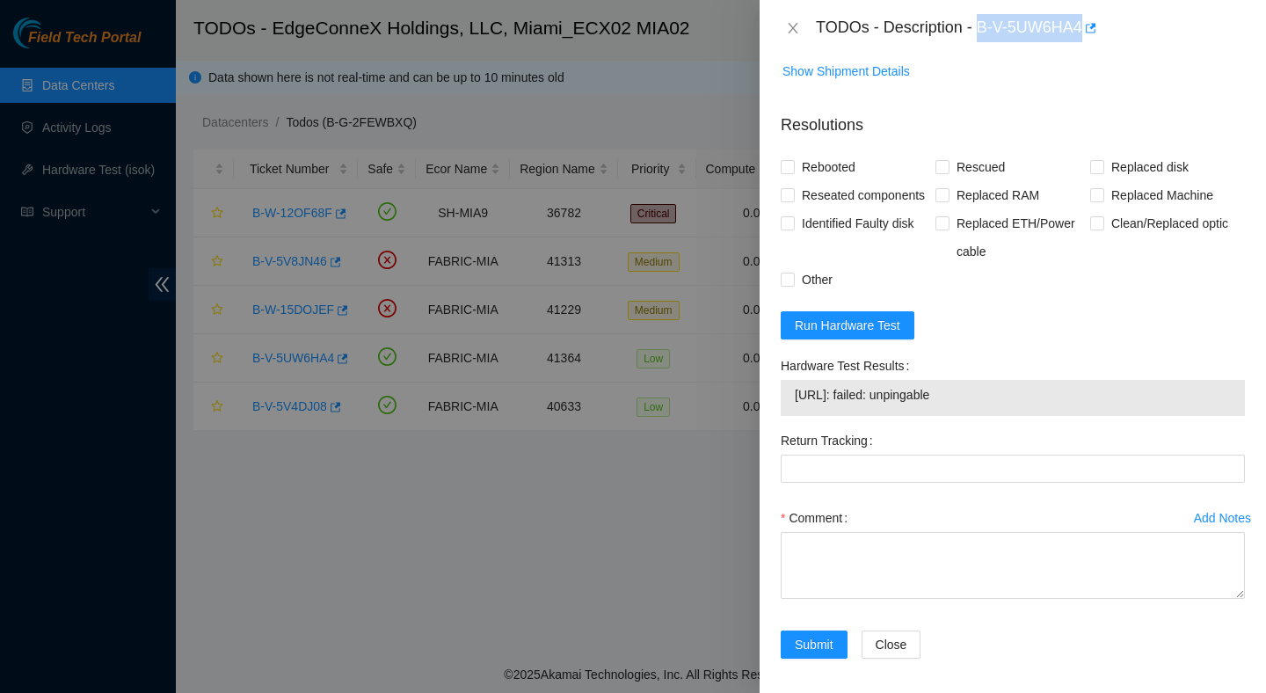
drag, startPoint x: 1001, startPoint y: 469, endPoint x: 778, endPoint y: 472, distance: 222.5
click at [778, 426] on div "Hardware Test Results 23.49.252.74: failed: unpingable" at bounding box center [1013, 389] width 478 height 75
copy tbody "23.49.252.74: failed: unpingable"
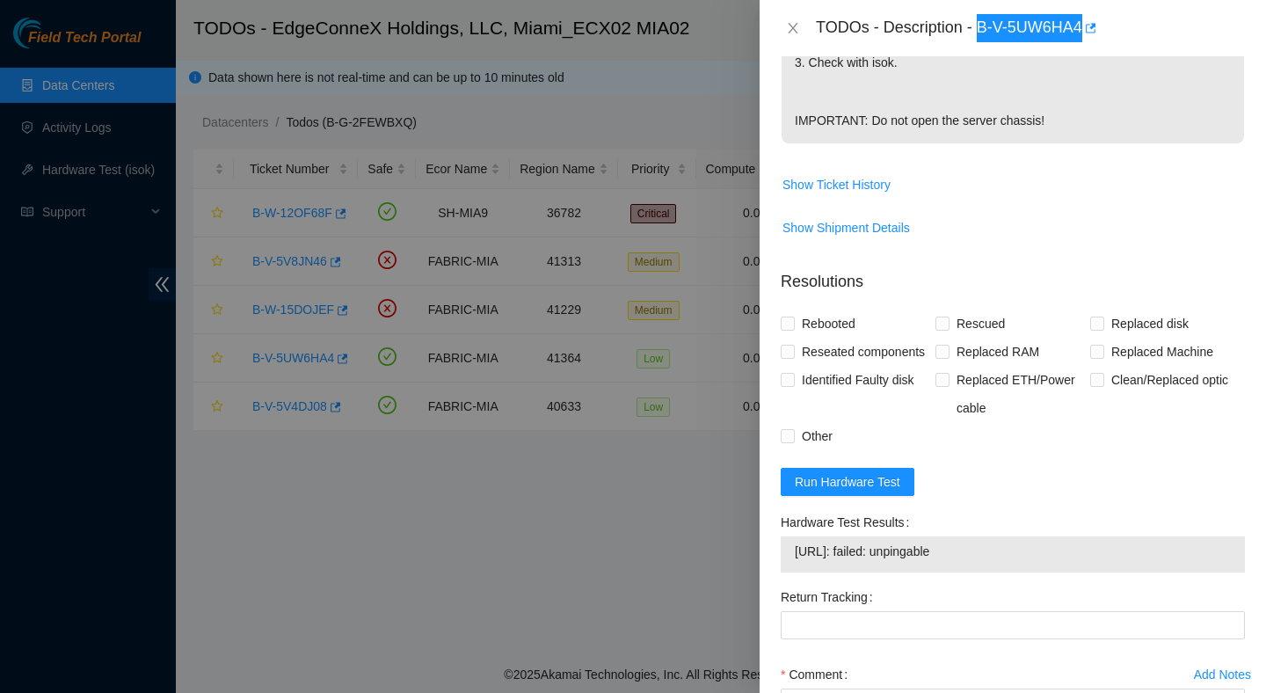
scroll to position [574, 0]
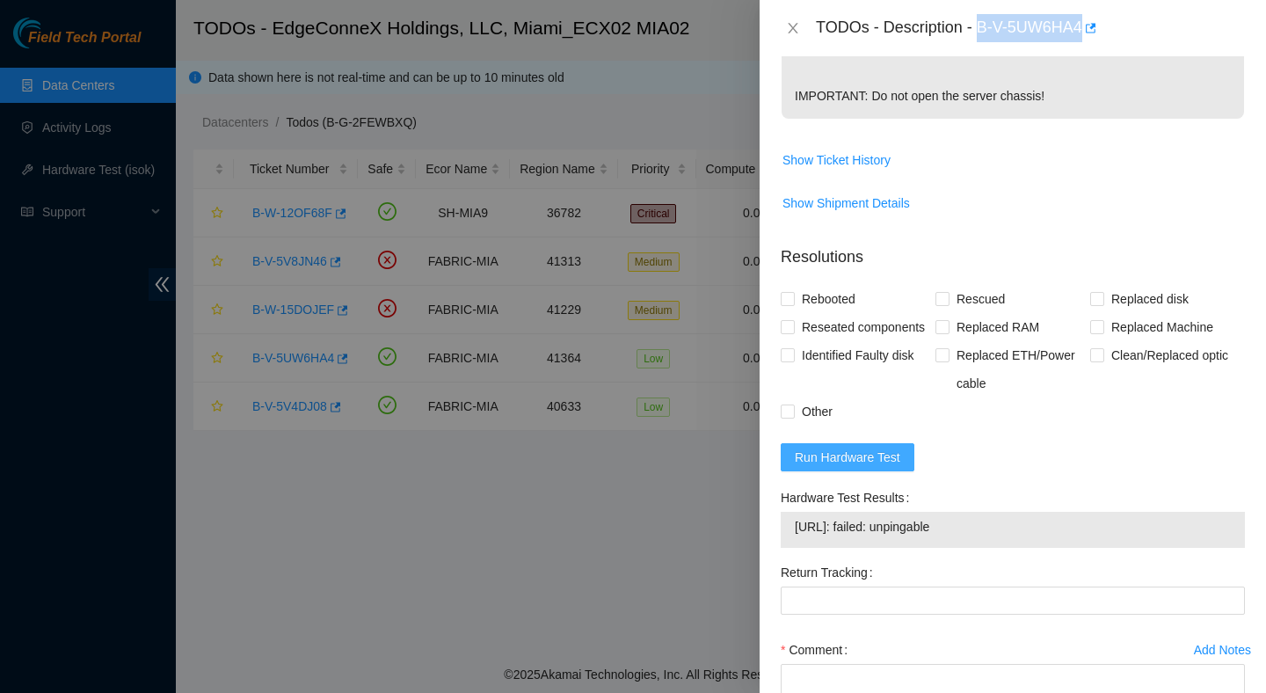
click at [817, 467] on span "Run Hardware Test" at bounding box center [848, 457] width 106 height 19
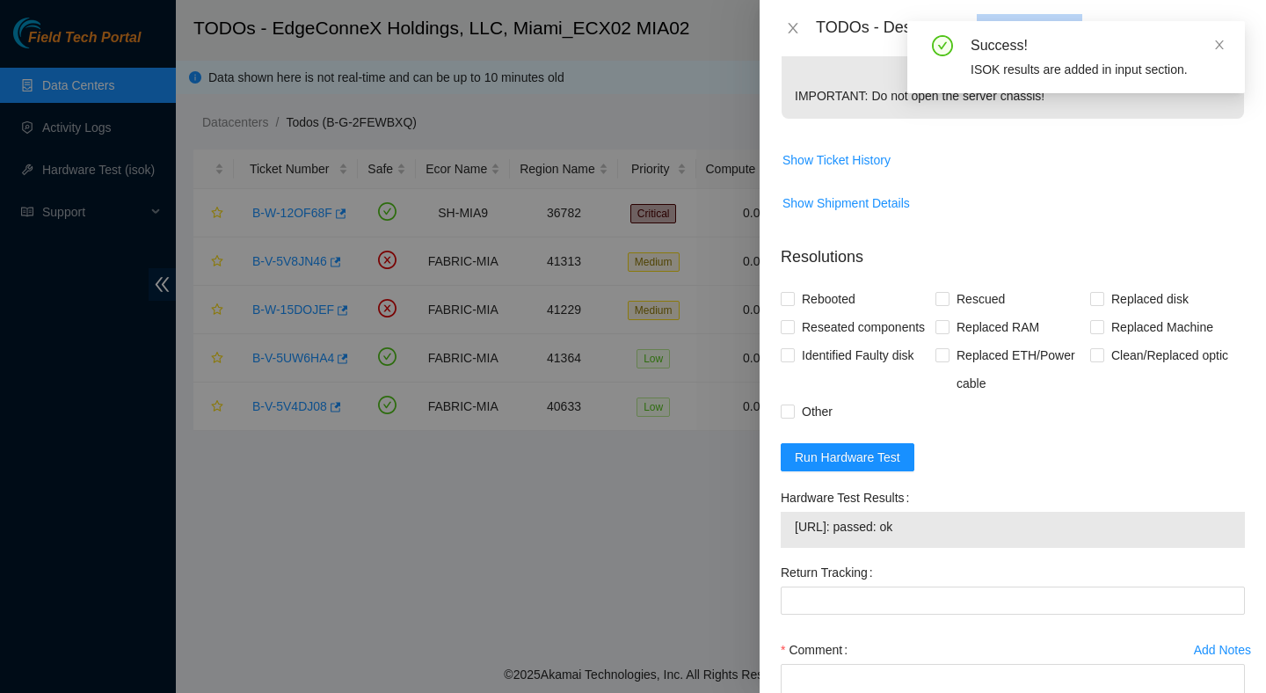
drag, startPoint x: 956, startPoint y: 600, endPoint x: 796, endPoint y: 594, distance: 160.1
click at [797, 536] on span "23.49.252.74: passed: ok" at bounding box center [1013, 526] width 436 height 19
copy span "23.49.252.74: passed: ok"
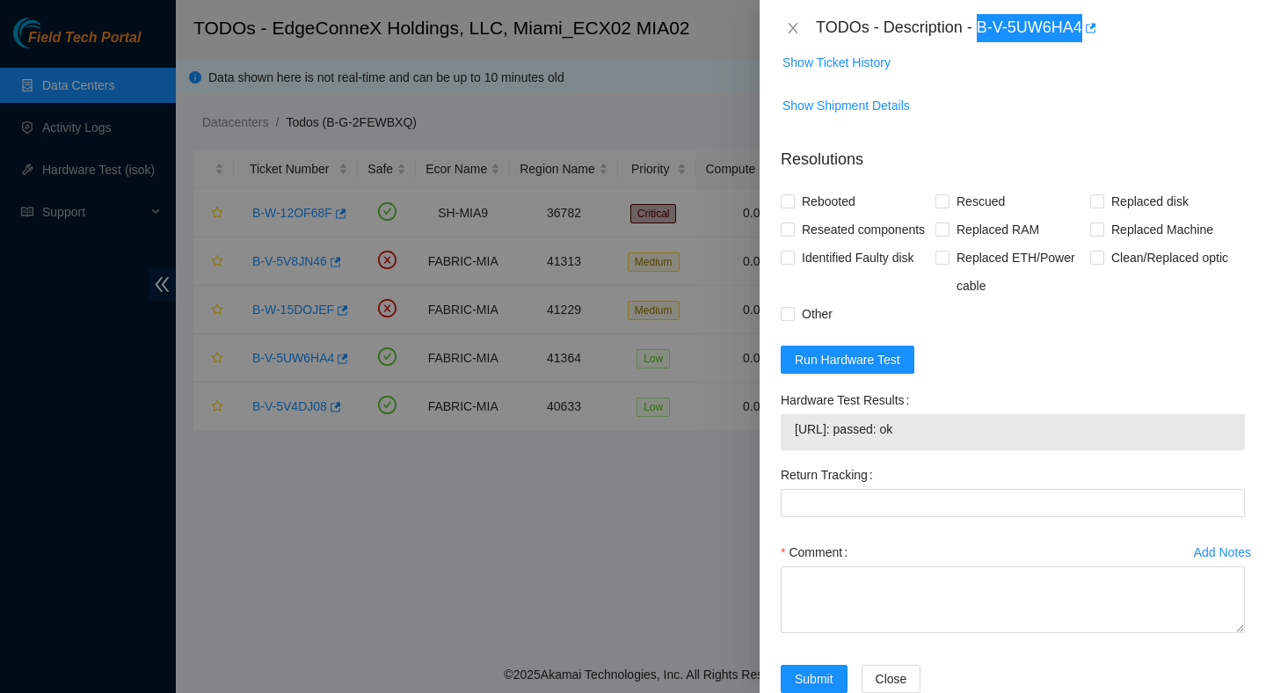
scroll to position [781, 0]
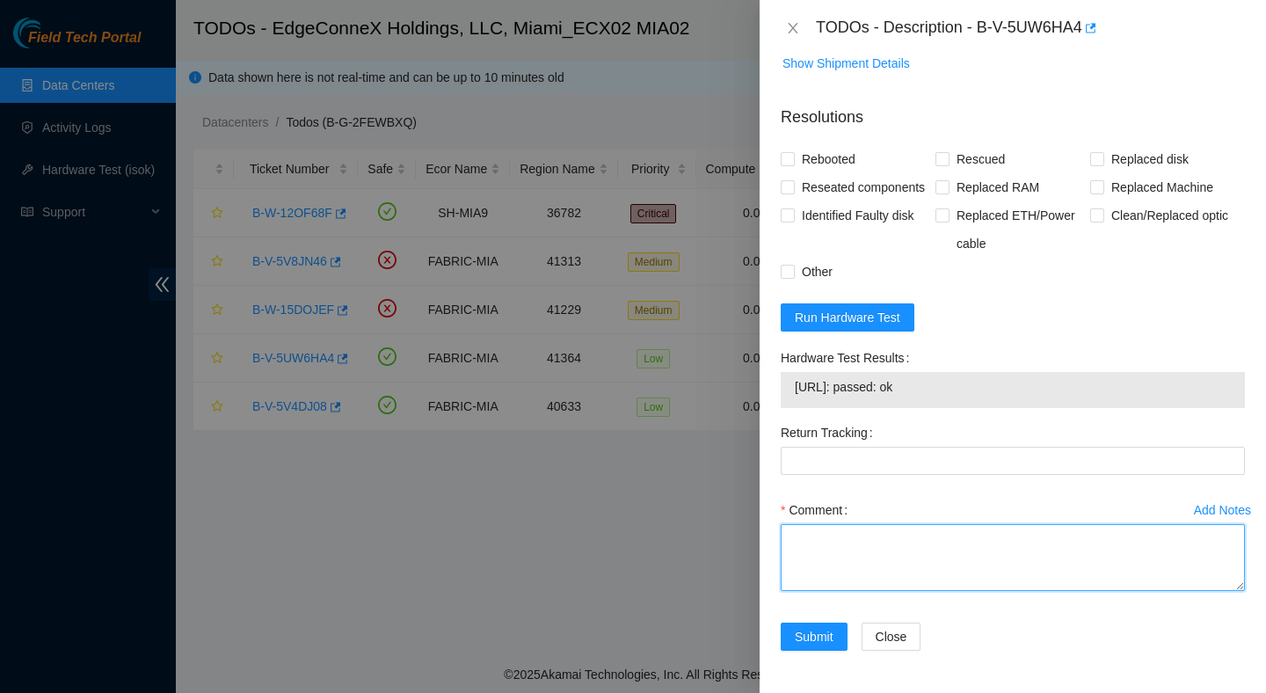
click at [837, 558] on textarea "Comment" at bounding box center [1013, 557] width 464 height 67
paste textarea "Verified ticket is safe to work on : Yes NOCC Authorized: Yes Located server co…"
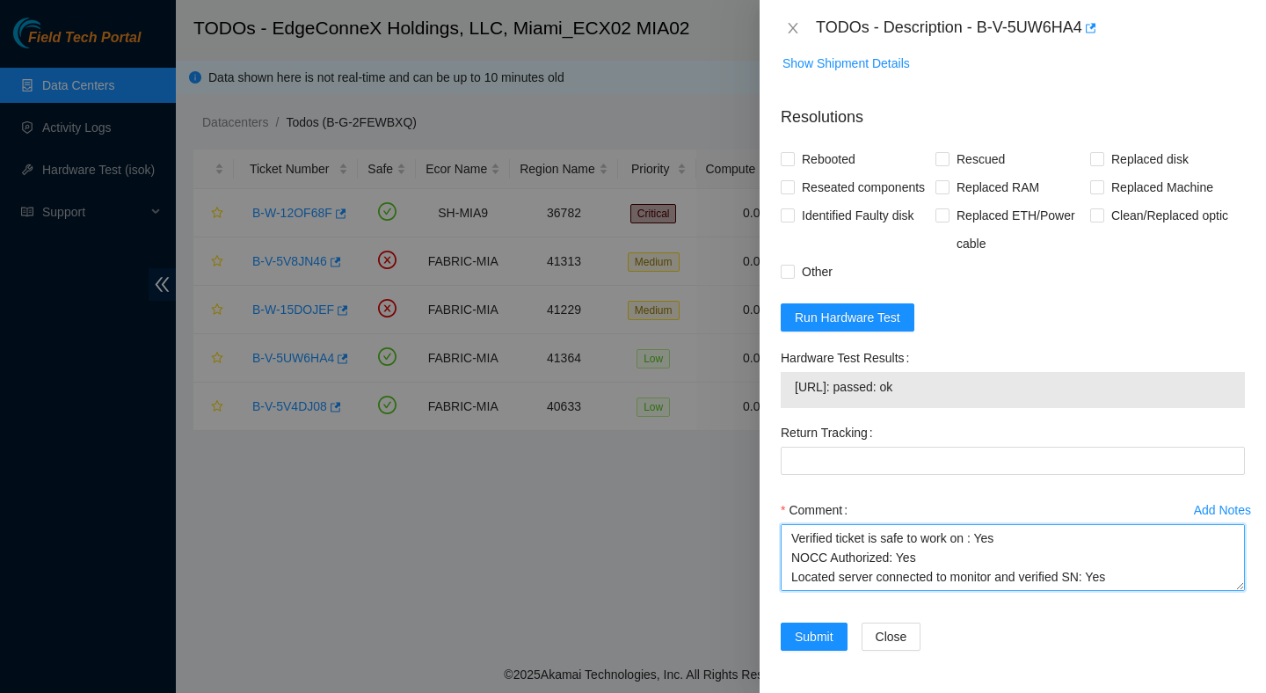
scroll to position [187, 0]
type textarea "Verified ticket is safe to work on : Yes NOCC Authorized: Yes Located server co…"
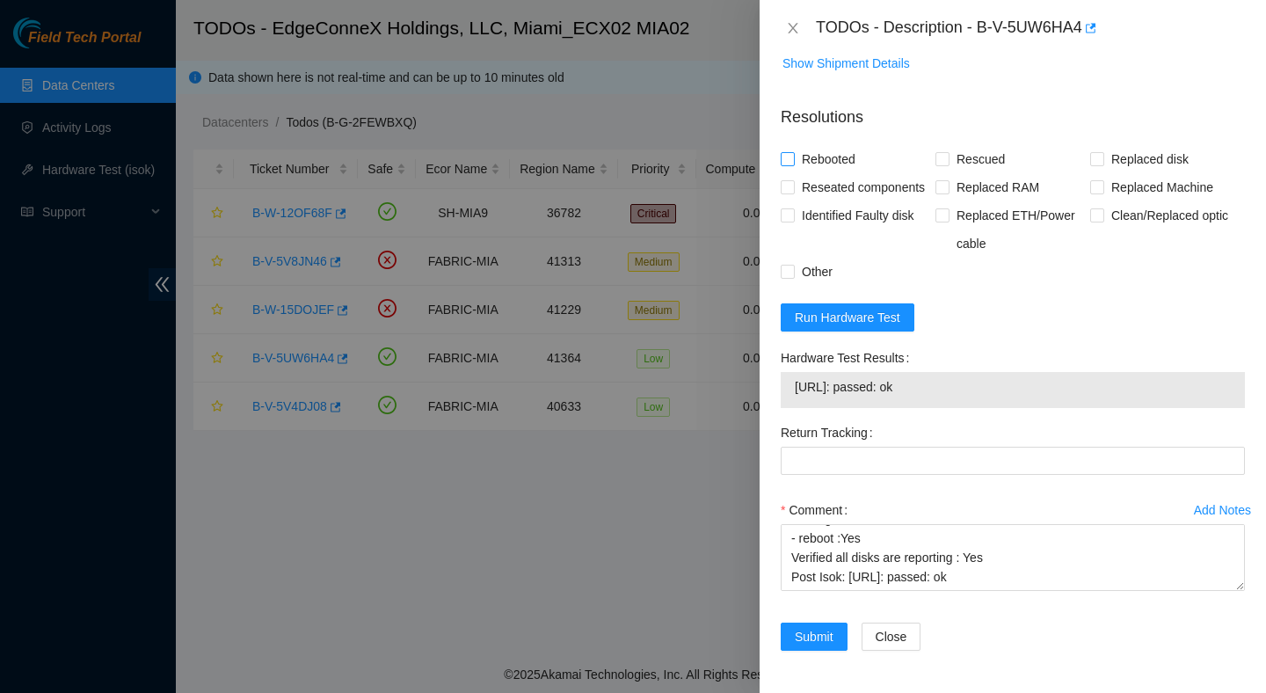
click at [841, 145] on span "Rebooted" at bounding box center [829, 159] width 68 height 28
click at [793, 152] on input "Rebooted" at bounding box center [787, 158] width 12 height 12
checkbox input "true"
click at [965, 145] on span "Rescued" at bounding box center [981, 159] width 62 height 28
click at [948, 152] on input "Rescued" at bounding box center [942, 158] width 12 height 12
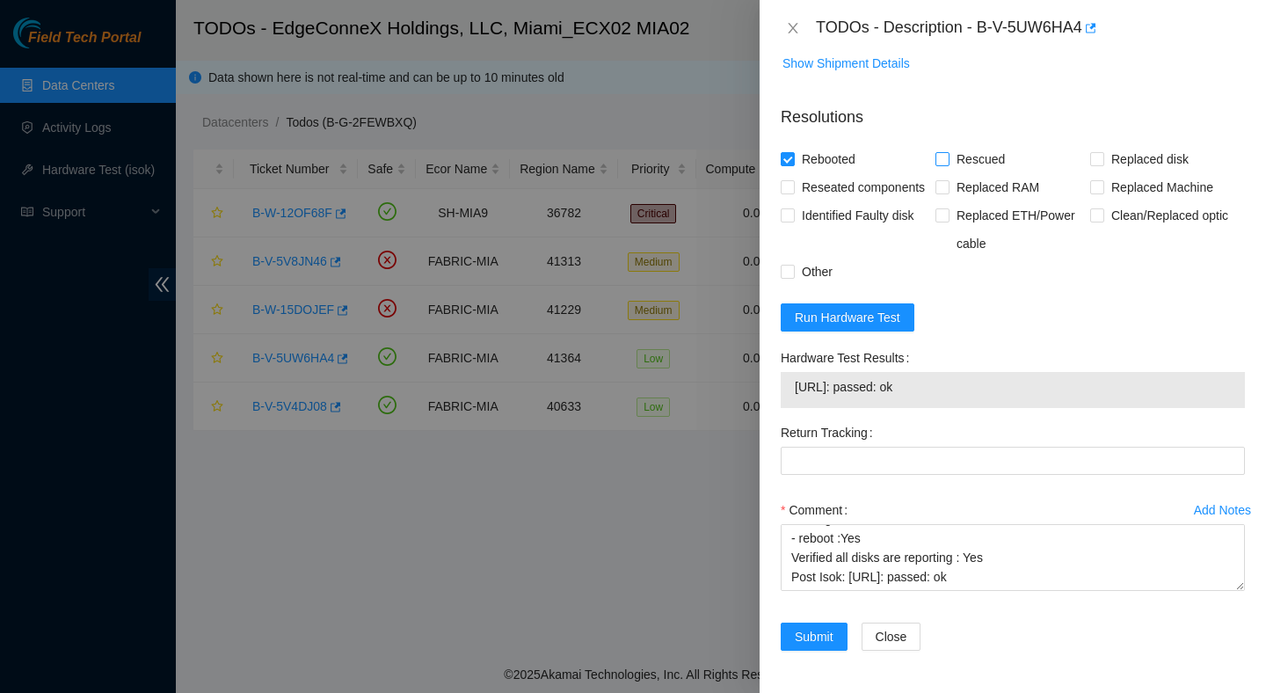
checkbox input "true"
click at [805, 625] on button "Submit" at bounding box center [814, 637] width 67 height 28
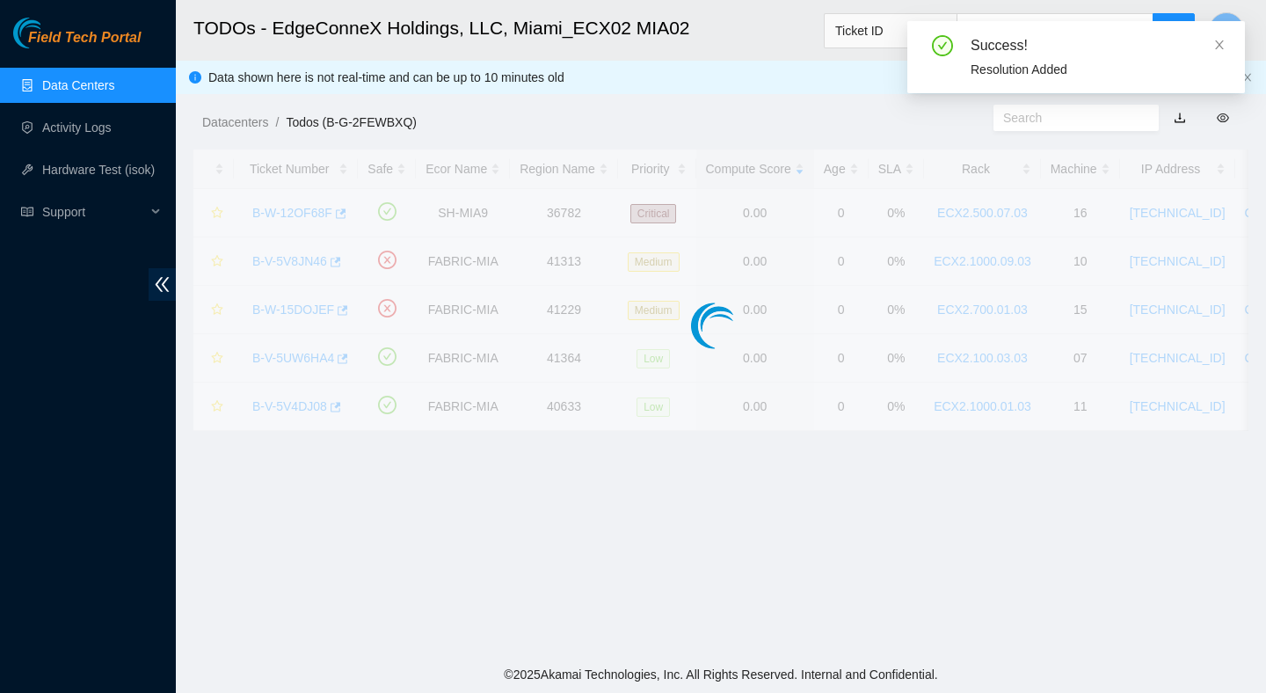
scroll to position [441, 0]
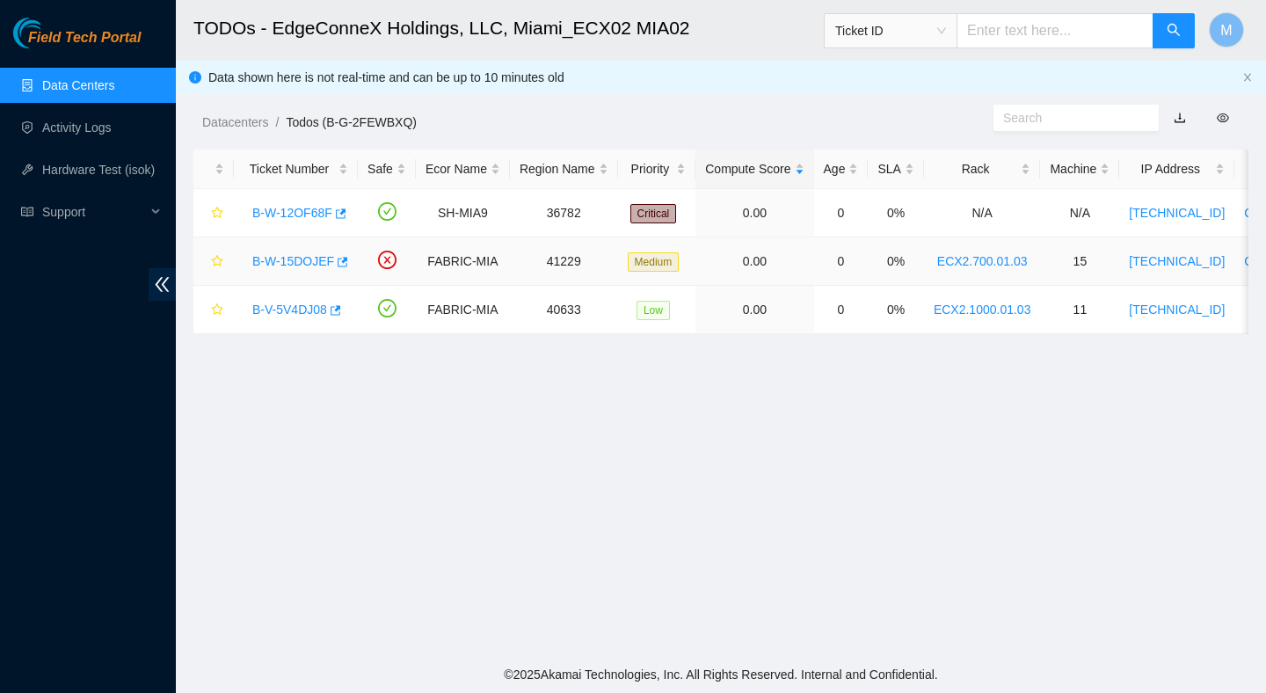
click at [307, 265] on link "B-W-15DOJEF" at bounding box center [293, 261] width 82 height 14
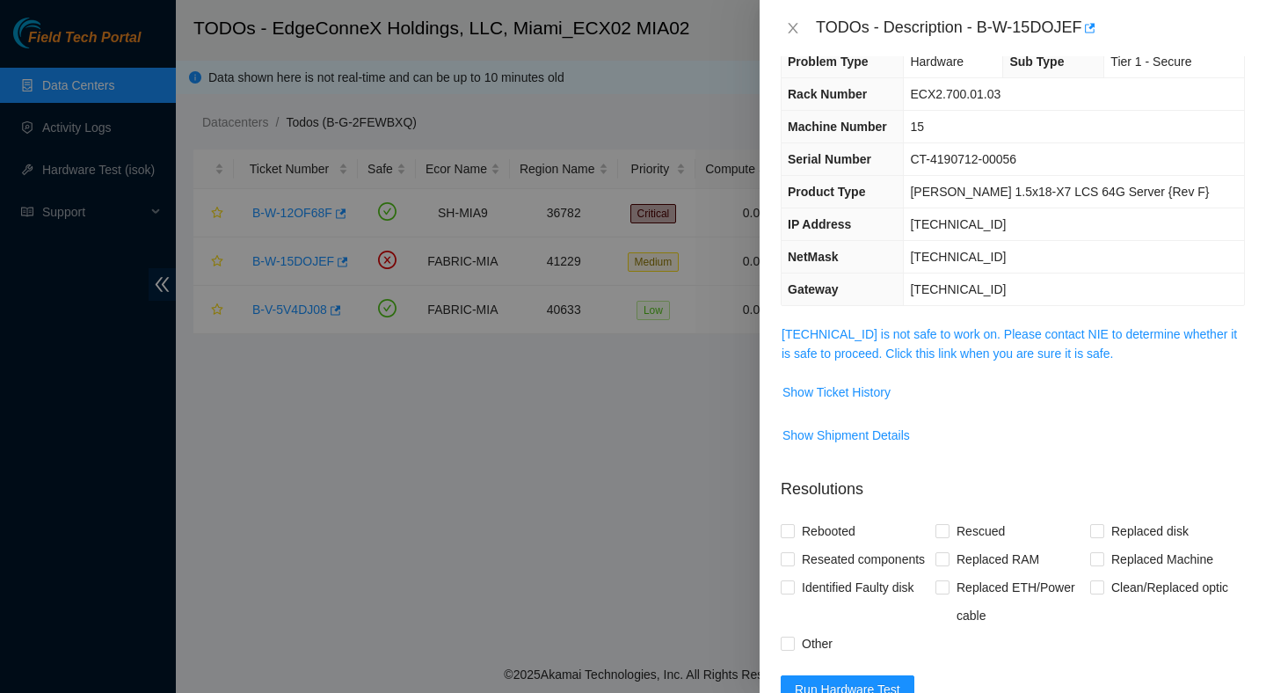
scroll to position [0, 0]
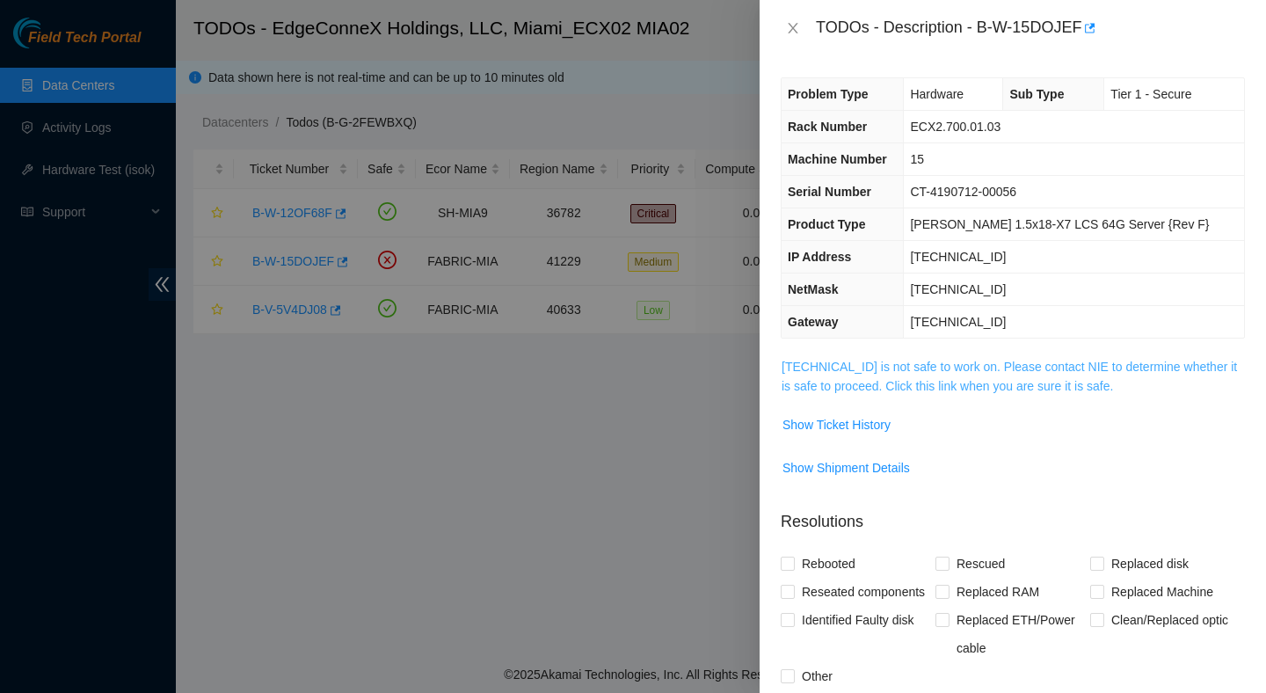
click at [1005, 370] on link "23.50.116.18 is not safe to work on. Please contact NIE to determine whether it…" at bounding box center [1009, 376] width 455 height 33
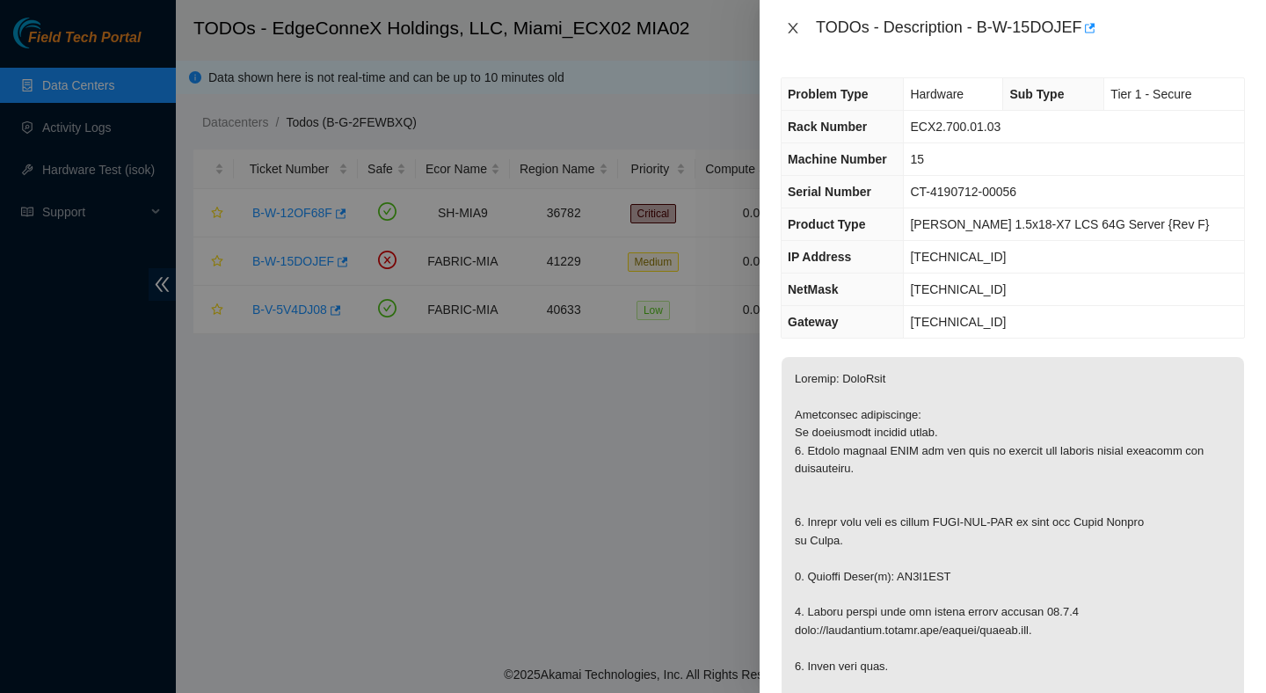
click at [786, 28] on icon "close" at bounding box center [793, 28] width 14 height 14
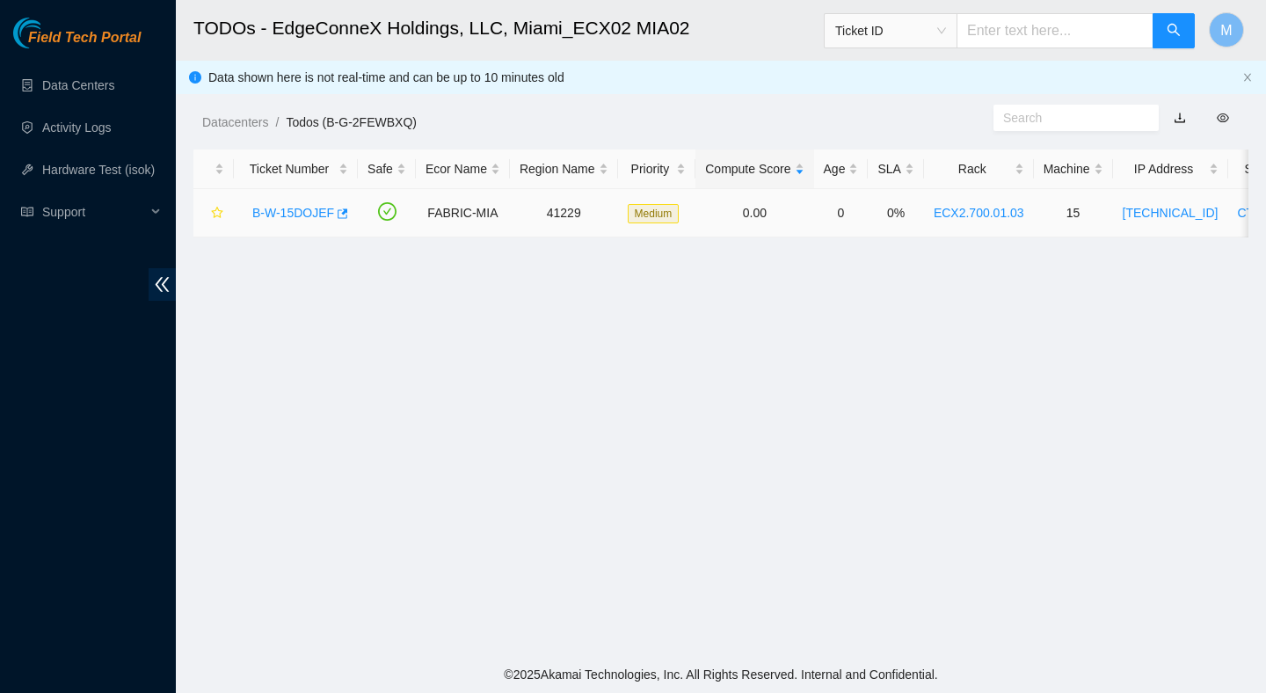
click at [290, 210] on link "B-W-15DOJEF" at bounding box center [293, 213] width 82 height 14
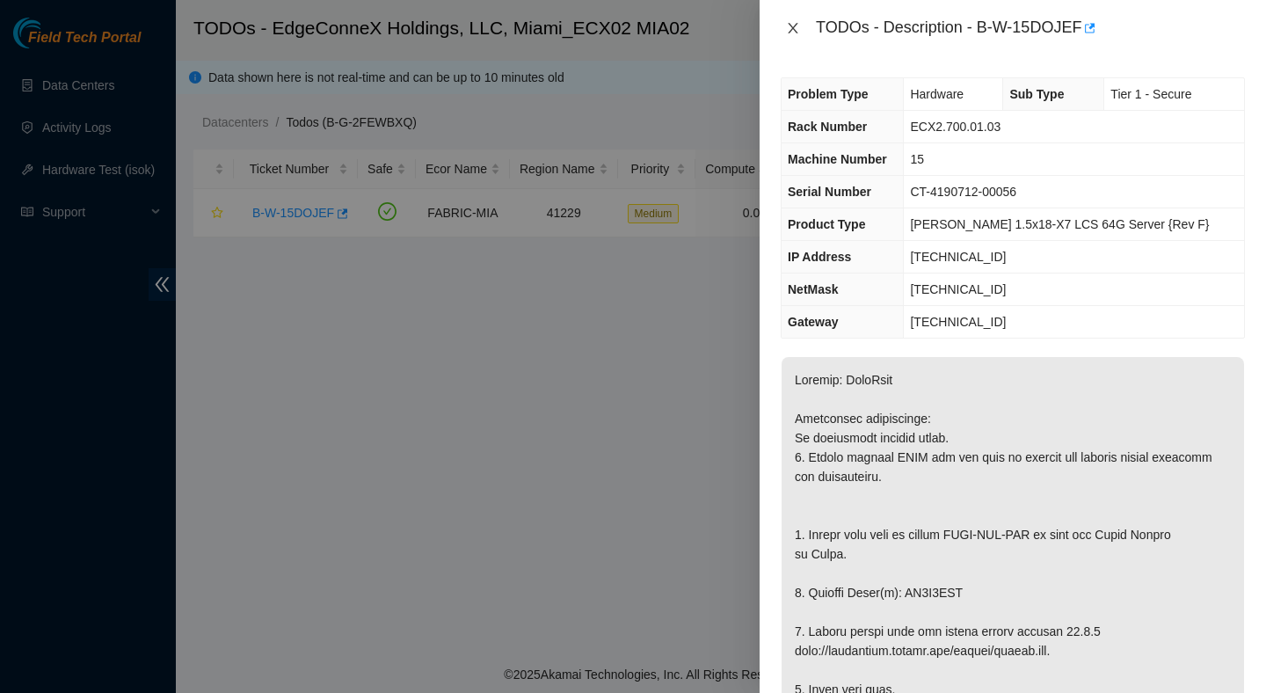
click at [794, 22] on icon "close" at bounding box center [793, 28] width 14 height 14
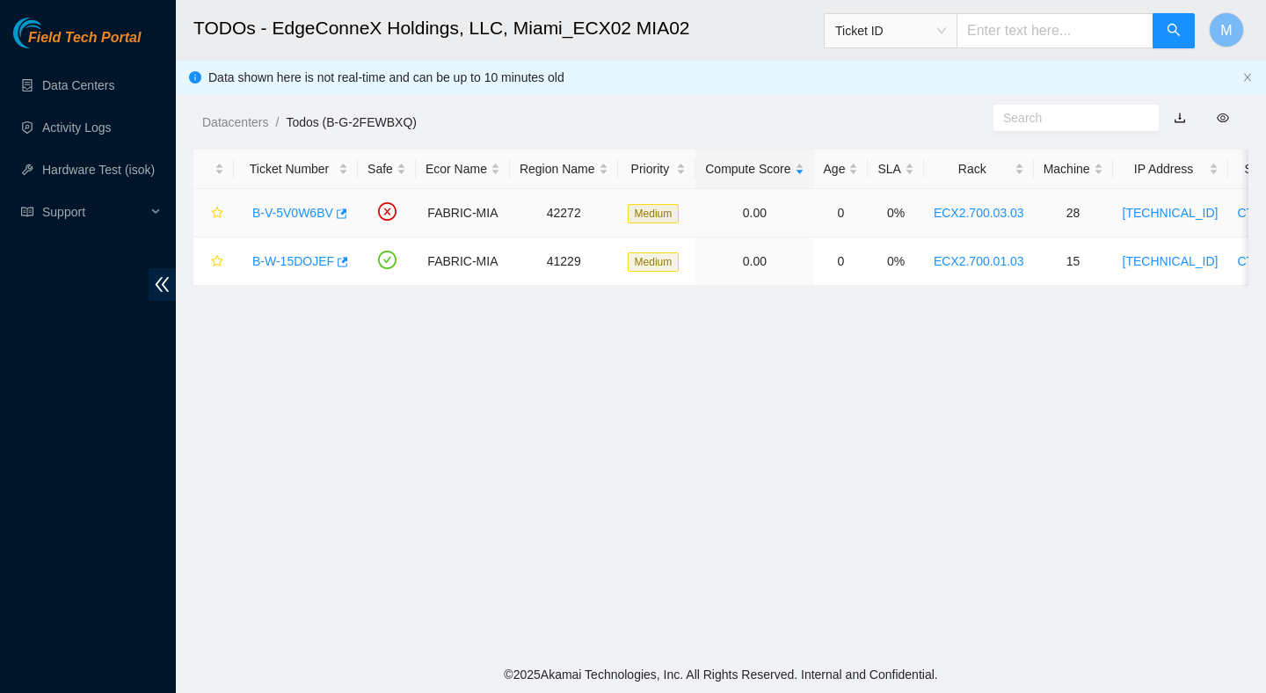
click at [280, 212] on link "B-V-5V0W6BV" at bounding box center [292, 213] width 81 height 14
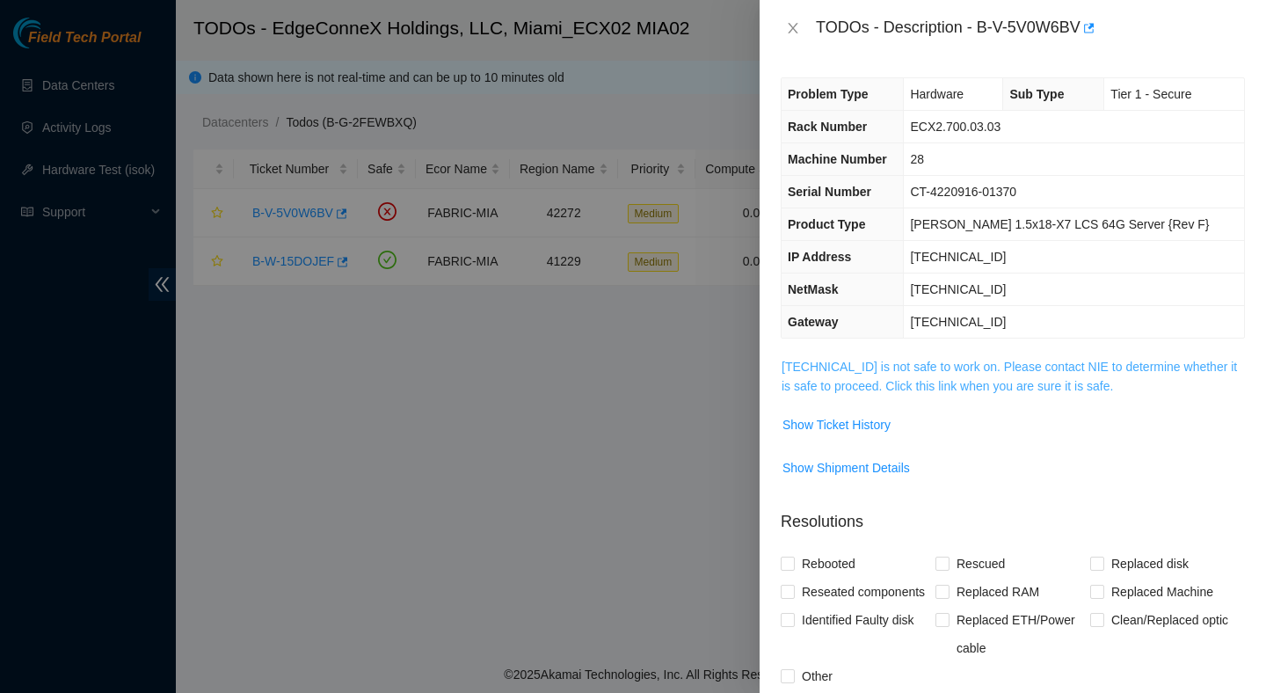
click at [856, 366] on link "23.193.107.95 is not safe to work on. Please contact NIE to determine whether i…" at bounding box center [1009, 376] width 455 height 33
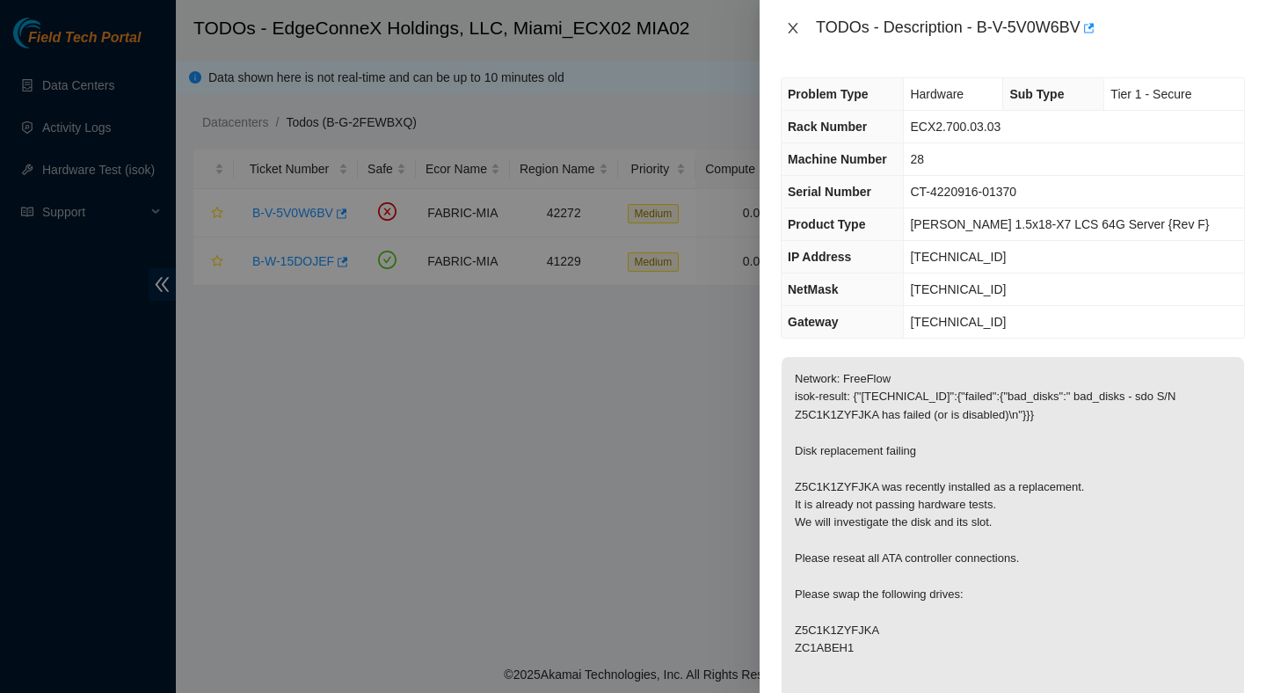
click at [794, 27] on icon "close" at bounding box center [793, 28] width 10 height 11
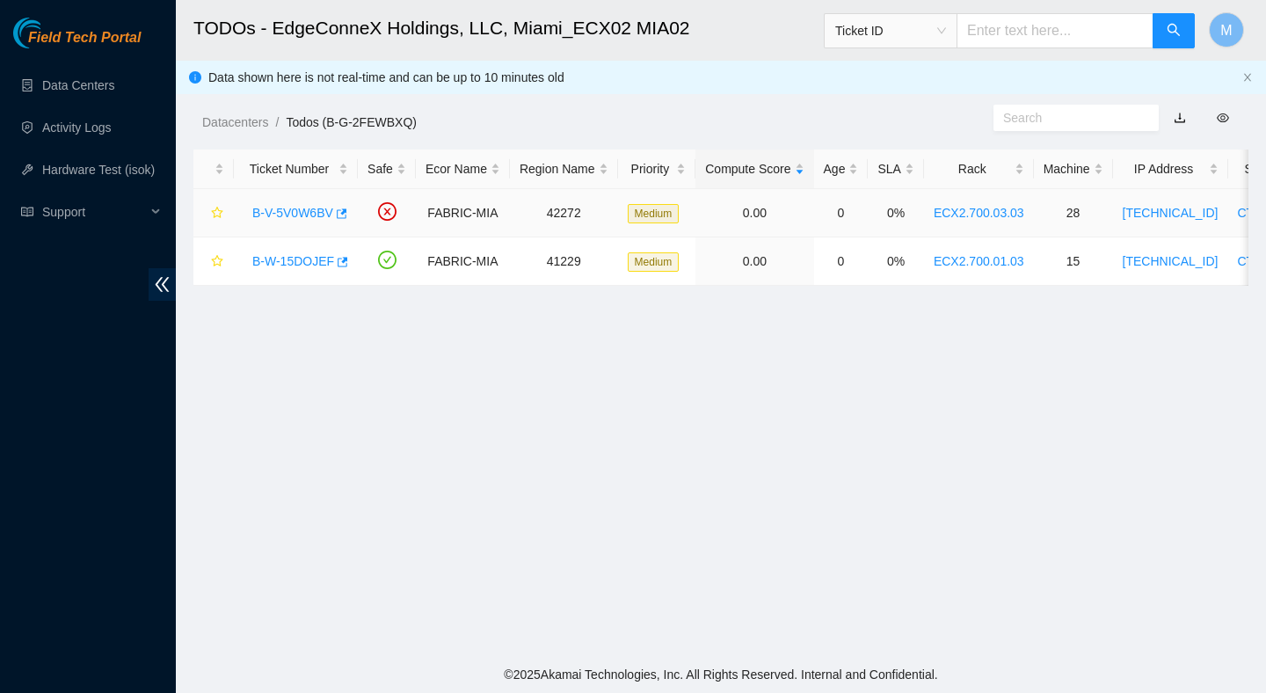
click at [313, 213] on link "B-V-5V0W6BV" at bounding box center [292, 213] width 81 height 14
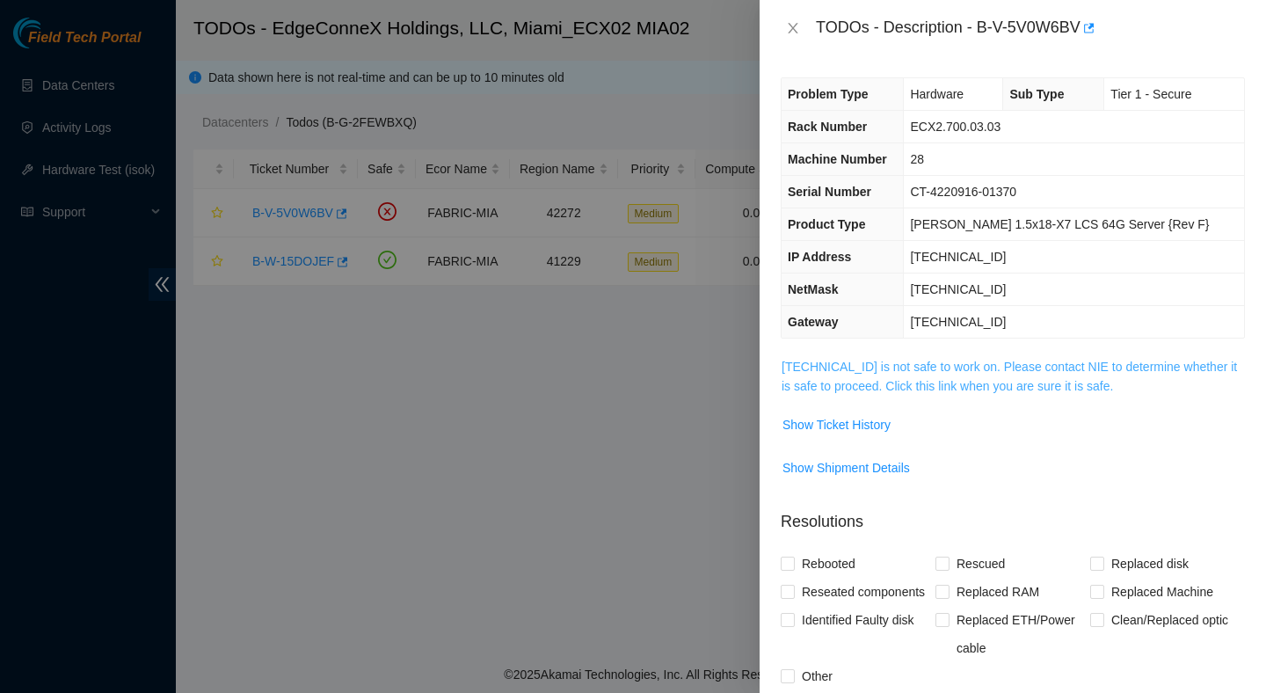
click at [833, 368] on link "23.193.107.95 is not safe to work on. Please contact NIE to determine whether i…" at bounding box center [1009, 376] width 455 height 33
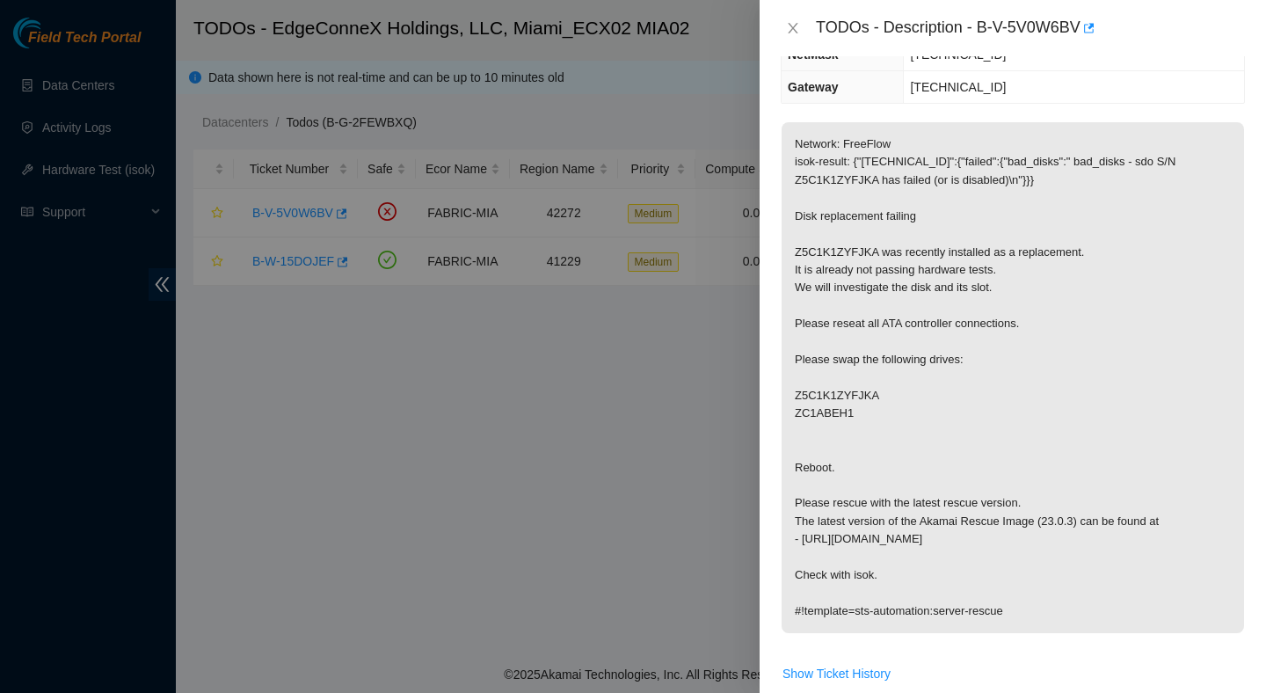
scroll to position [237, 0]
drag, startPoint x: 984, startPoint y: 22, endPoint x: 1103, endPoint y: 23, distance: 119.6
click at [1103, 23] on div "TODOs - Description - B-V-5V0W6BV" at bounding box center [1030, 28] width 429 height 28
copy div "B-V-5V0W6BV"
drag, startPoint x: 858, startPoint y: 416, endPoint x: 783, endPoint y: 389, distance: 79.6
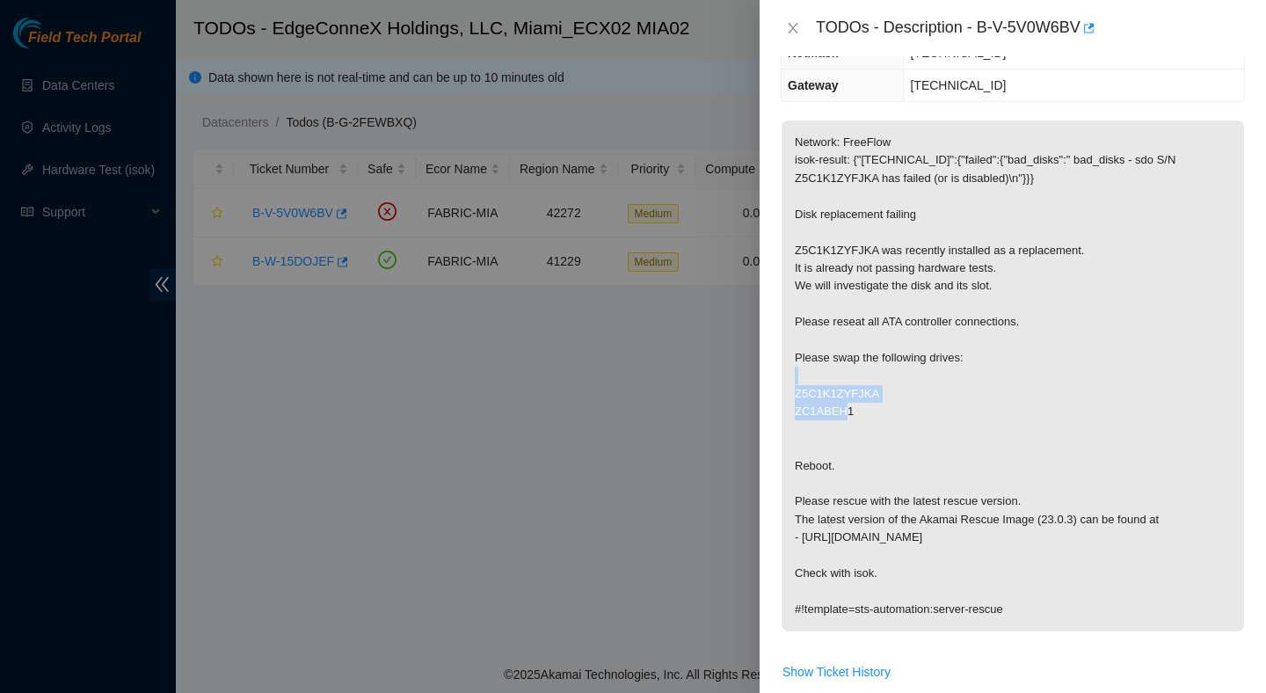
click at [783, 389] on p "Network: FreeFlow isok-result: {"[TECHNICAL_ID]":{"failed":{"bad_disks":" bad_d…" at bounding box center [1013, 375] width 462 height 511
copy p "Z5C1K1ZYFJKA ZC1ABEH1"
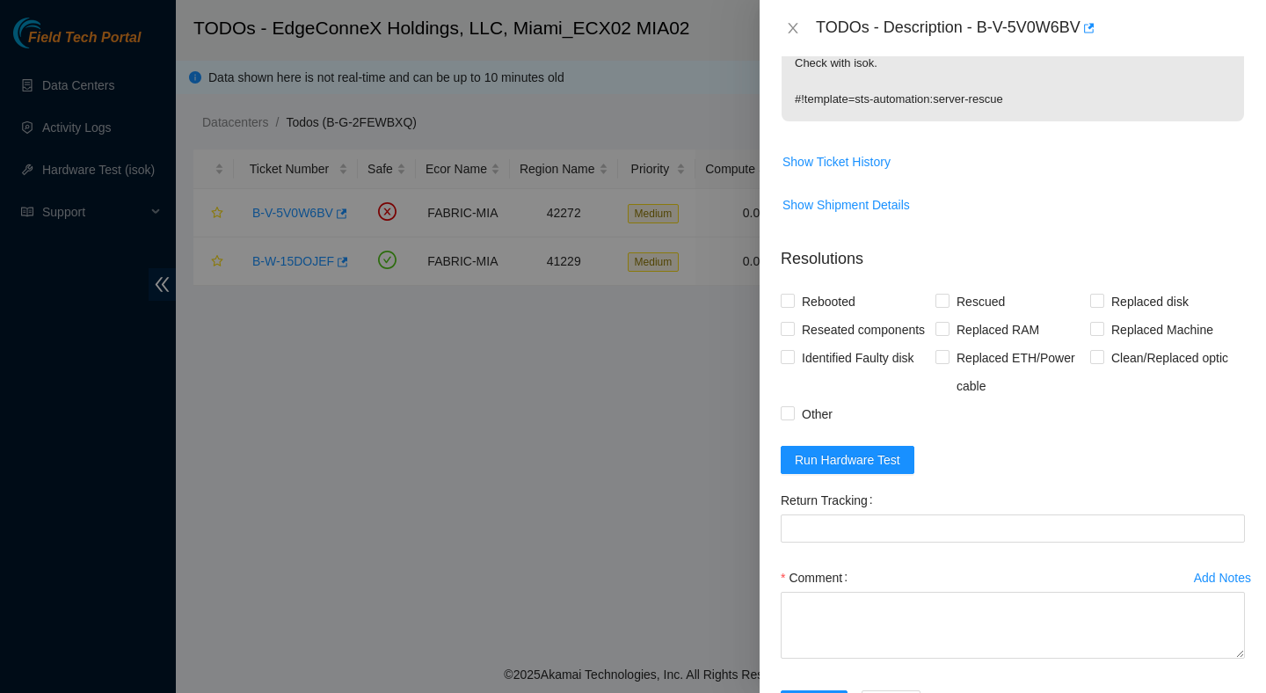
scroll to position [759, 0]
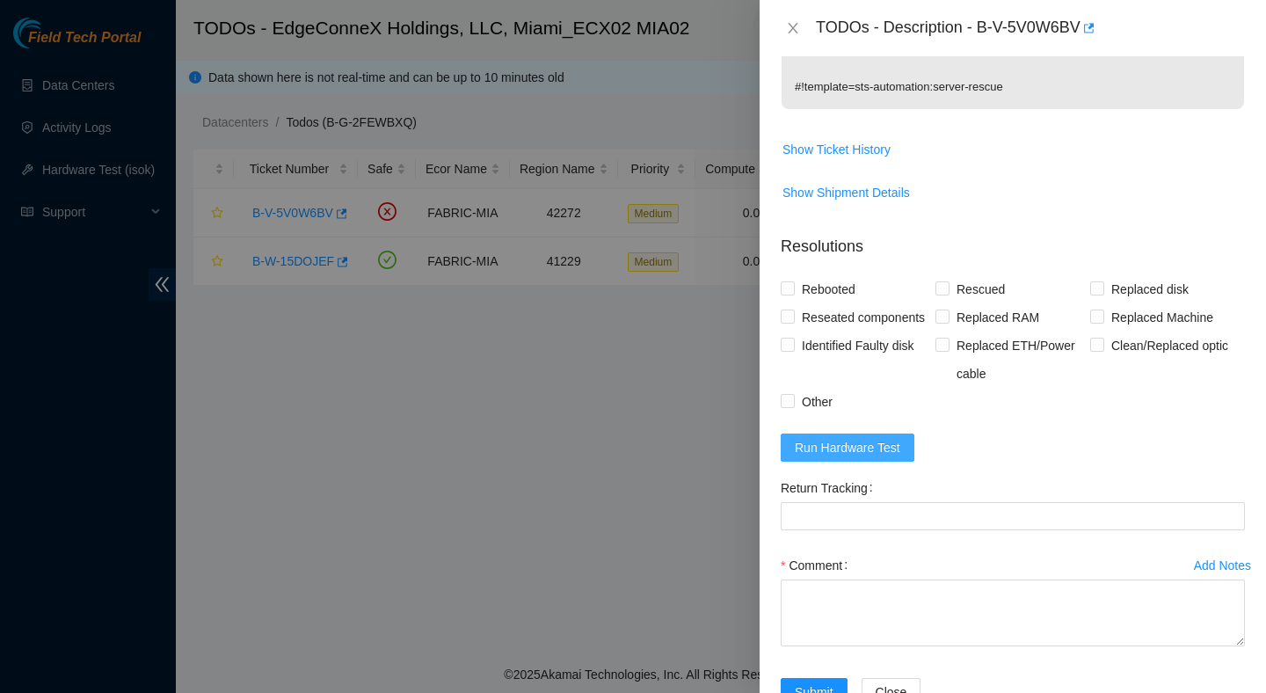
click at [875, 457] on span "Run Hardware Test" at bounding box center [848, 447] width 106 height 19
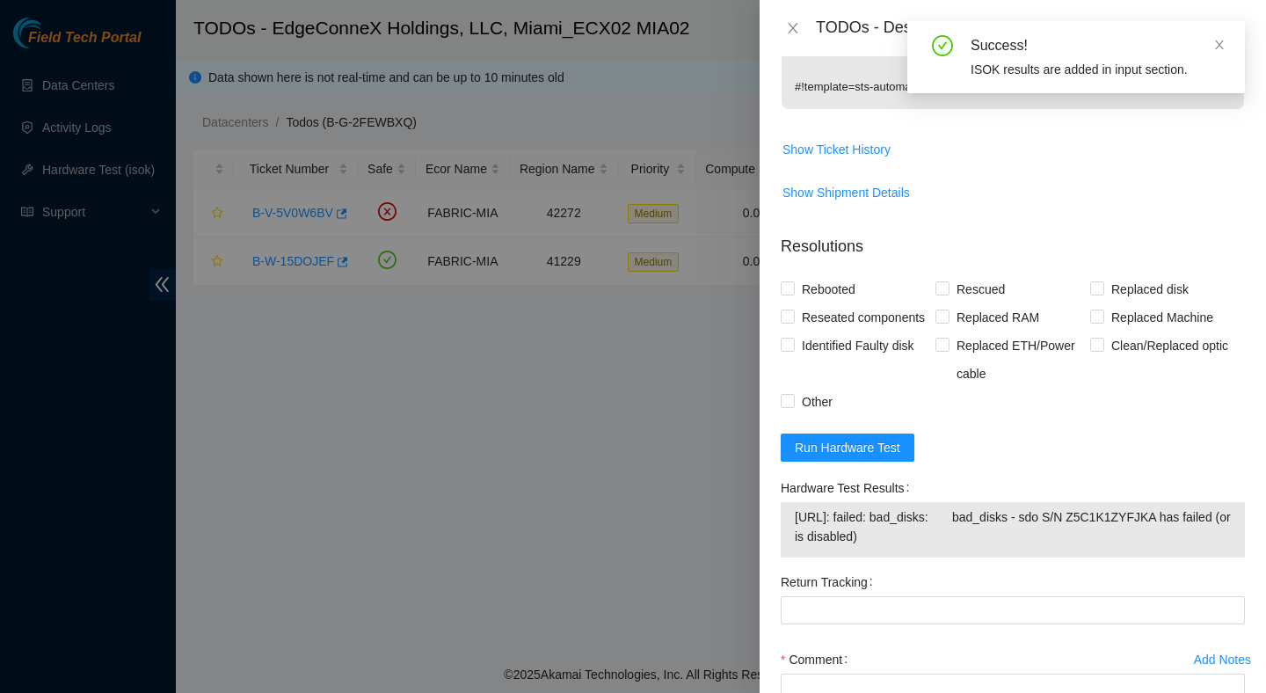
drag, startPoint x: 950, startPoint y: 568, endPoint x: 803, endPoint y: 533, distance: 151.0
click at [803, 533] on div "[URL]: failed: bad_disks: bad_disks - sdo S/N Z5C1K1ZYFJKA has failed (or is di…" at bounding box center [1013, 529] width 464 height 55
copy tbody "[URL]: failed: bad_disks: bad_disks - sdo S/N Z5C1K1ZYFJKA has failed (or is di…"
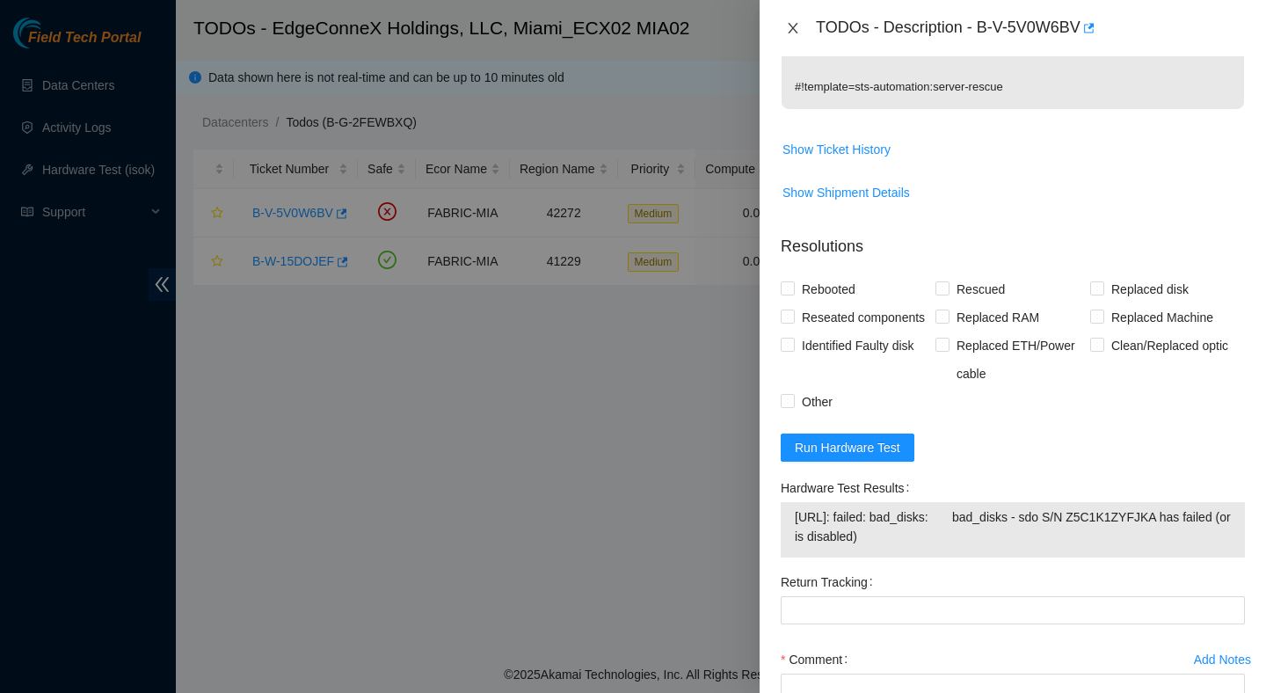
click at [790, 32] on icon "close" at bounding box center [793, 28] width 10 height 11
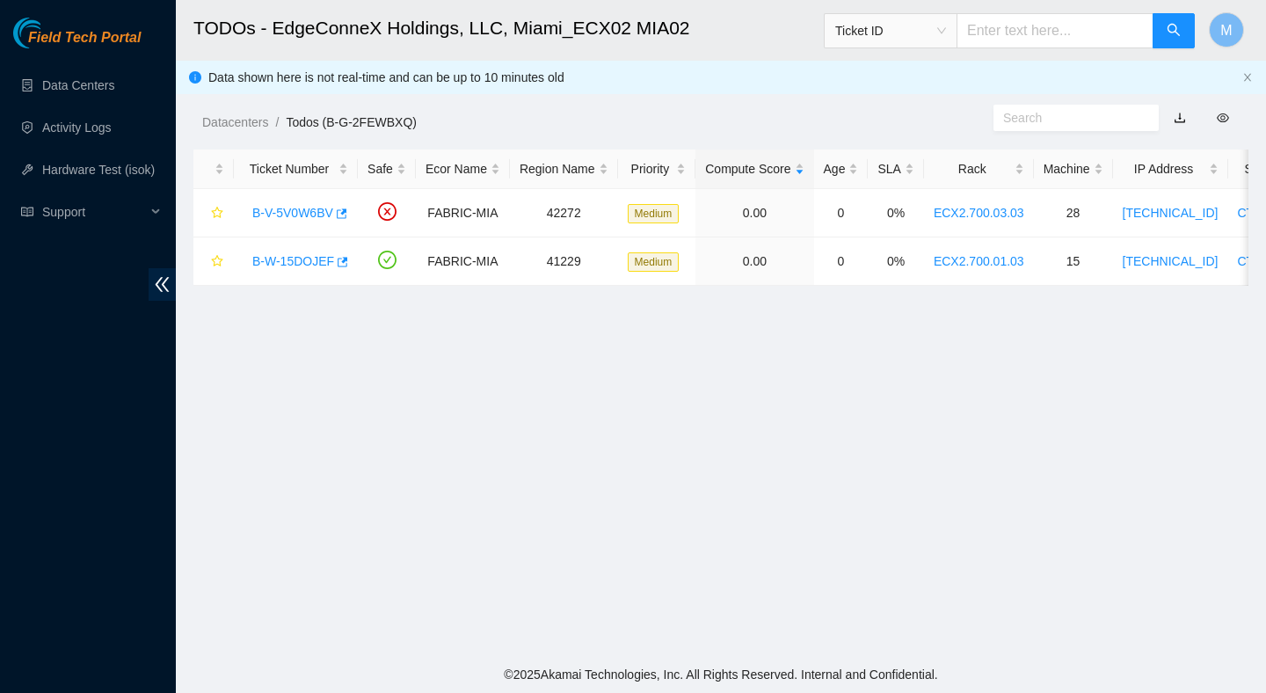
scroll to position [346, 0]
click at [295, 212] on link "B-V-5V0W6BV" at bounding box center [292, 213] width 81 height 14
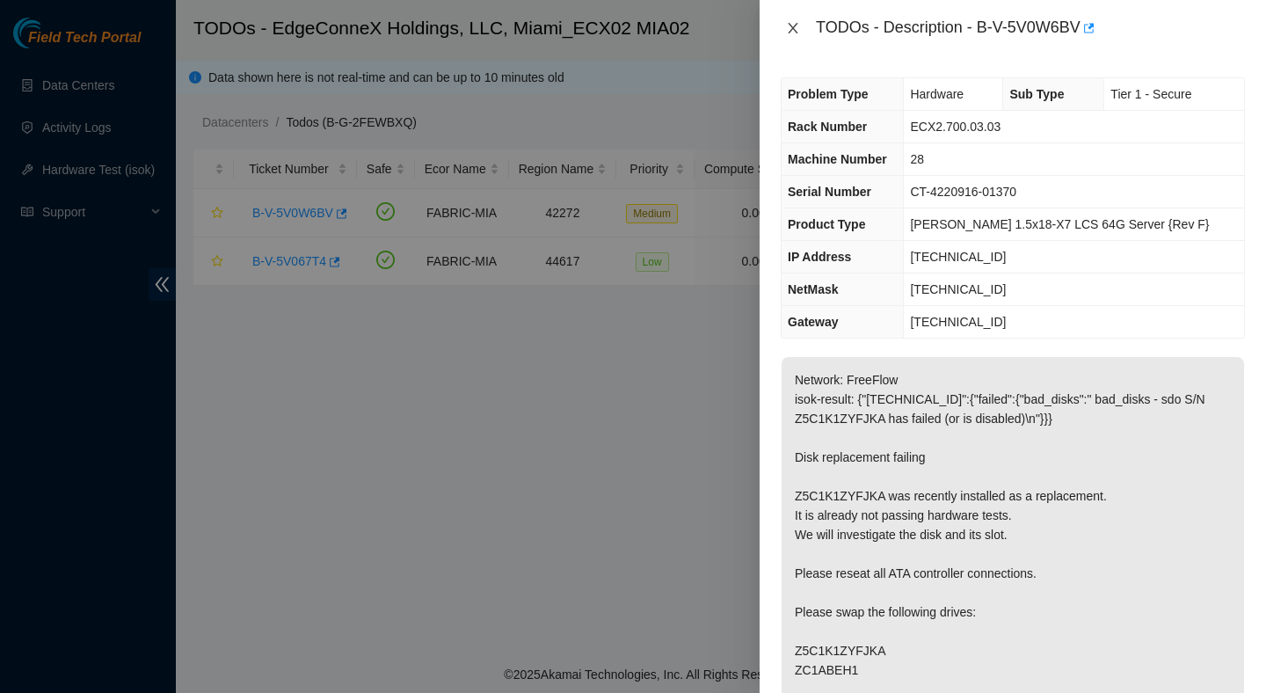
click at [790, 31] on icon "close" at bounding box center [793, 28] width 10 height 11
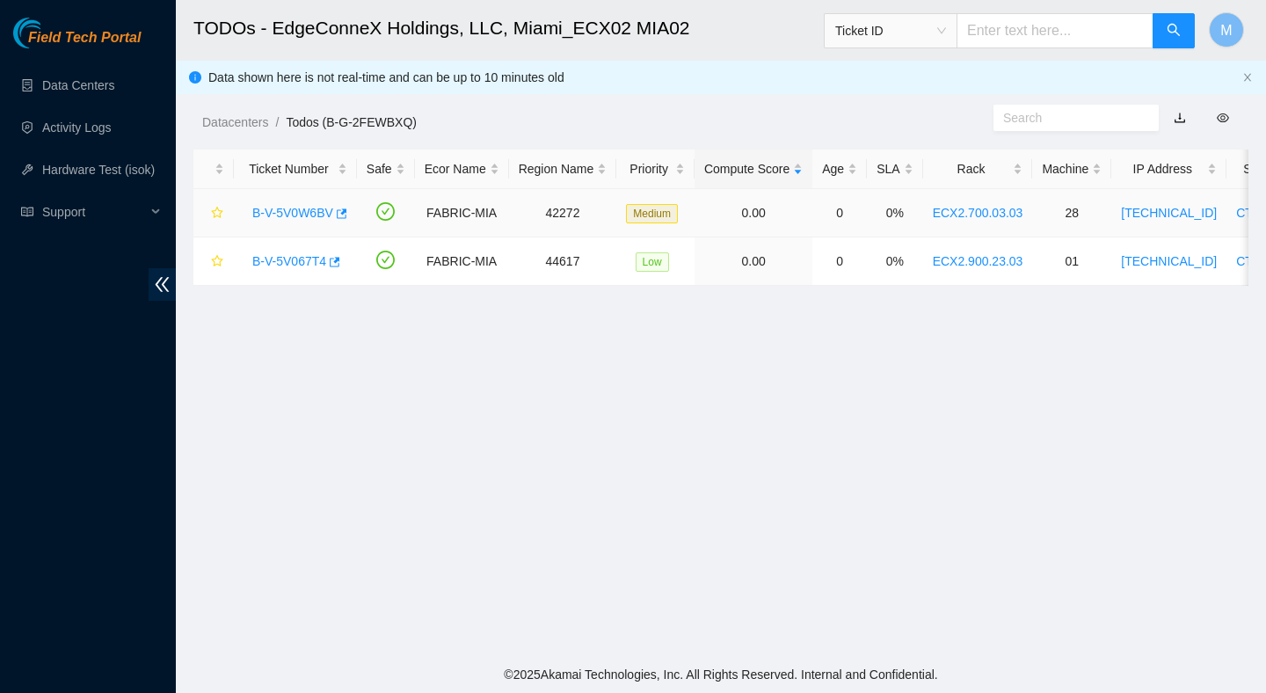
click at [308, 215] on link "B-V-5V0W6BV" at bounding box center [292, 213] width 81 height 14
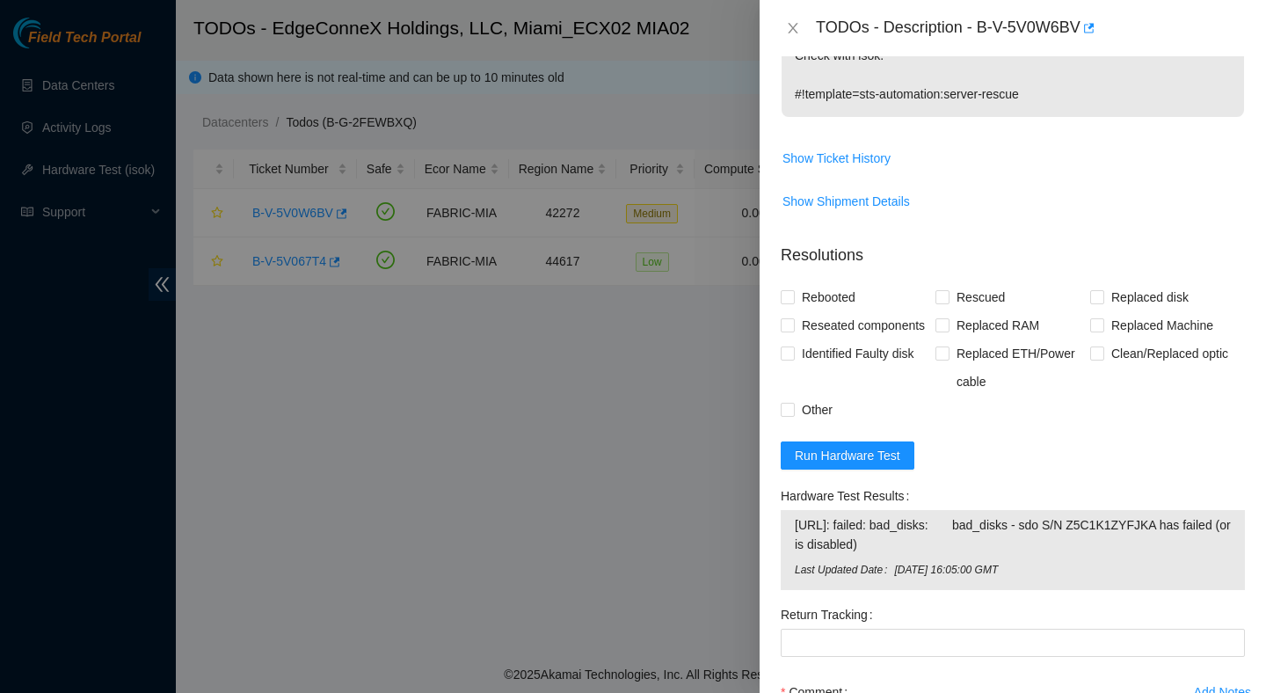
scroll to position [815, 0]
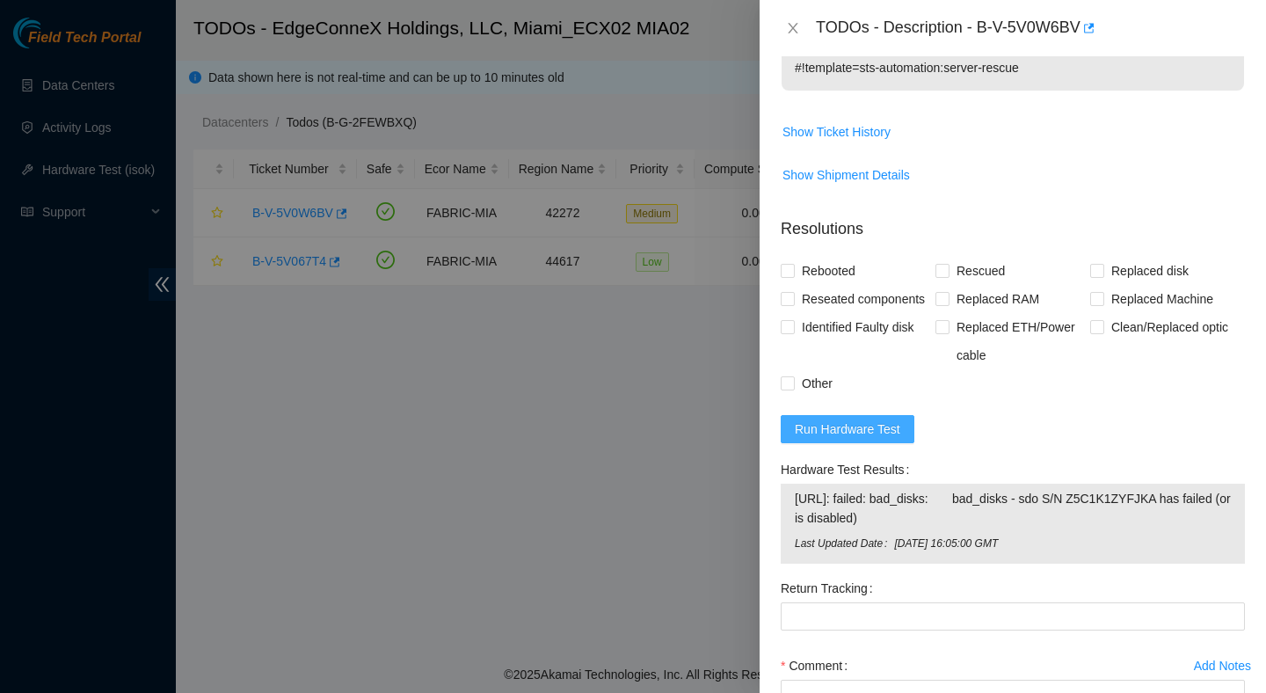
click at [841, 439] on span "Run Hardware Test" at bounding box center [848, 428] width 106 height 19
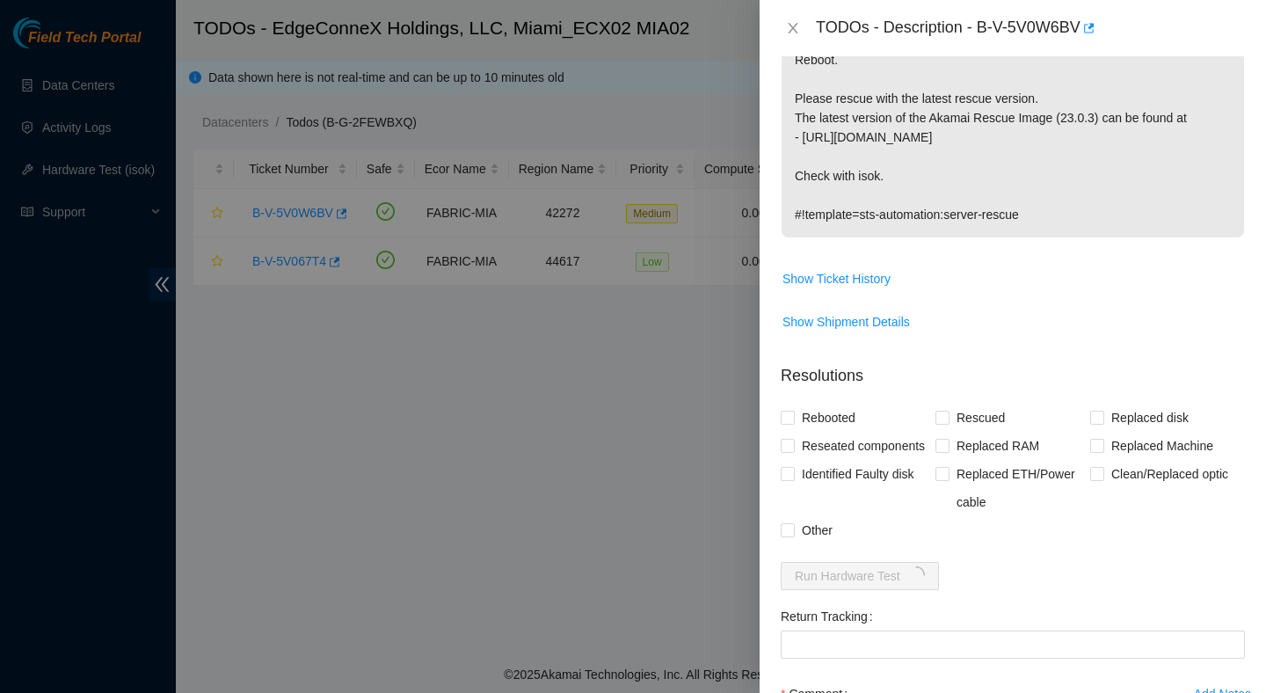
scroll to position [880, 0]
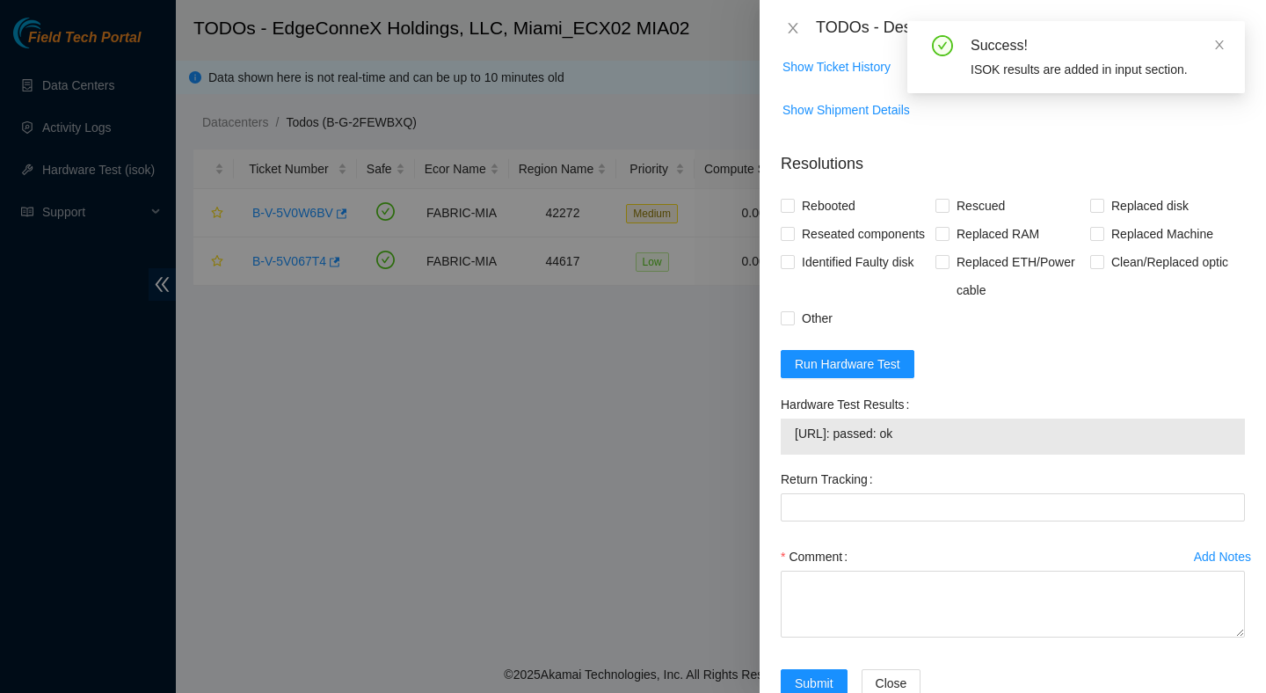
click at [920, 443] on span "23.193.107.95: passed: ok" at bounding box center [1013, 433] width 436 height 19
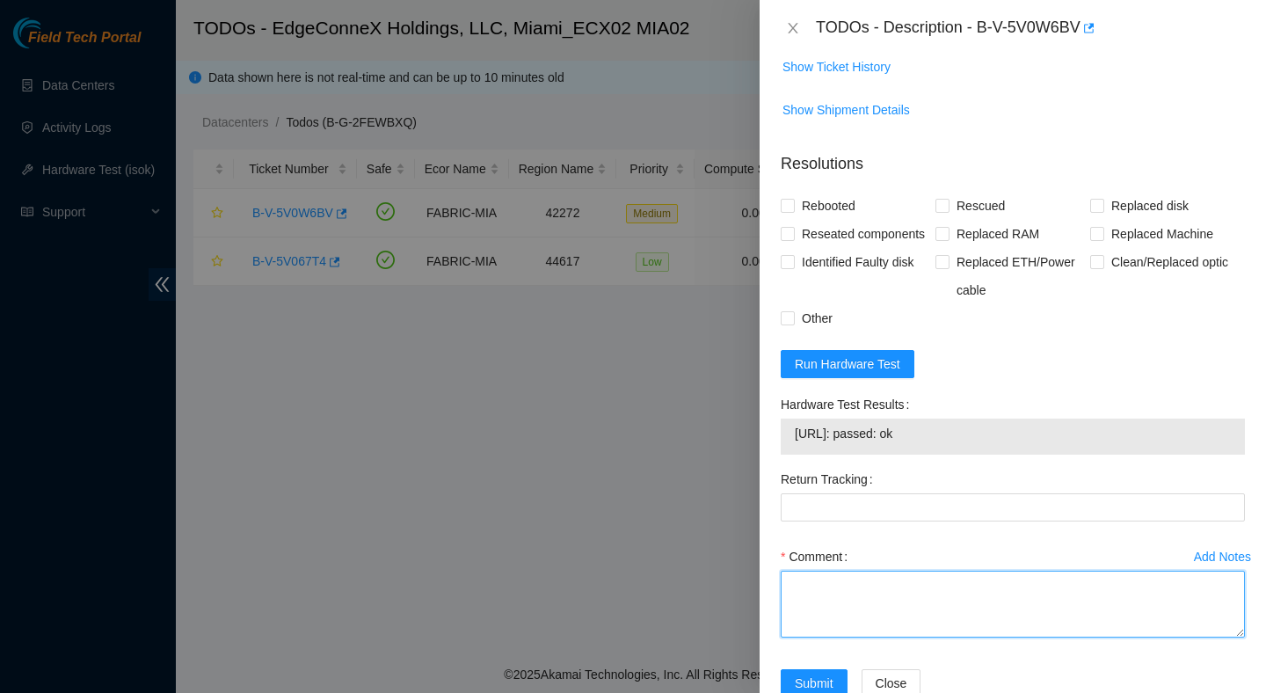
click at [902, 633] on textarea "Comment" at bounding box center [1013, 604] width 464 height 67
paste textarea "Verified ticket is safe to work on : Yes NOCC Authorized: Yes Located server co…"
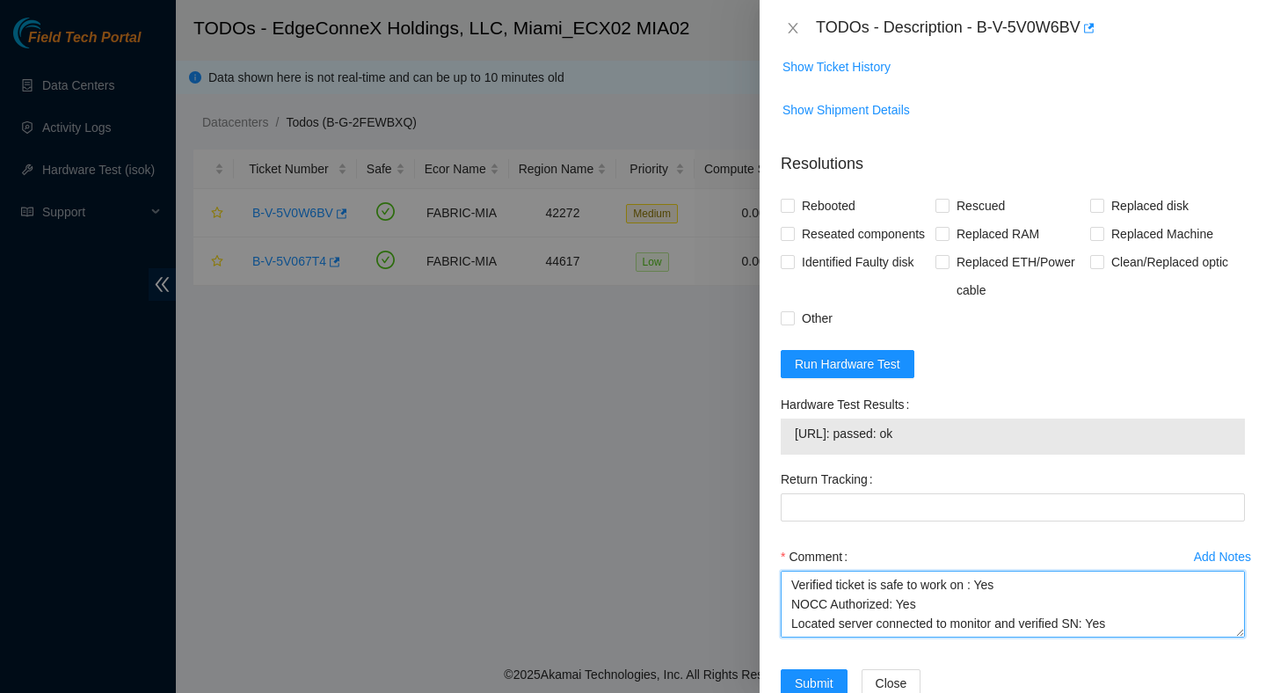
scroll to position [265, 0]
type textarea "Verified ticket is safe to work on : Yes NOCC Authorized: Yes Located server co…"
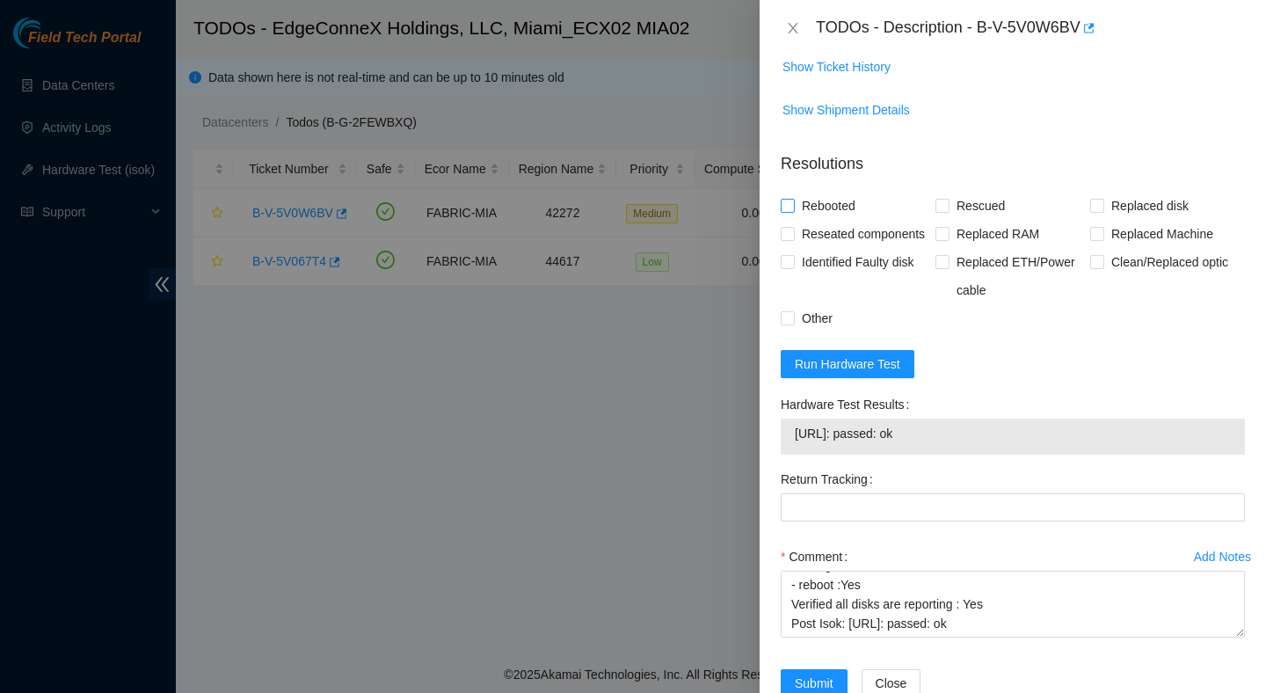
click at [841, 201] on span "Rebooted" at bounding box center [829, 206] width 68 height 28
click at [793, 201] on input "Rebooted" at bounding box center [787, 205] width 12 height 12
checkbox input "true"
click at [969, 202] on span "Rescued" at bounding box center [981, 206] width 62 height 28
click at [948, 202] on input "Rescued" at bounding box center [942, 205] width 12 height 12
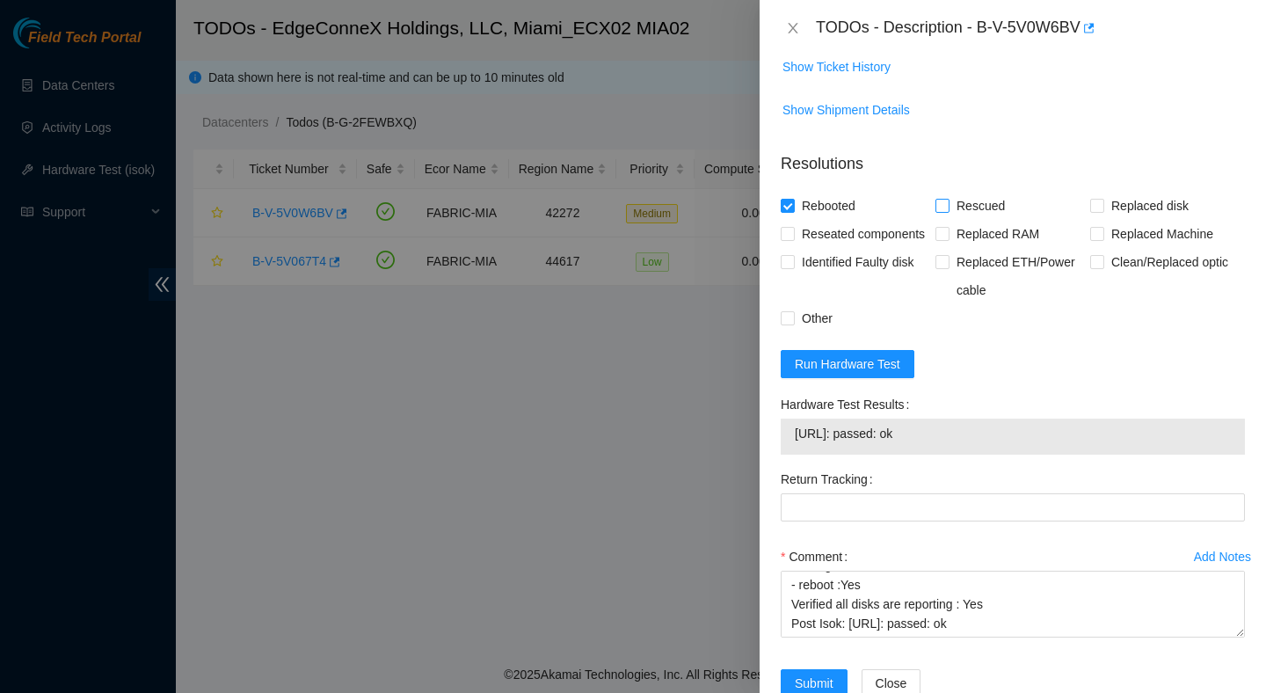
checkbox input "true"
click at [839, 248] on span "Reseated components" at bounding box center [863, 234] width 137 height 28
click at [793, 239] on input "Reseated components" at bounding box center [787, 233] width 12 height 12
checkbox input "true"
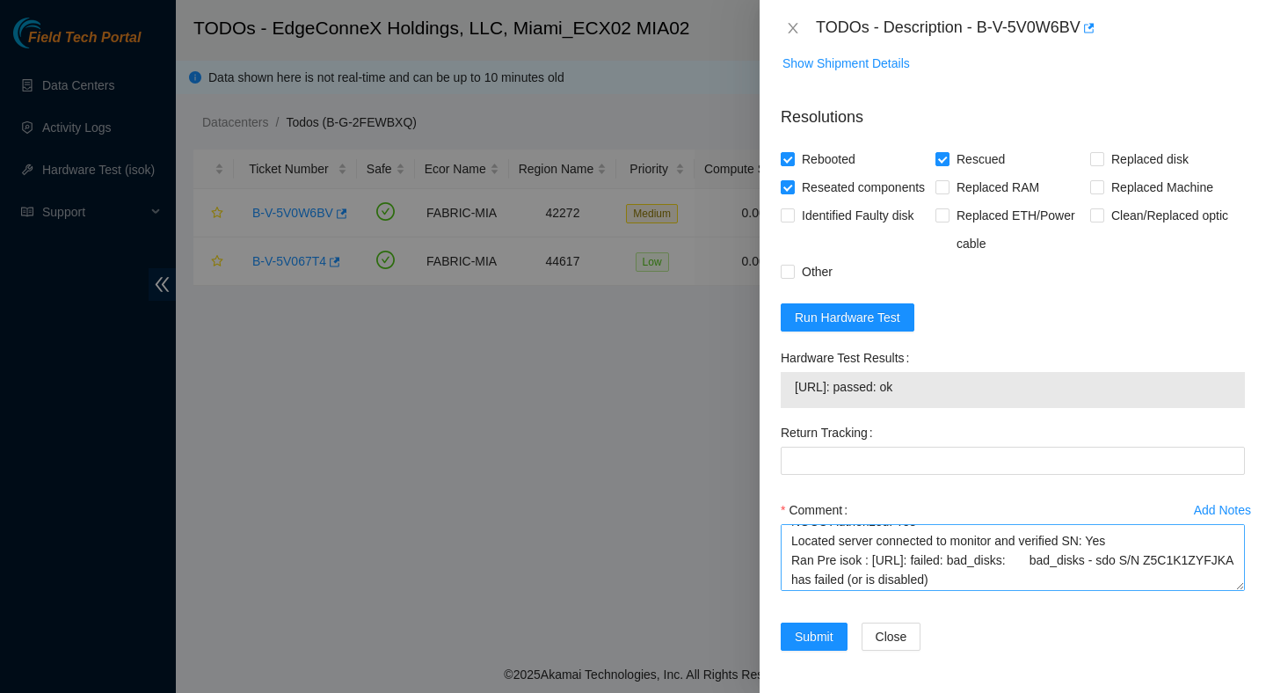
scroll to position [271, 0]
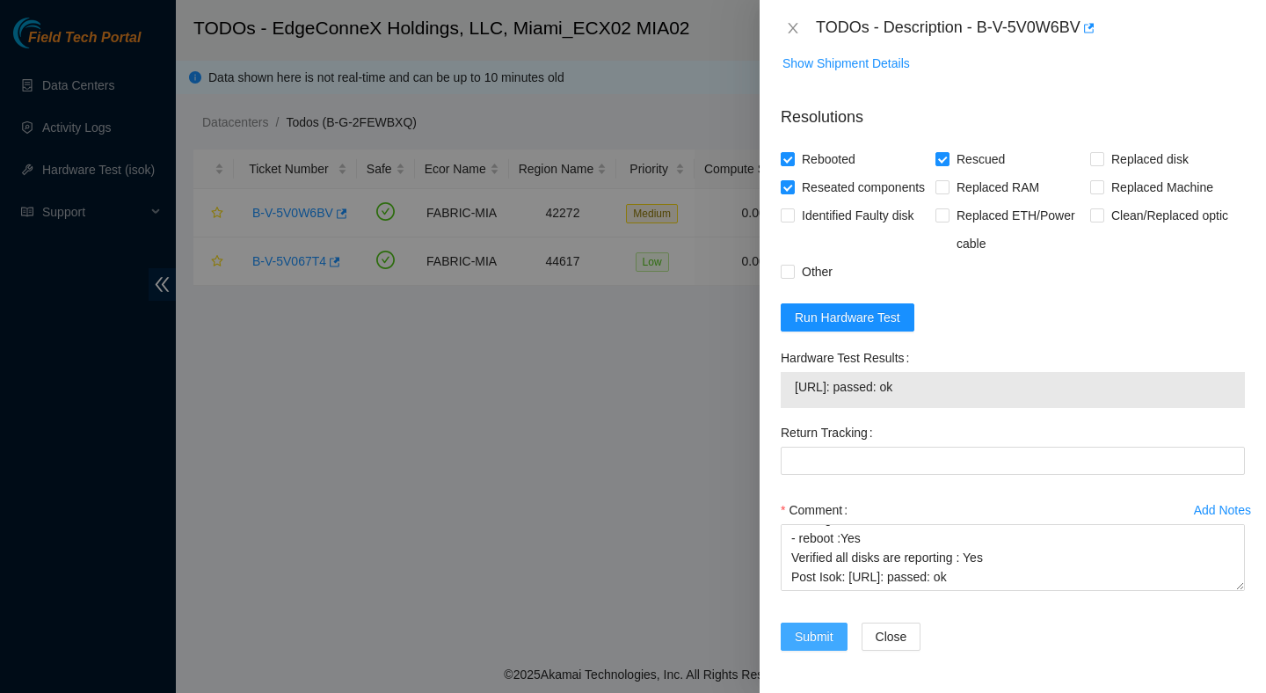
click at [817, 633] on span "Submit" at bounding box center [814, 636] width 39 height 19
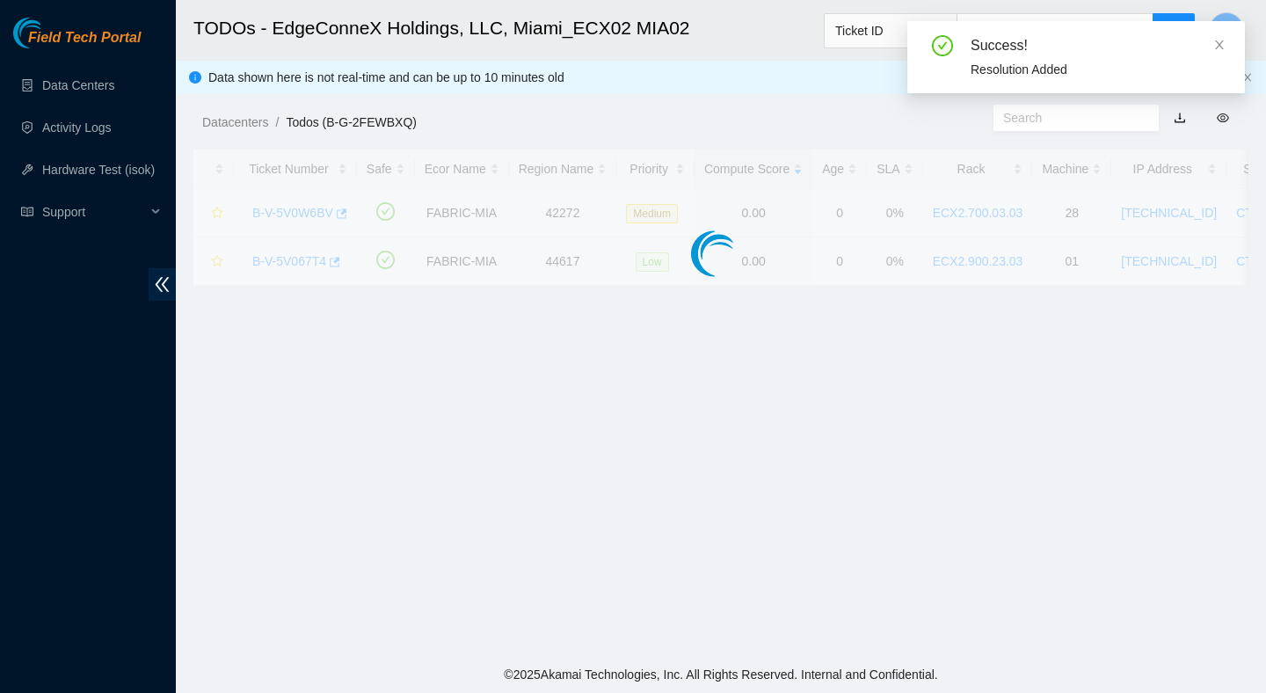
scroll to position [441, 0]
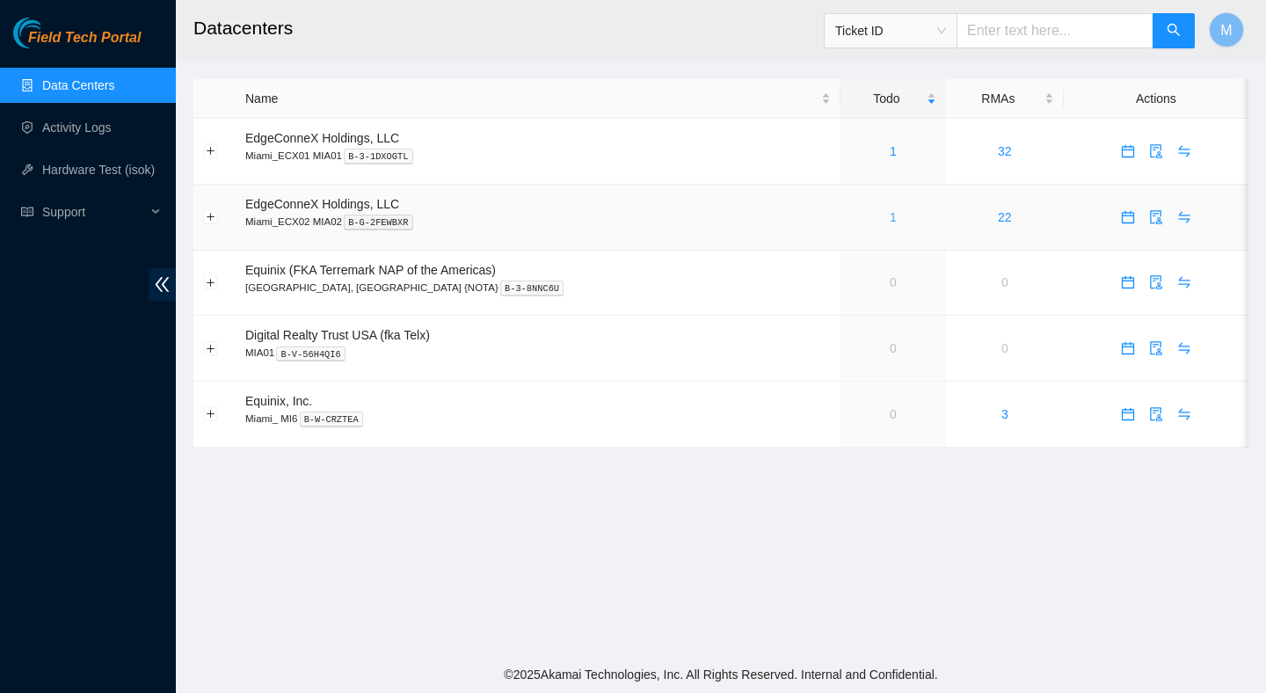
click at [890, 214] on link "1" at bounding box center [893, 217] width 7 height 14
click at [890, 218] on link "1" at bounding box center [893, 217] width 7 height 14
click at [890, 217] on link "1" at bounding box center [893, 217] width 7 height 14
